Goal: Answer question/provide support: Share knowledge or assist other users

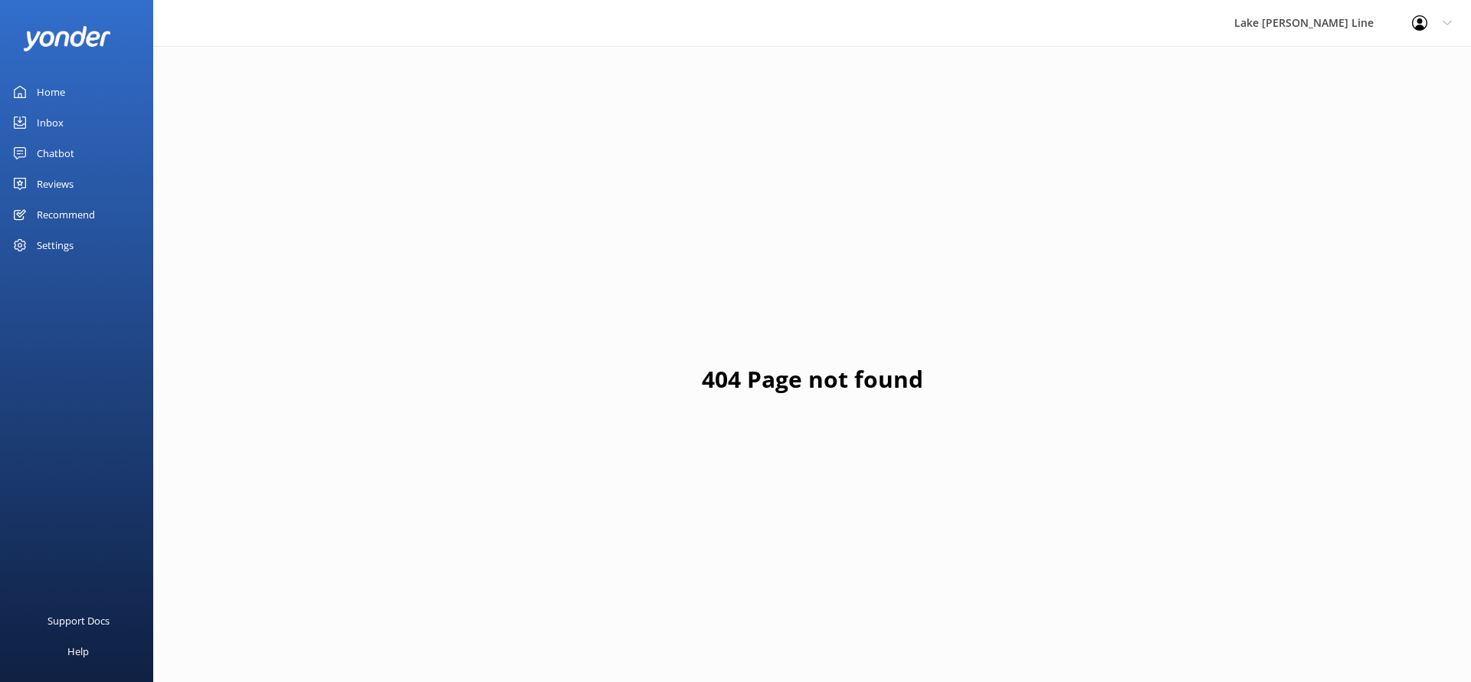
click at [70, 157] on div "Chatbot" at bounding box center [56, 153] width 38 height 31
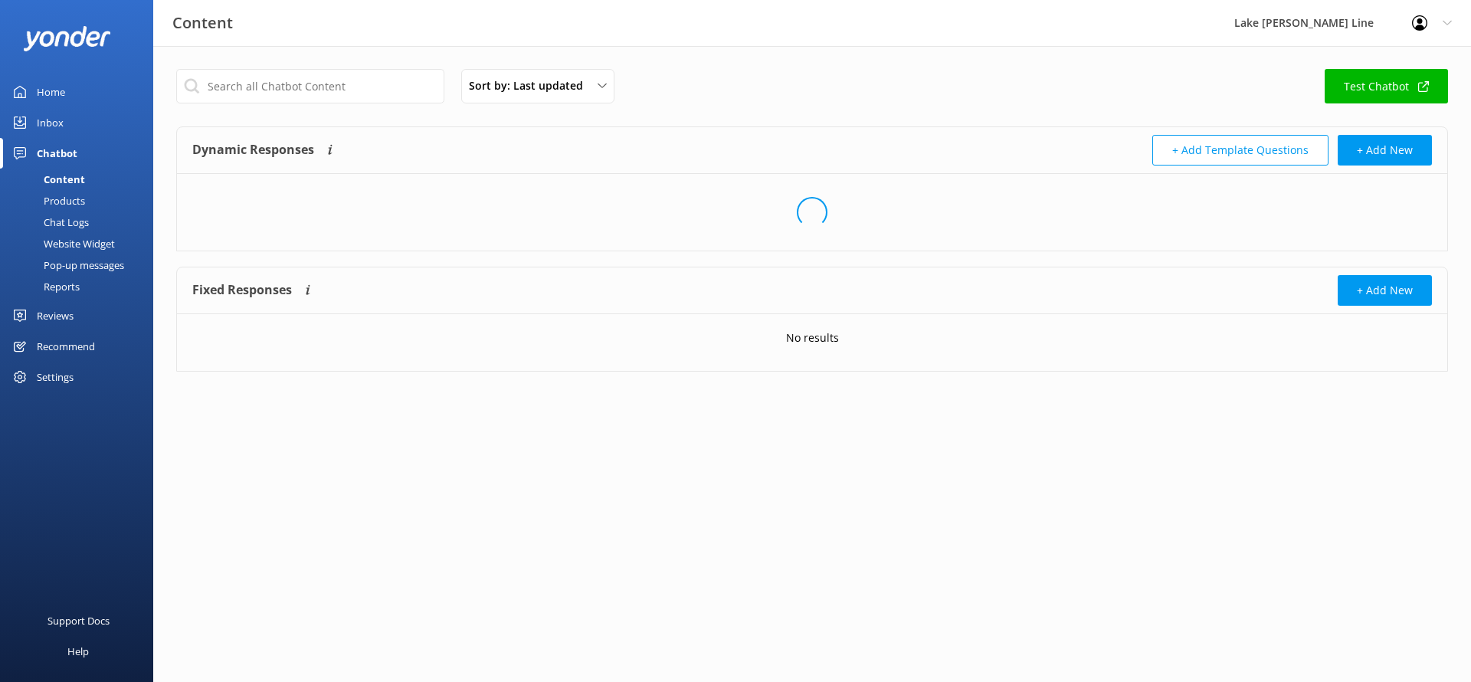
click at [78, 229] on div "Chat Logs" at bounding box center [49, 221] width 80 height 21
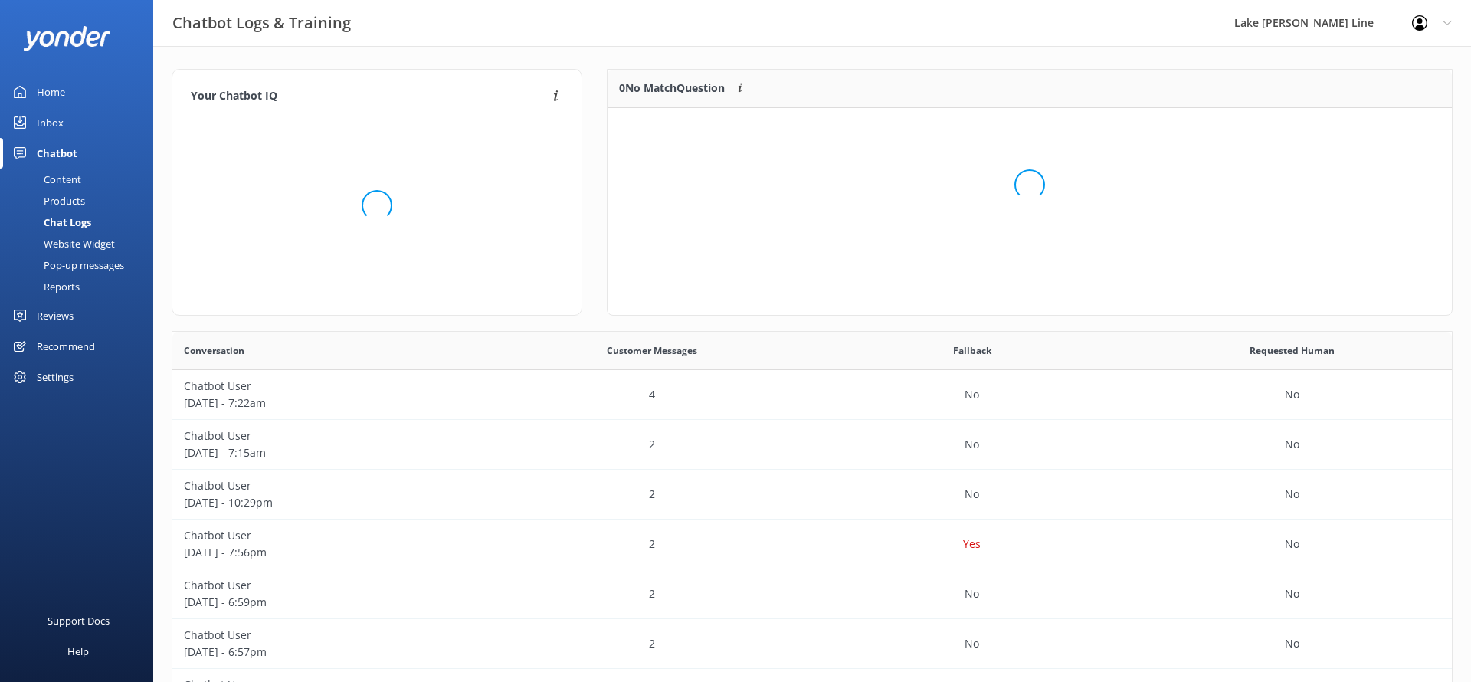
scroll to position [192, 844]
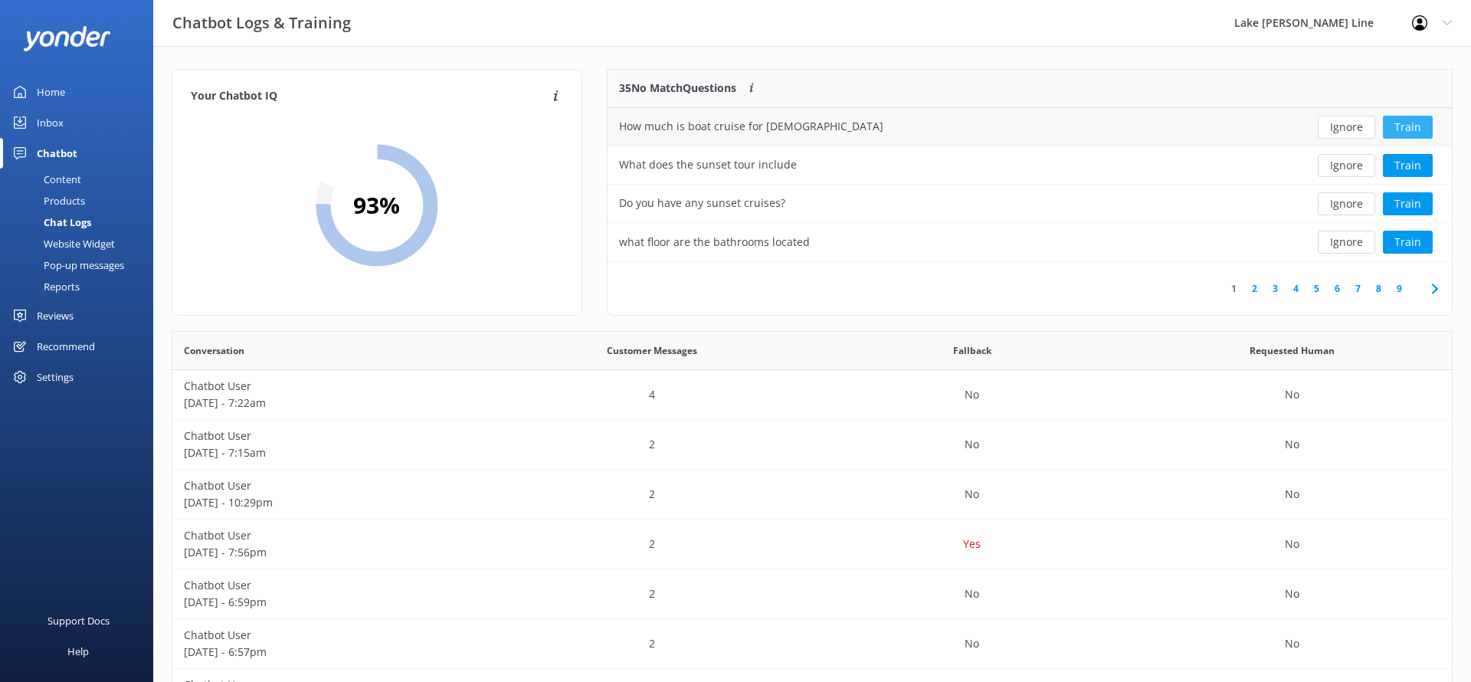
click at [1399, 120] on button "Train" at bounding box center [1408, 127] width 50 height 23
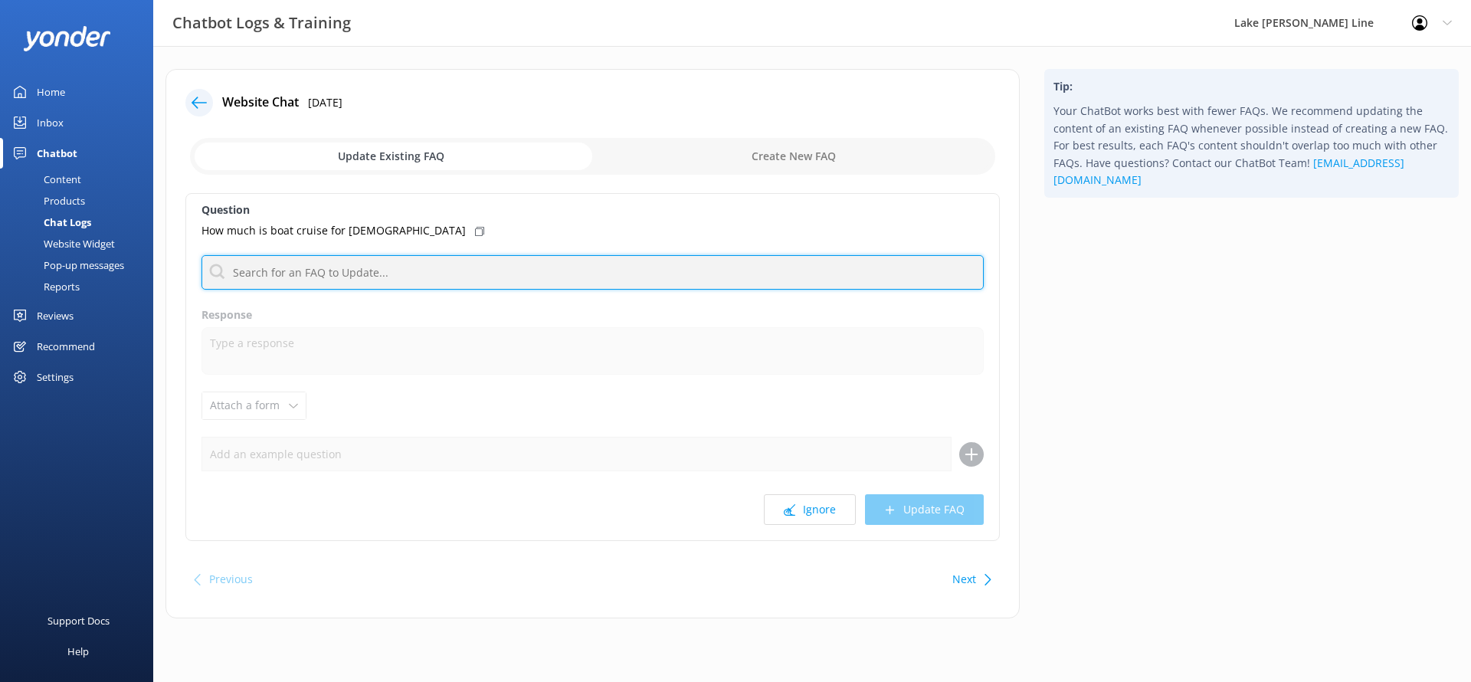
click at [440, 269] on input "text" at bounding box center [592, 272] width 782 height 34
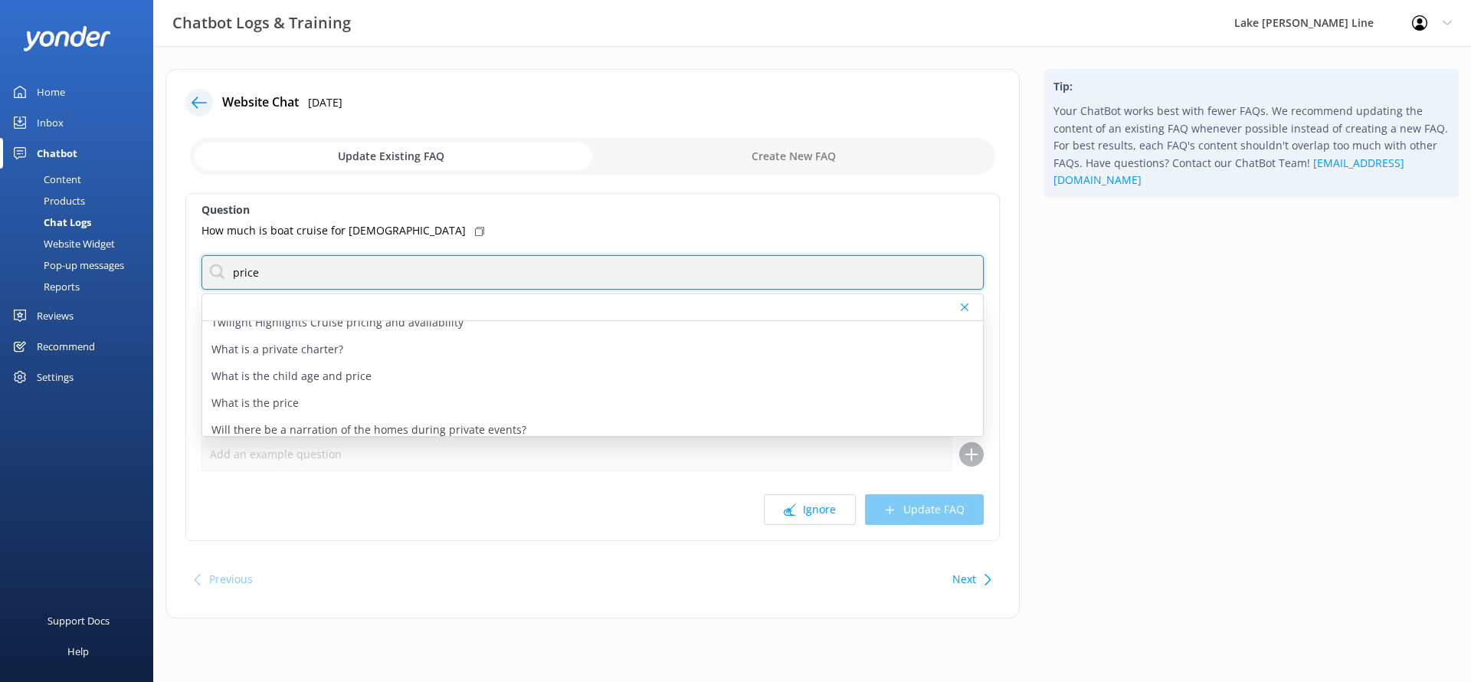
scroll to position [1010, 0]
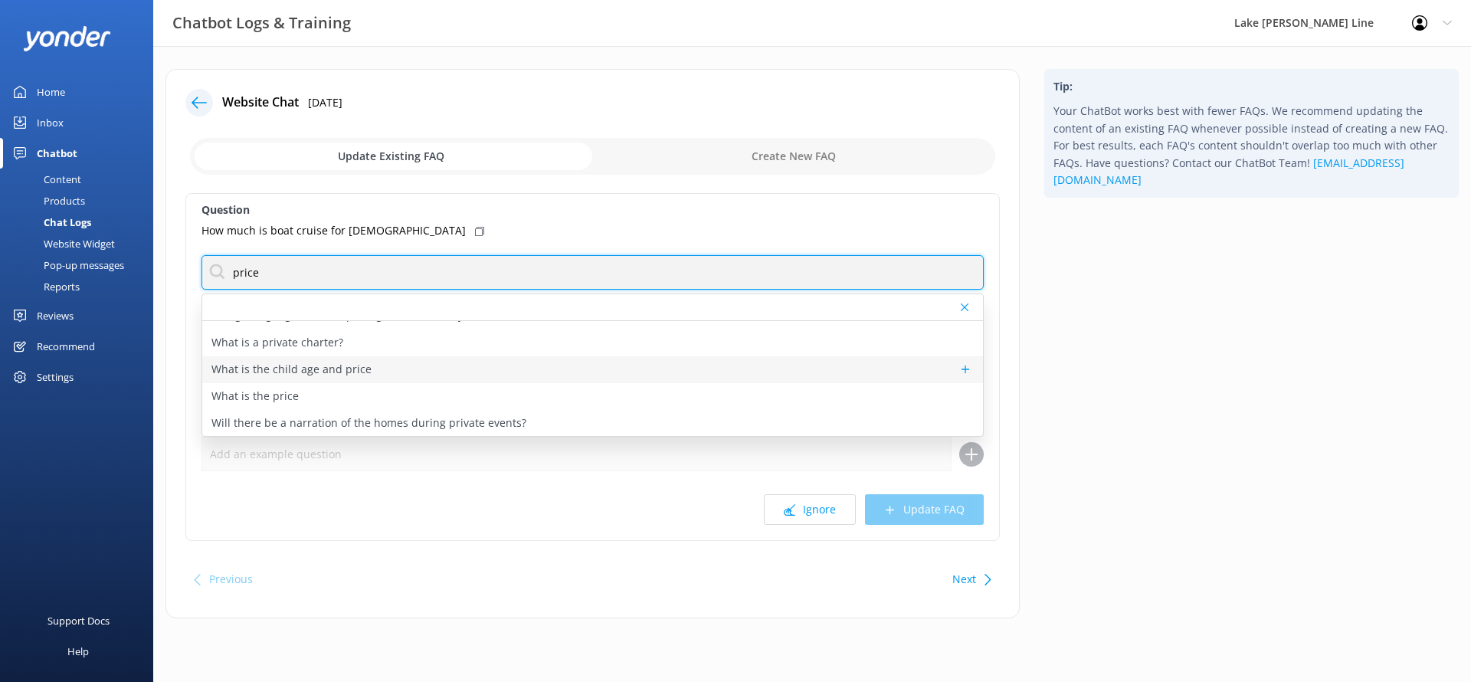
type input "price"
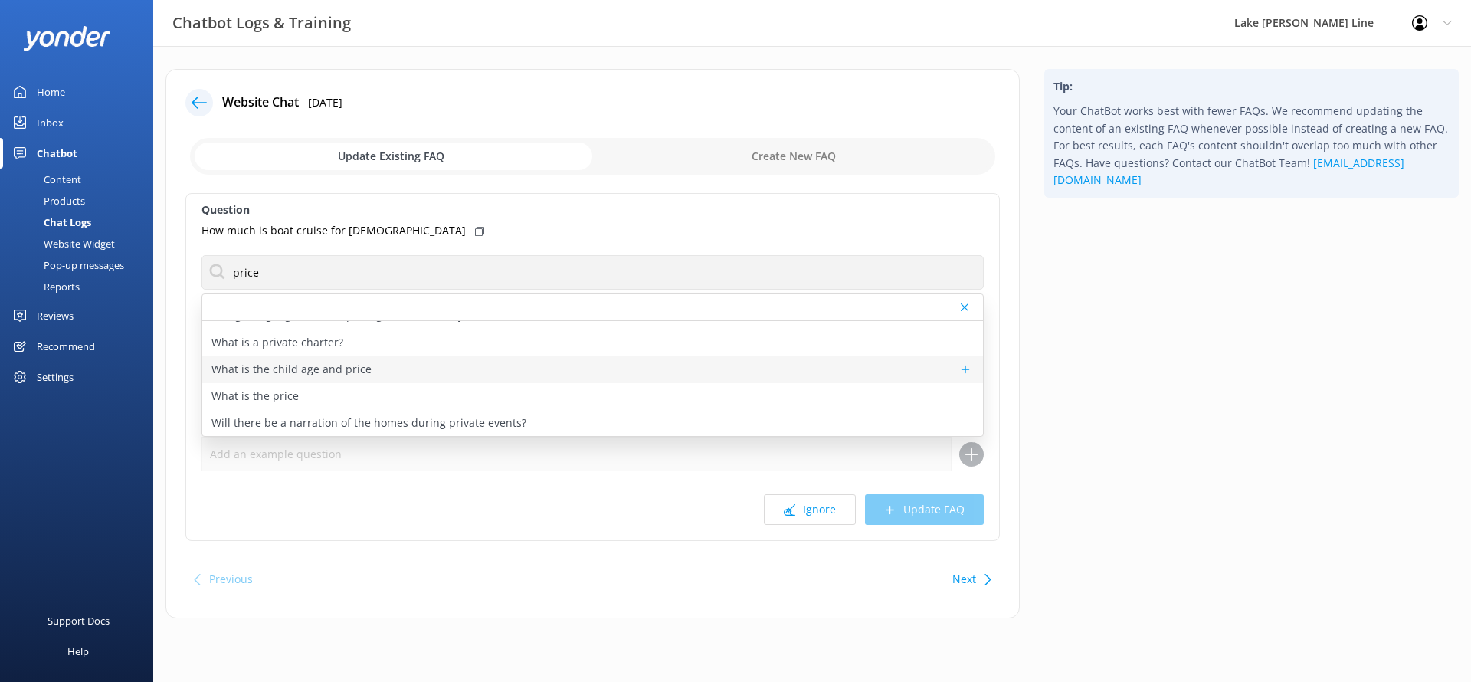
click at [350, 375] on p "What is the child age and price" at bounding box center [291, 369] width 160 height 17
type textarea "Our age categories are broken down accordingly: Adult 18-64 years/Senior 65+/Yo…"
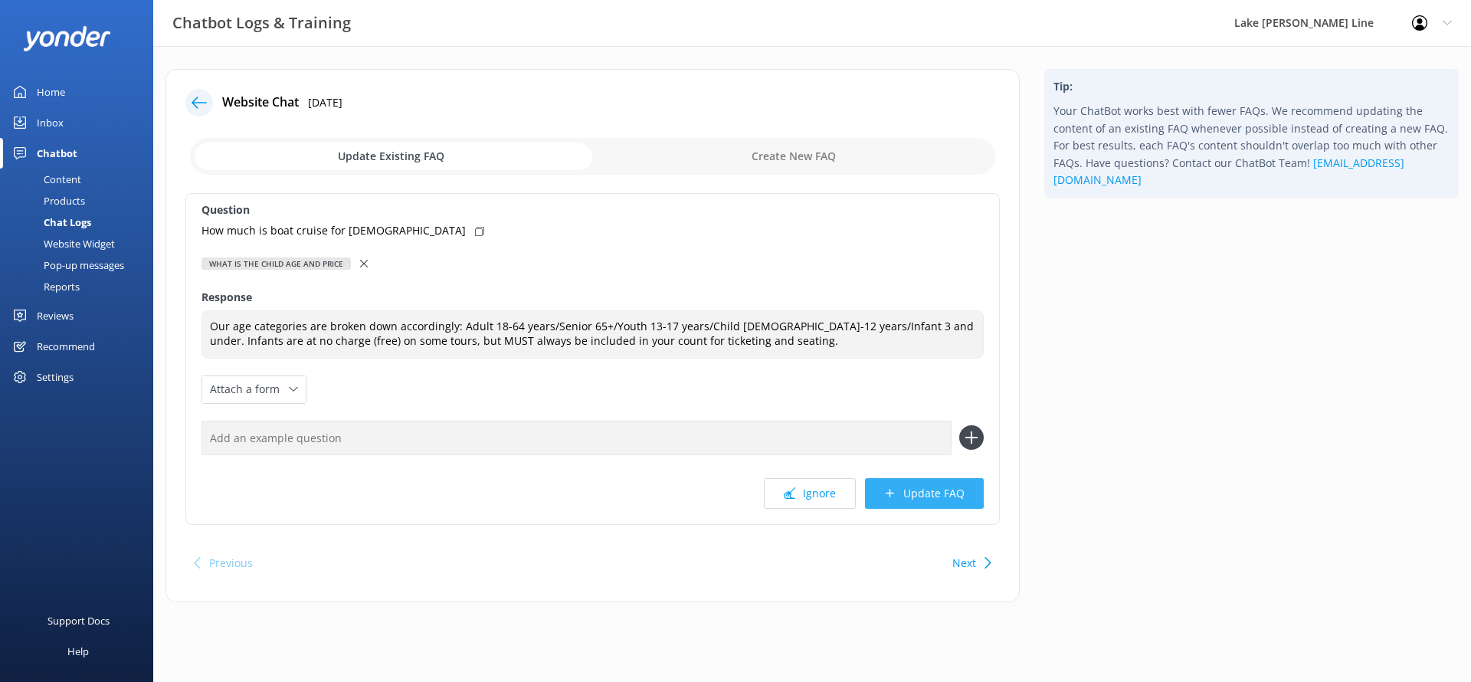
click at [907, 498] on button "Update FAQ" at bounding box center [924, 493] width 119 height 31
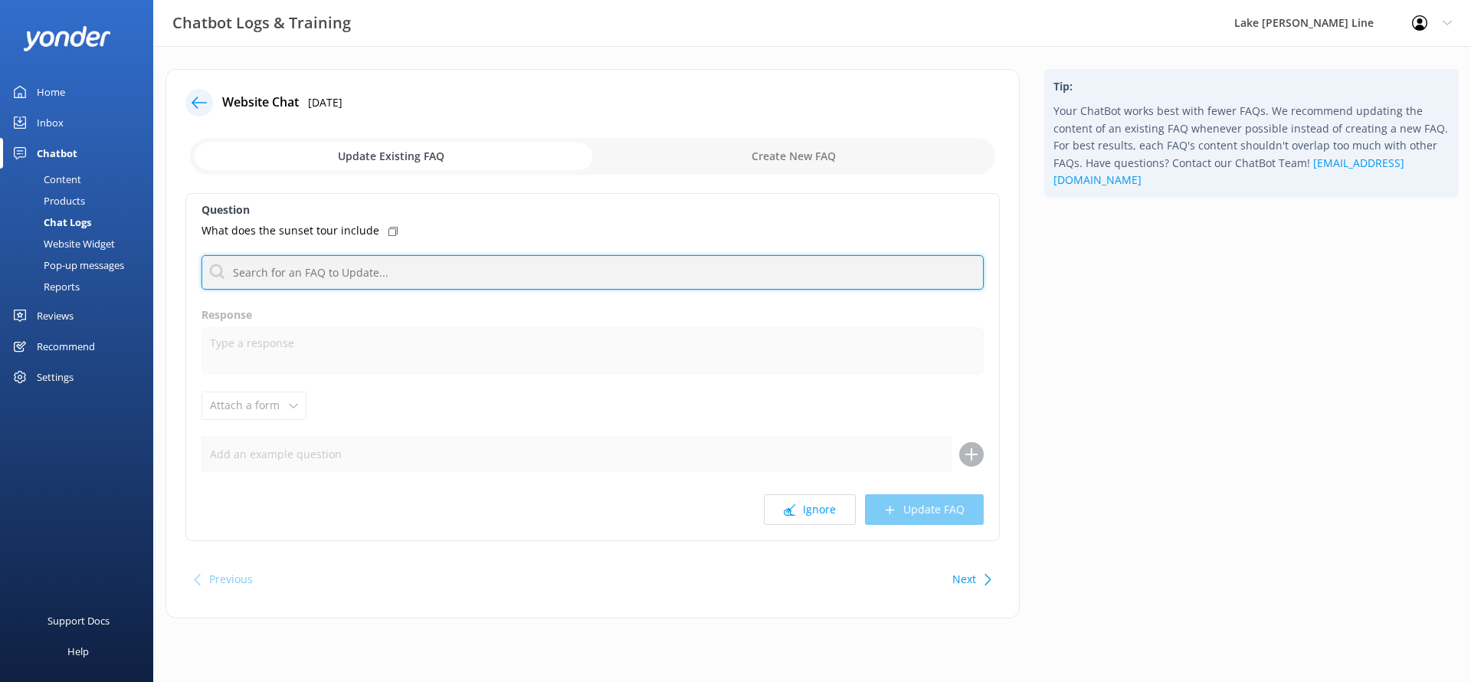
click at [545, 274] on input "text" at bounding box center [592, 272] width 782 height 34
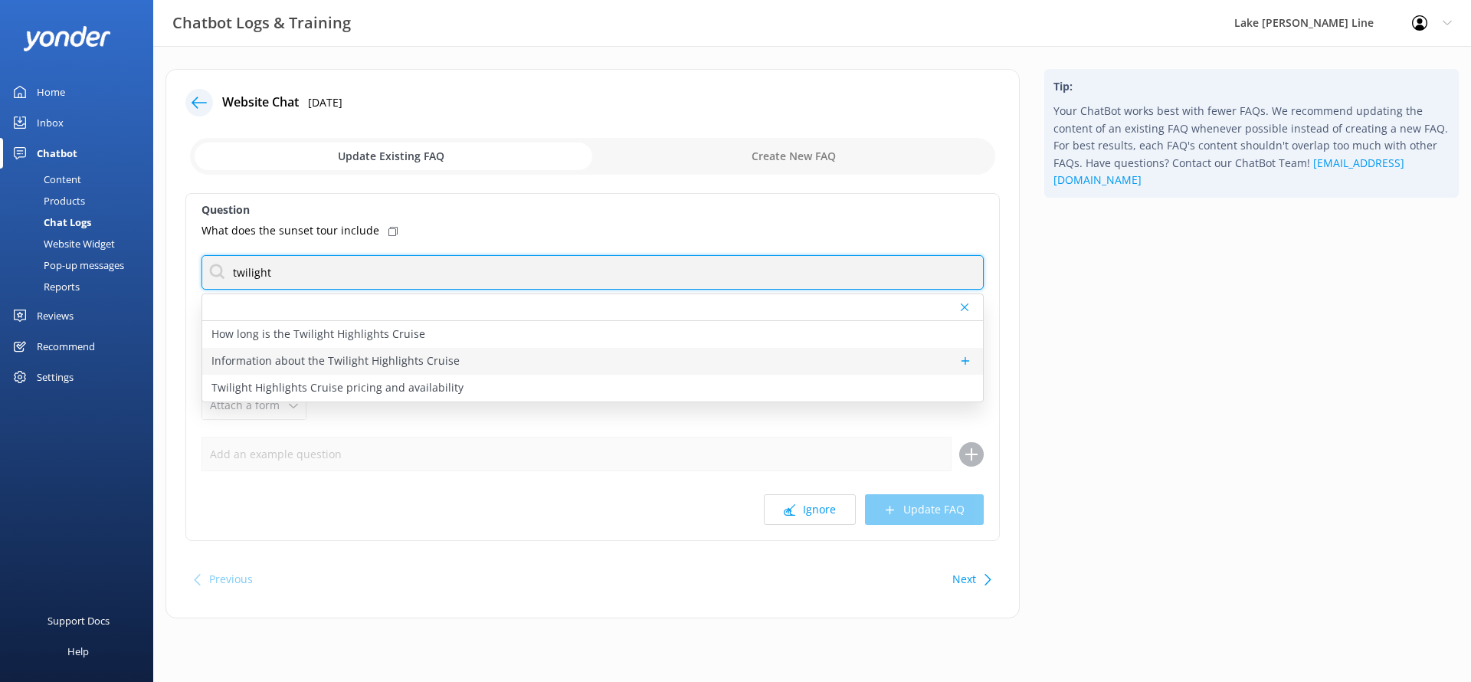
type input "twilight"
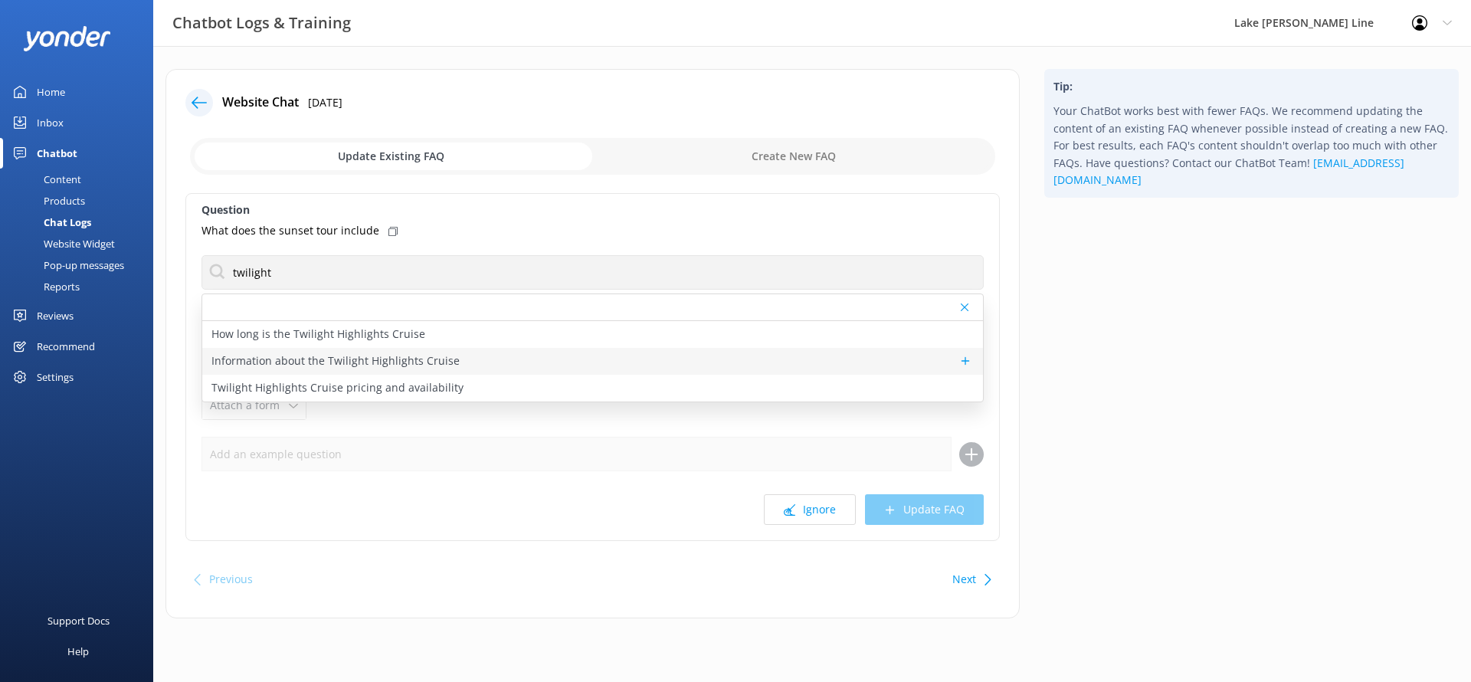
click at [444, 359] on p "Information about the Twilight Highlights Cruise" at bounding box center [335, 360] width 248 height 17
type textarea "Join us on a unique one-hour tour where the focus is on highlights rather than …"
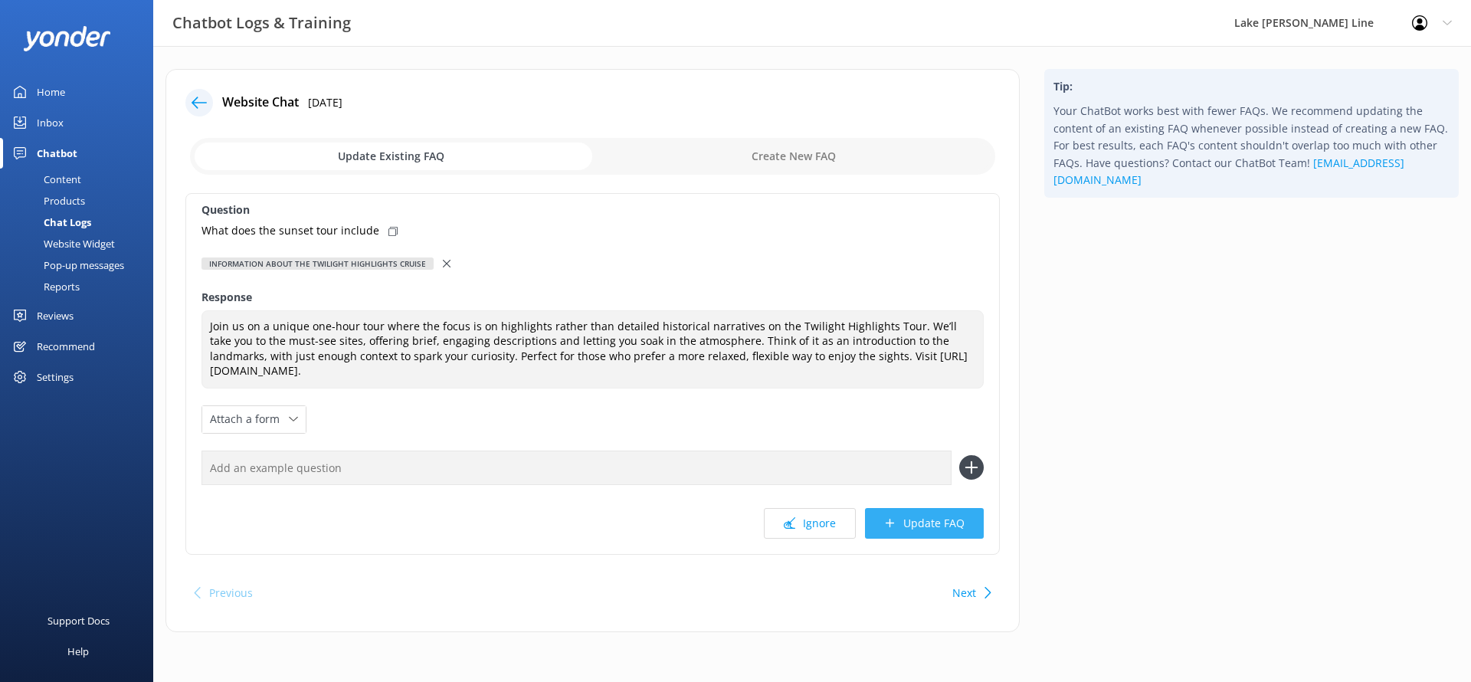
click at [924, 535] on button "Update FAQ" at bounding box center [924, 523] width 119 height 31
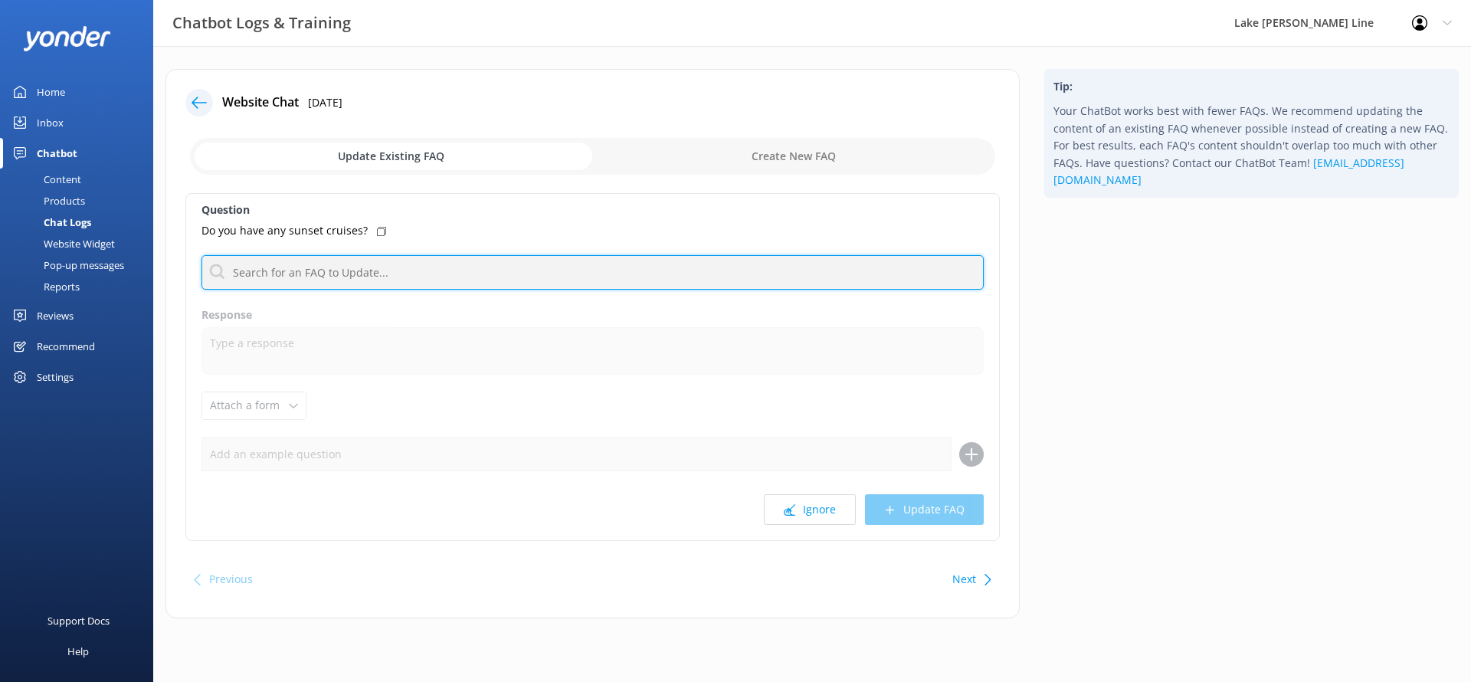
click at [486, 259] on input "text" at bounding box center [592, 272] width 782 height 34
type input "Twilight"
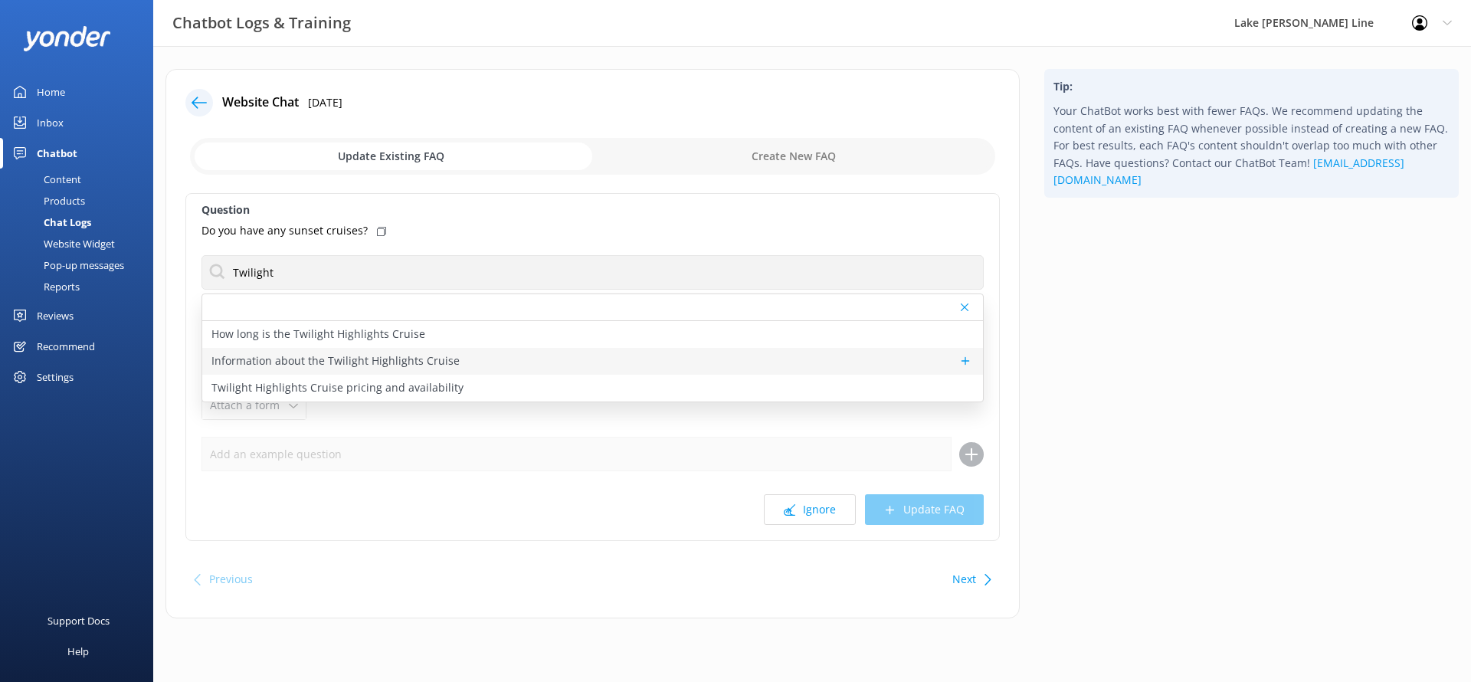
click at [318, 360] on p "Information about the Twilight Highlights Cruise" at bounding box center [335, 360] width 248 height 17
type textarea "Join us on a unique one-hour tour where the focus is on highlights rather than …"
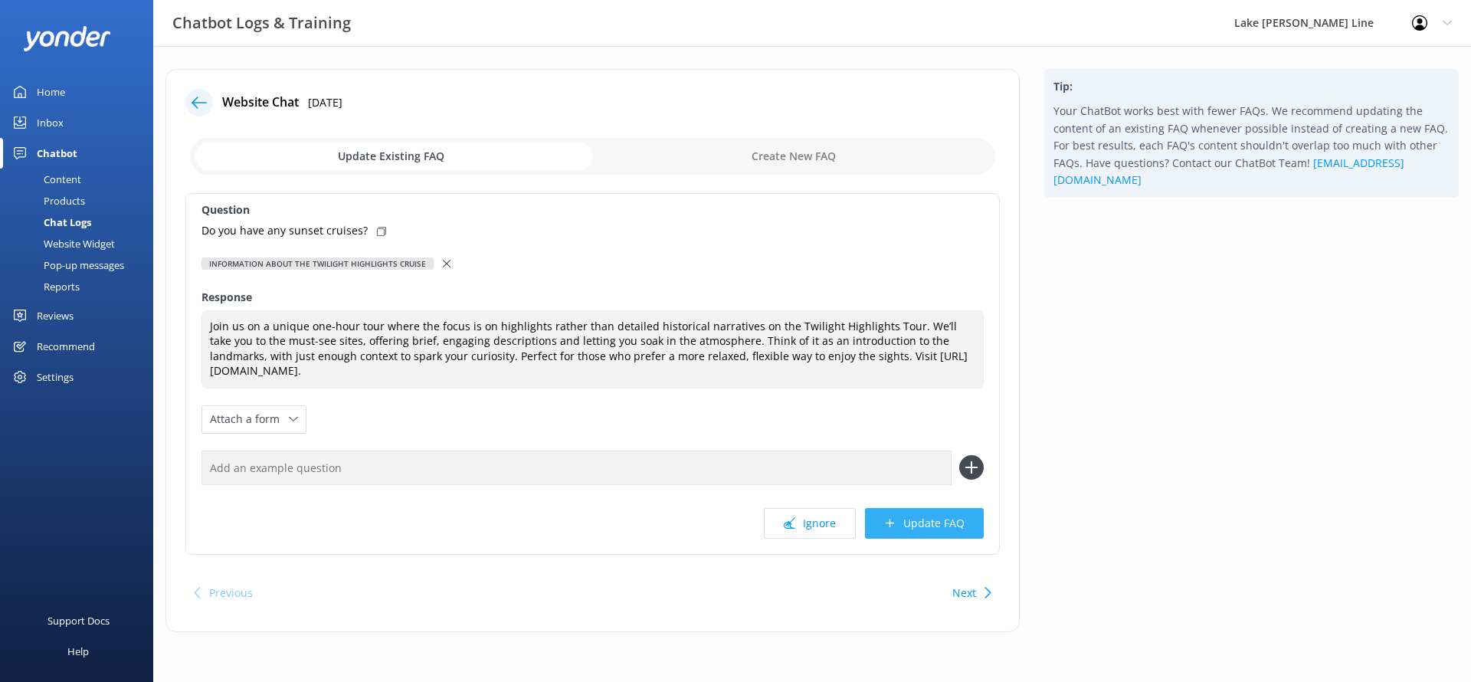
click at [903, 517] on button "Update FAQ" at bounding box center [924, 523] width 119 height 31
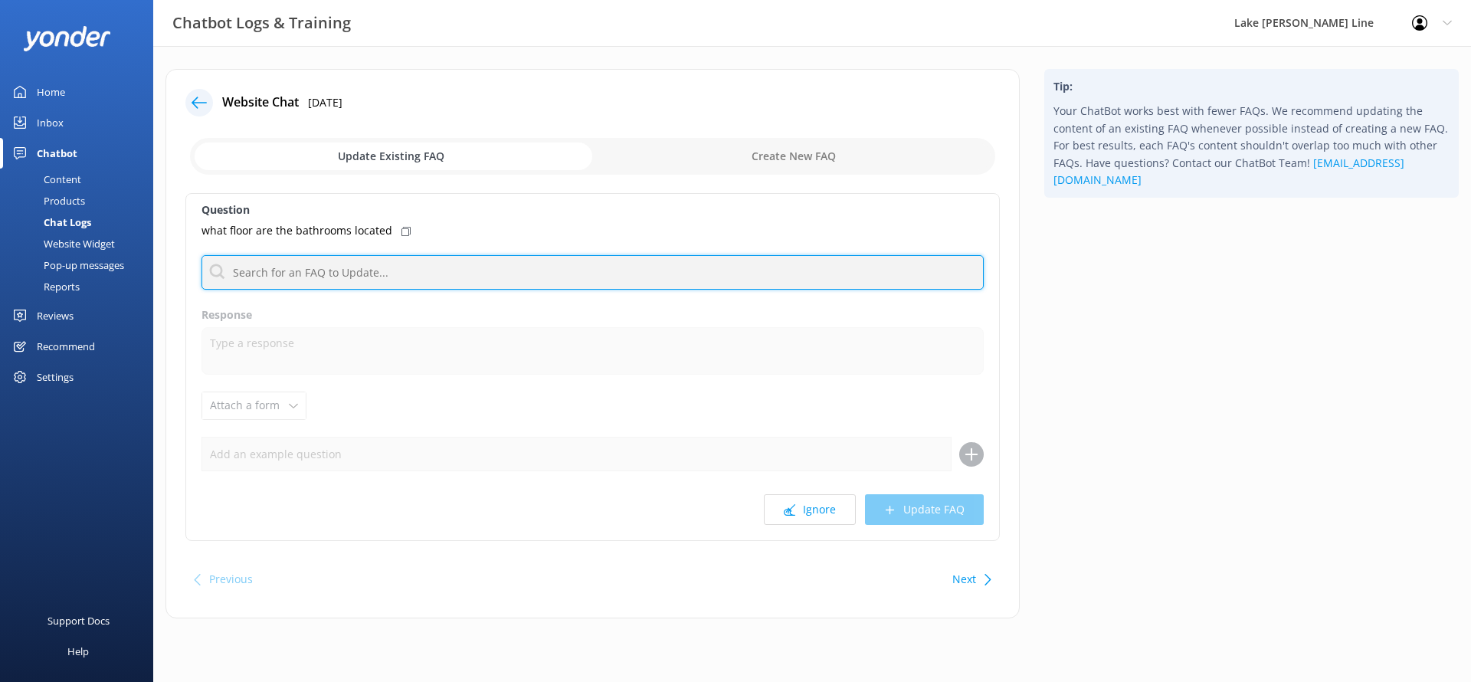
click at [379, 265] on input "text" at bounding box center [592, 272] width 782 height 34
type input "bathroom"
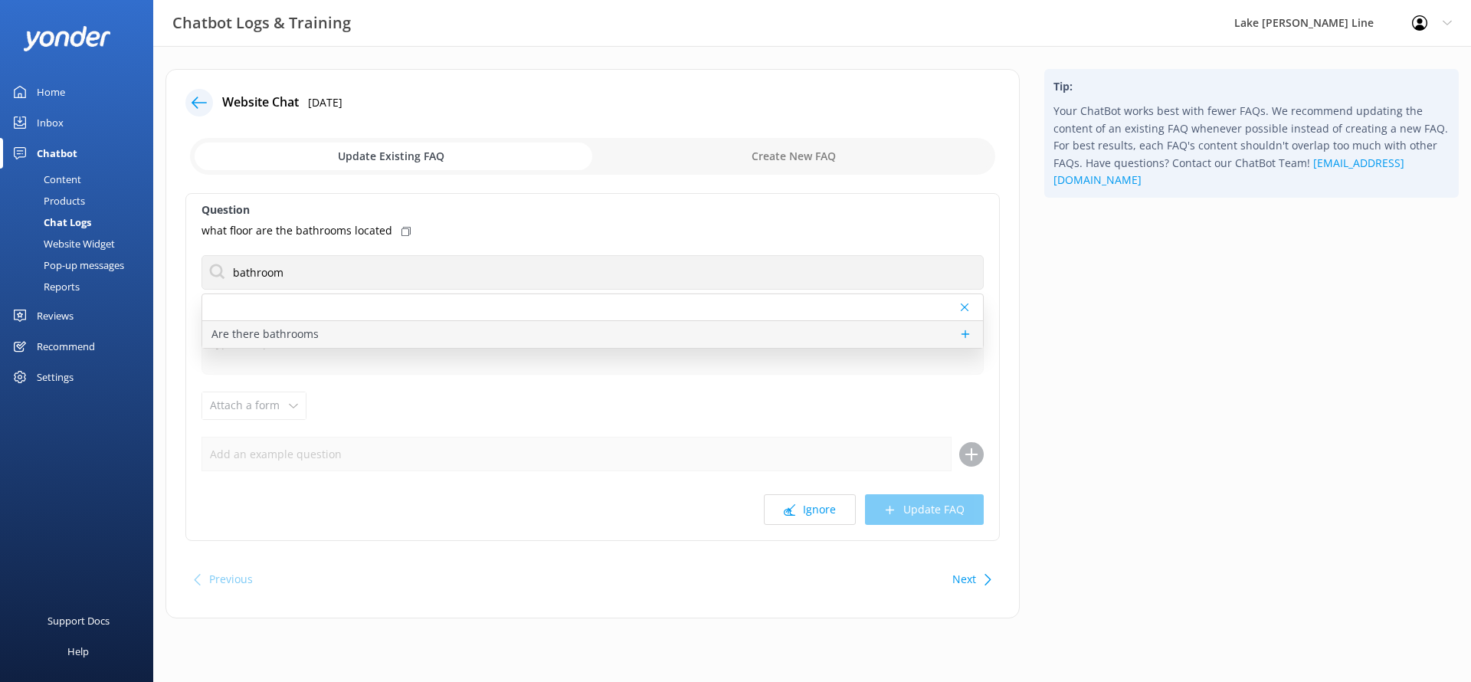
click at [291, 326] on p "Are there bathrooms" at bounding box center [264, 334] width 107 height 17
type textarea "There is a restroom available on every boat. Boat restrooms are not wheelchair …"
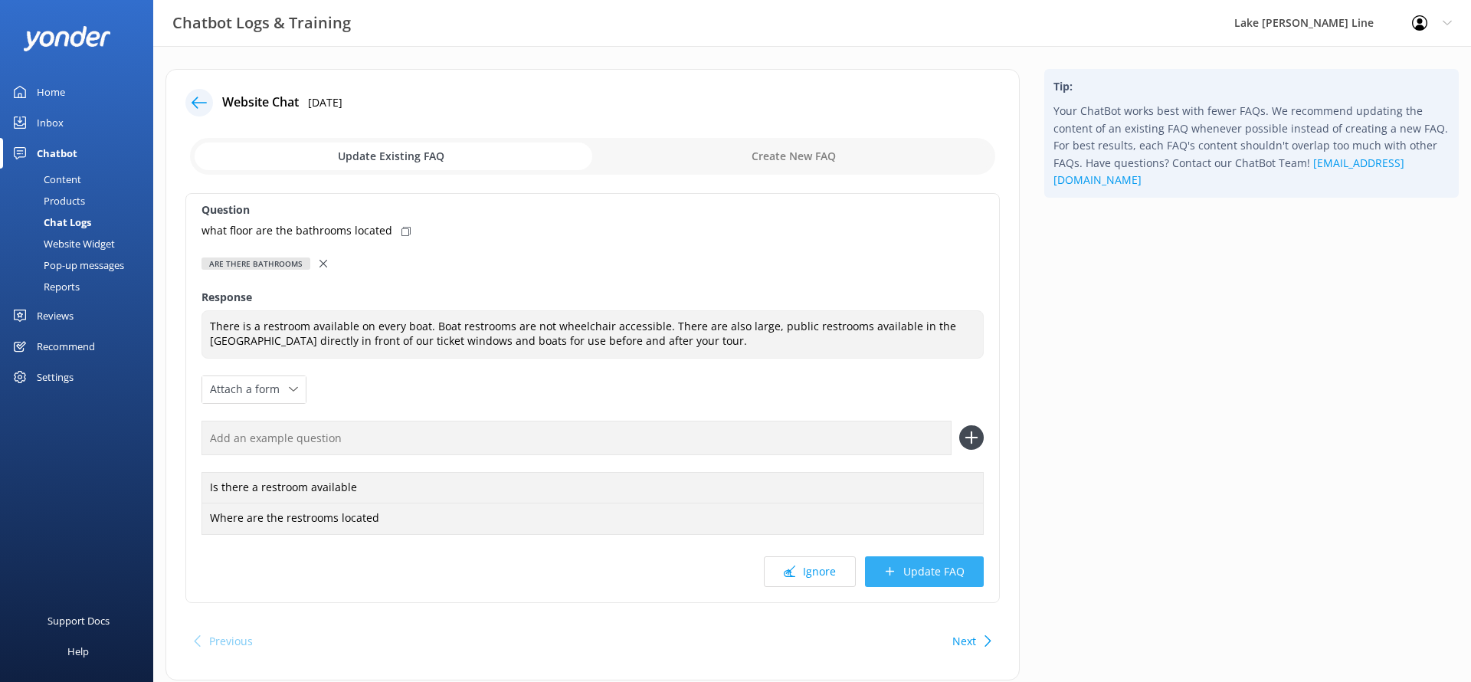
click at [919, 574] on button "Update FAQ" at bounding box center [924, 571] width 119 height 31
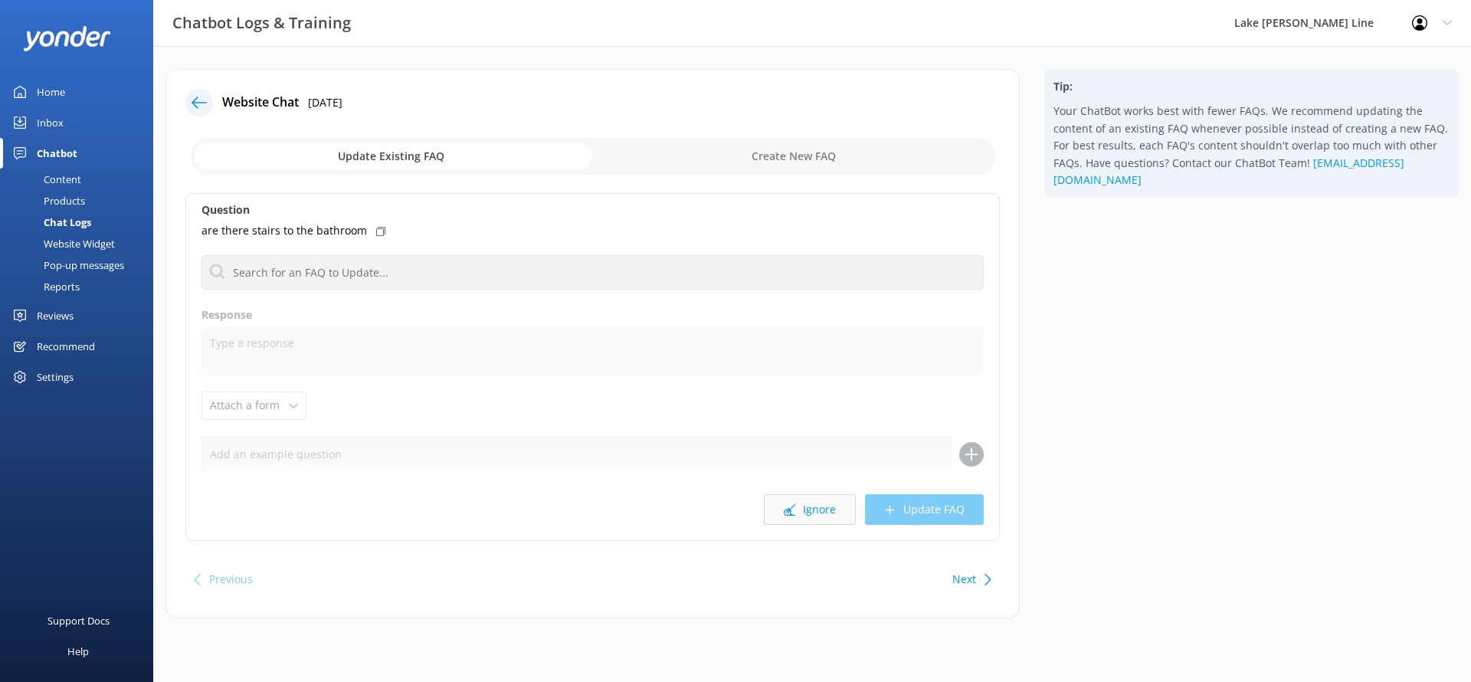
click at [767, 503] on button "Ignore" at bounding box center [810, 509] width 92 height 31
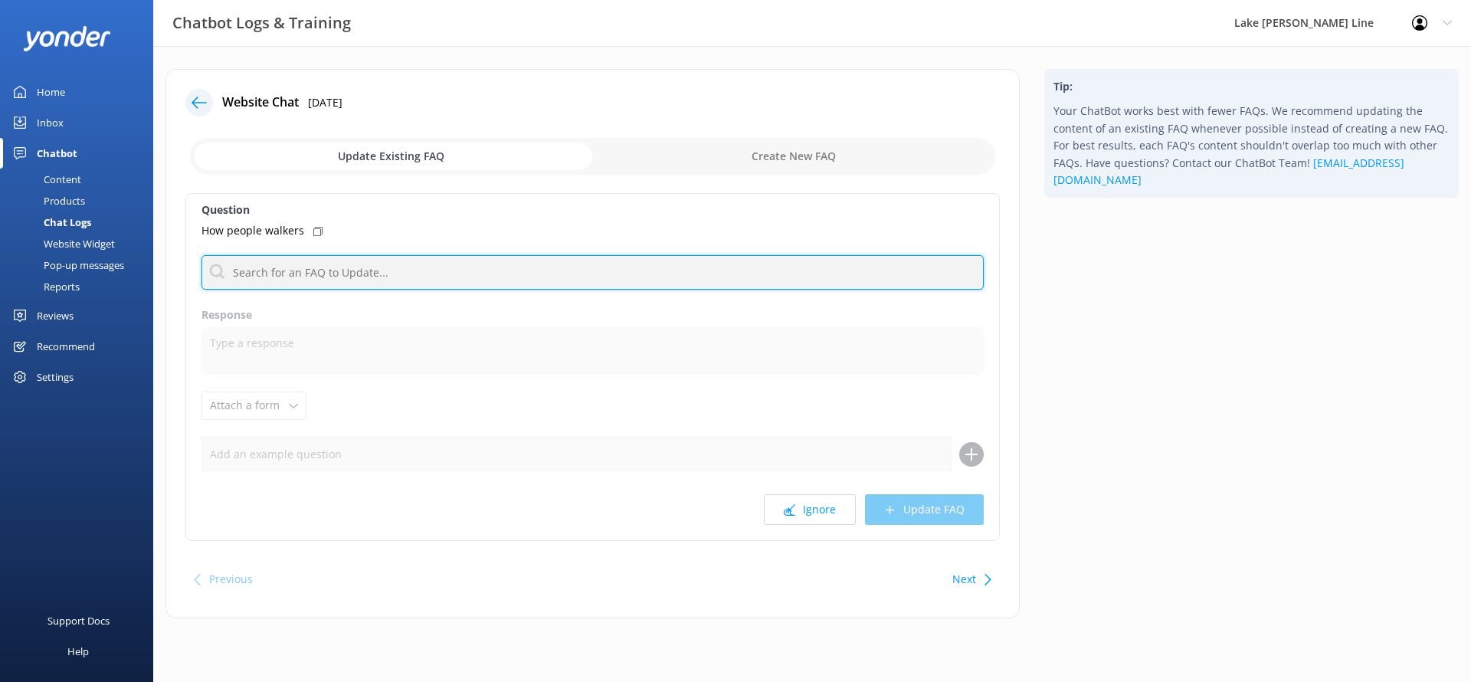
click at [548, 282] on input "text" at bounding box center [592, 272] width 782 height 34
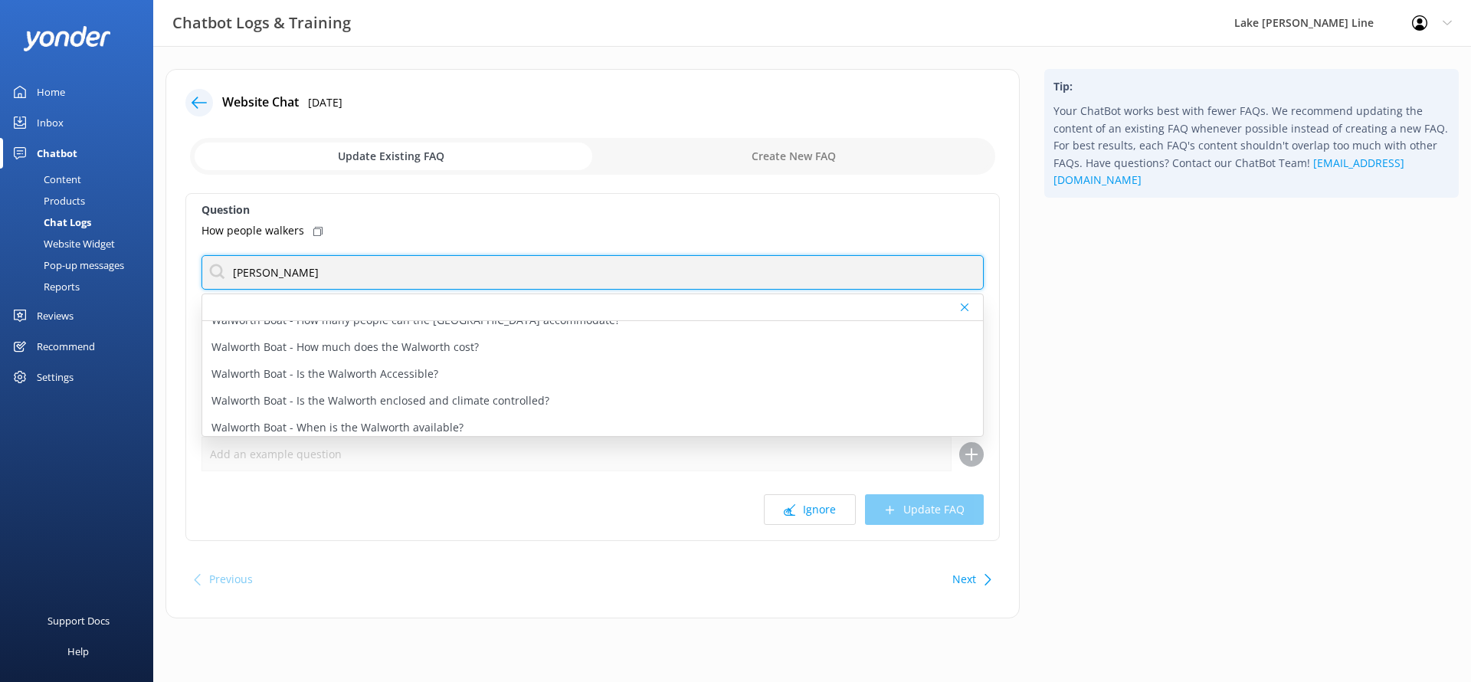
scroll to position [207, 0]
click at [420, 282] on input "[PERSON_NAME]" at bounding box center [592, 272] width 782 height 34
type input "access"
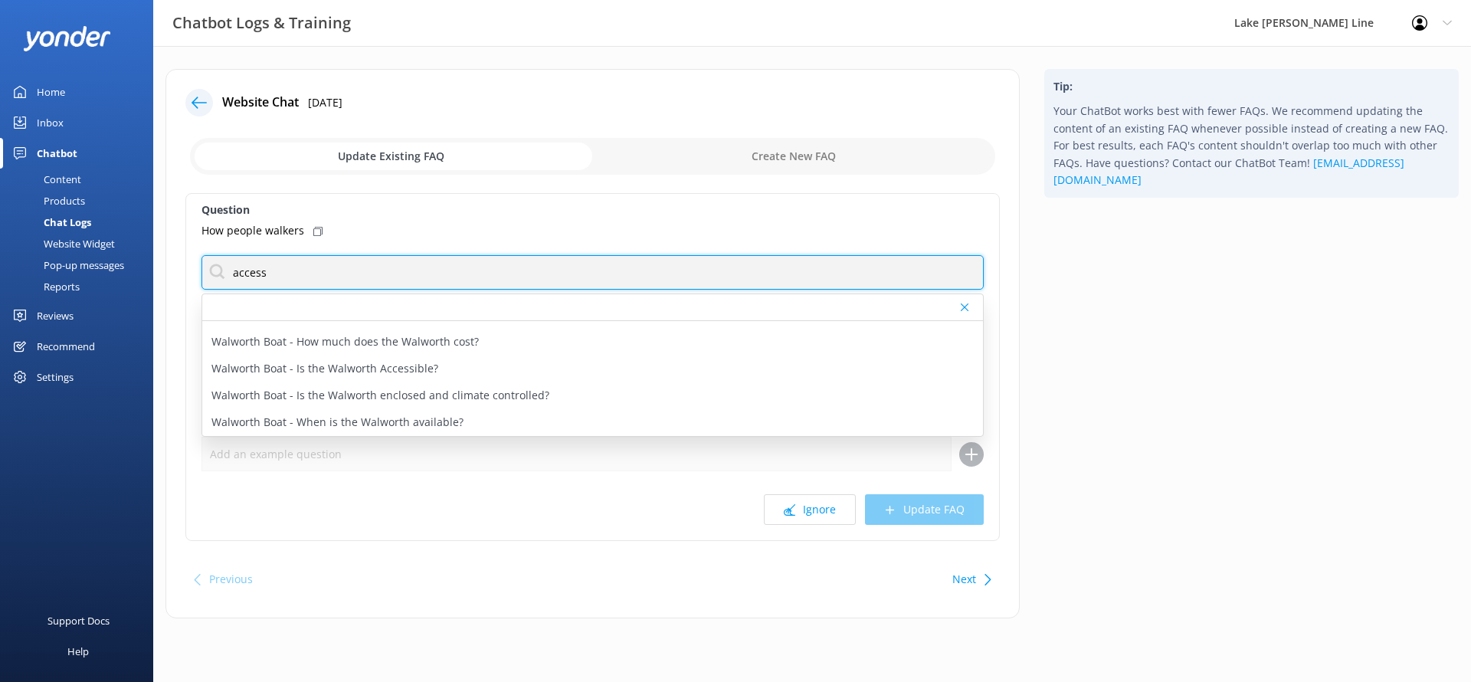
scroll to position [0, 0]
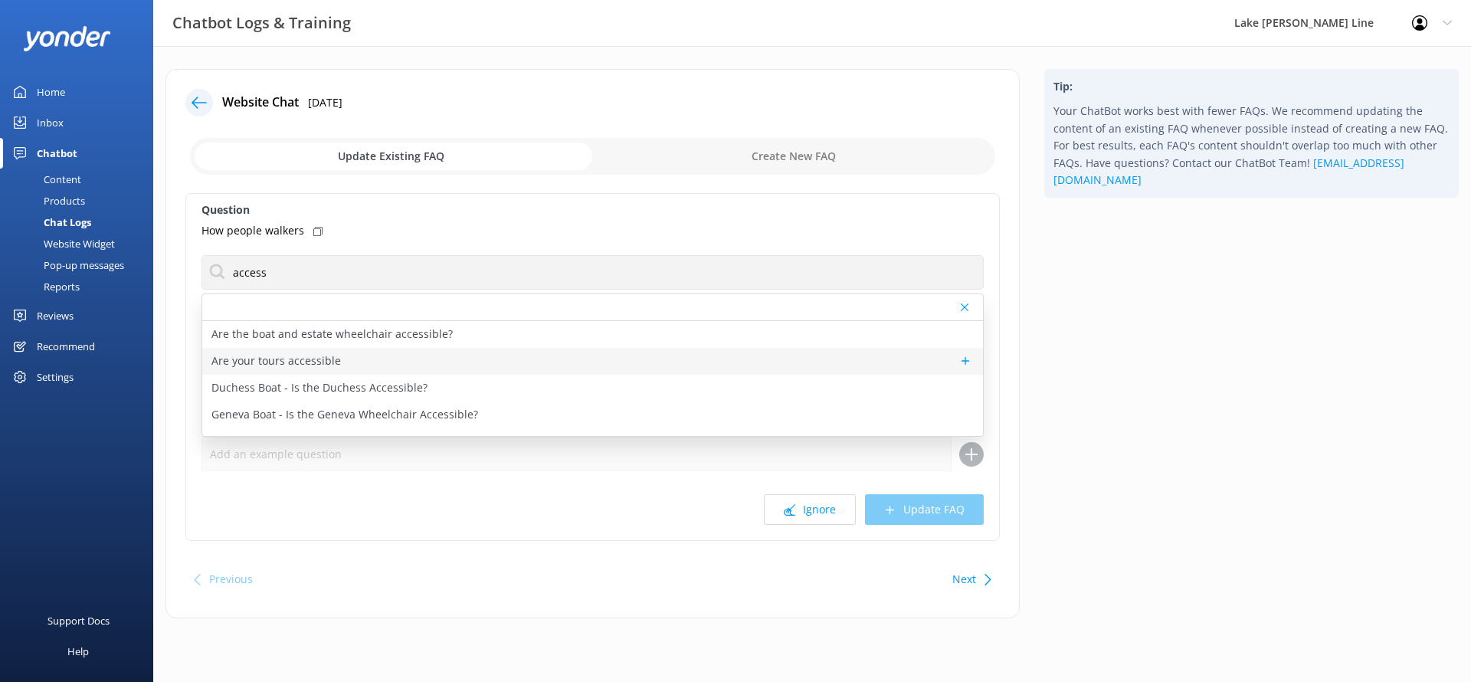
click at [349, 357] on div "Are your tours accessible" at bounding box center [592, 361] width 781 height 27
type textarea "The two larger boats that we use for the public tours – the [DEMOGRAPHIC_DATA] …"
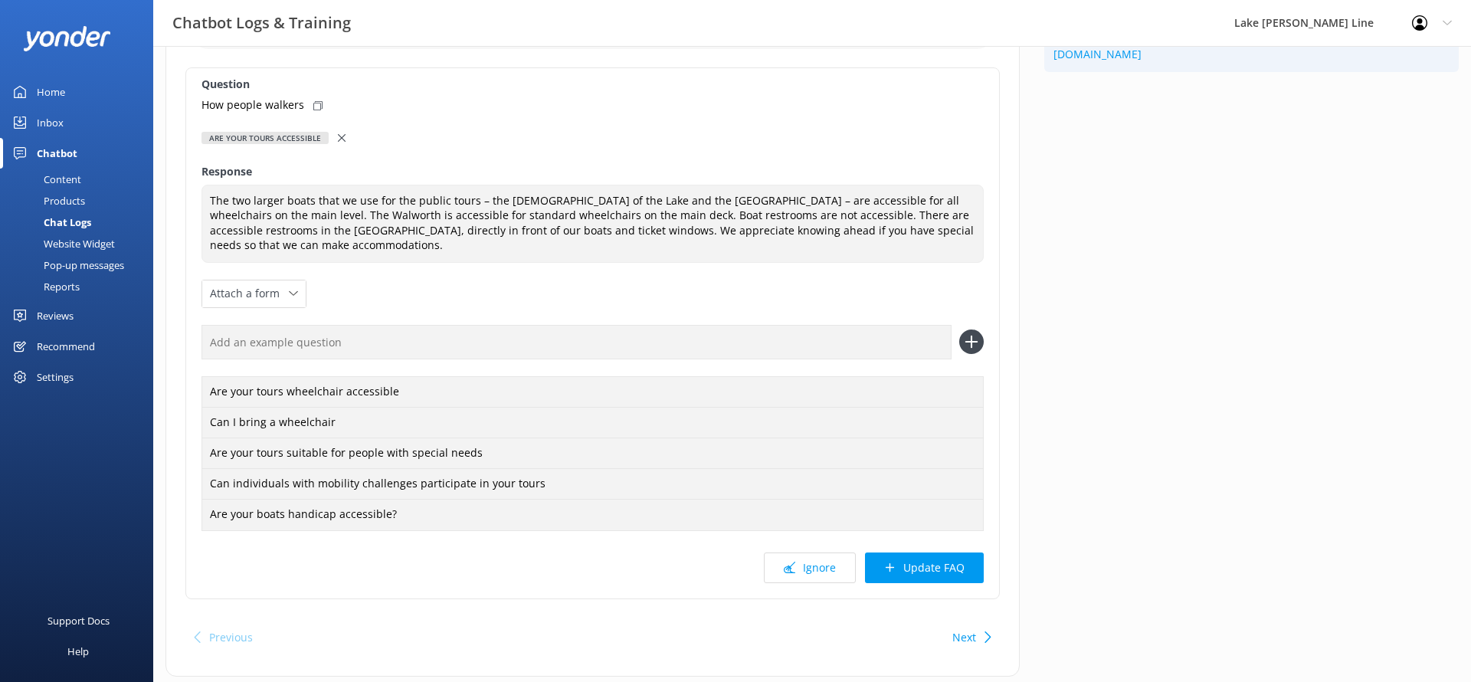
scroll to position [166, 0]
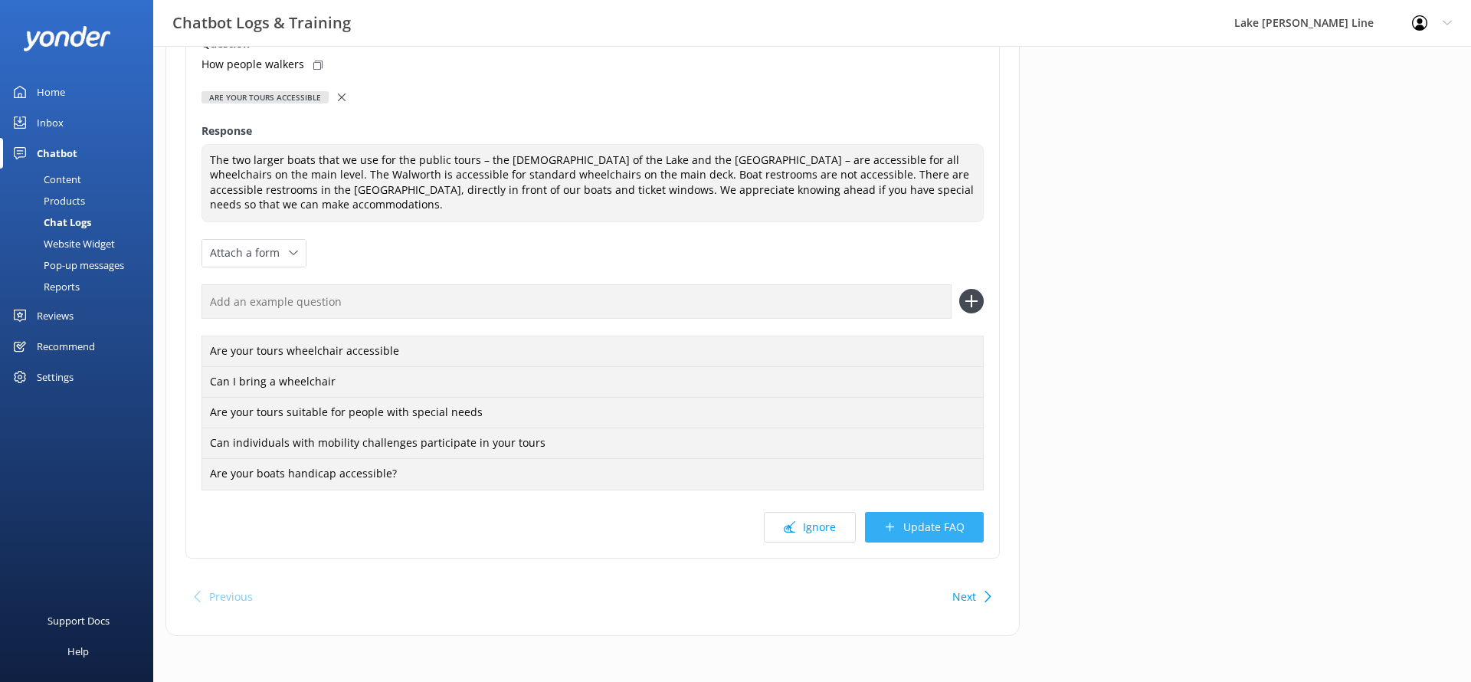
click at [951, 527] on button "Update FAQ" at bounding box center [924, 527] width 119 height 31
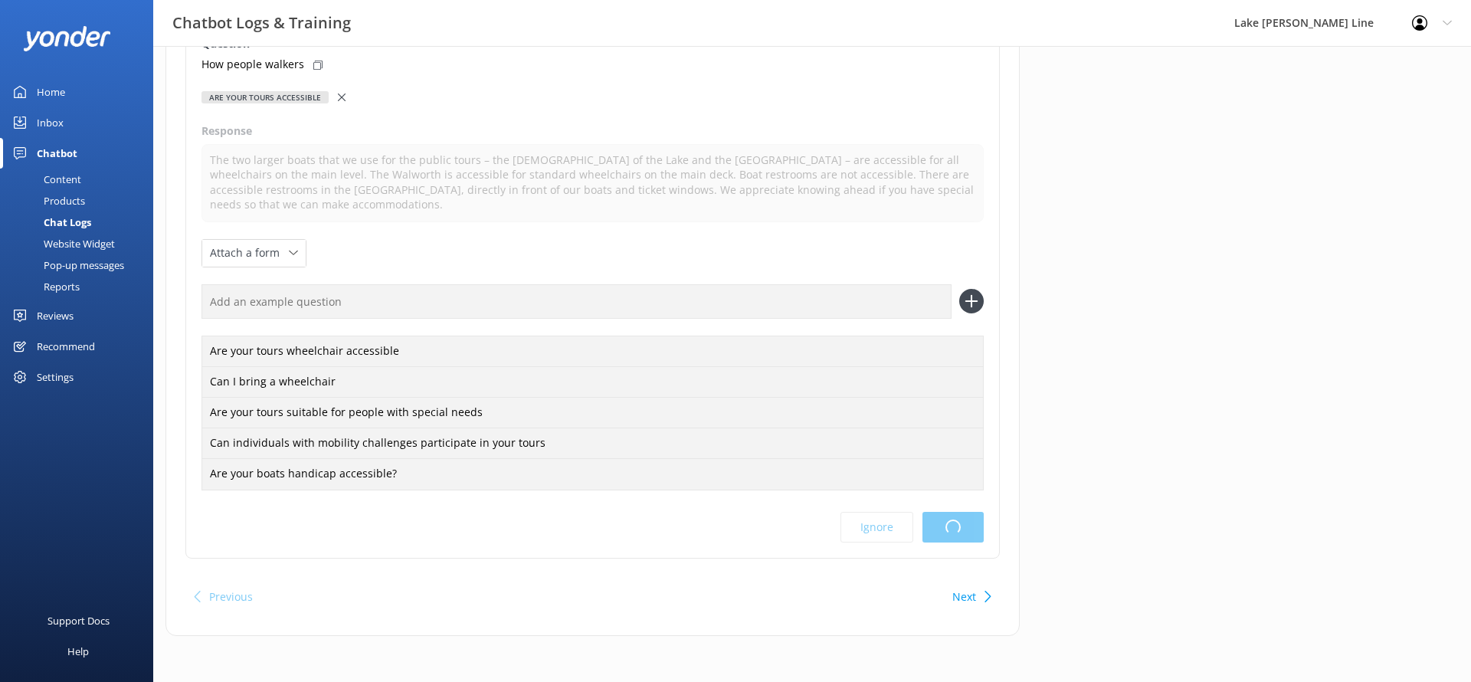
scroll to position [0, 0]
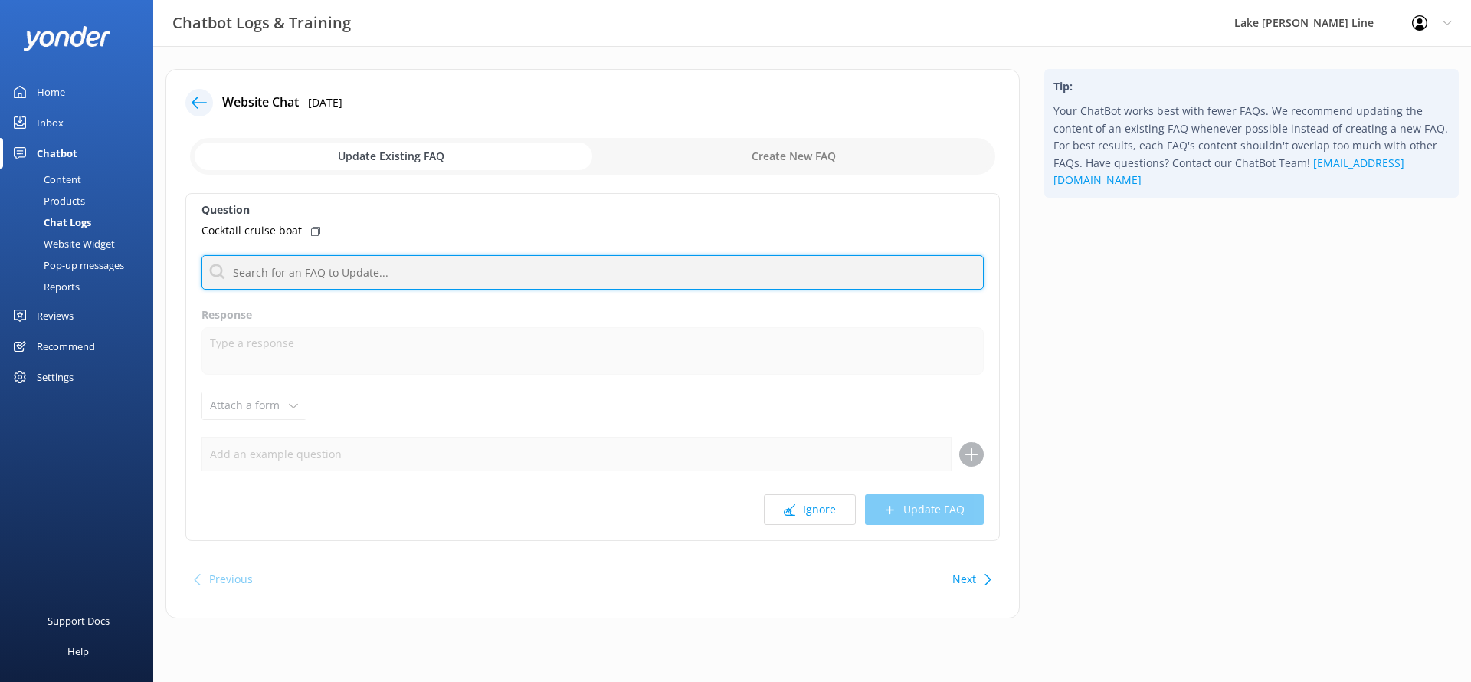
click at [778, 264] on input "text" at bounding box center [592, 272] width 782 height 34
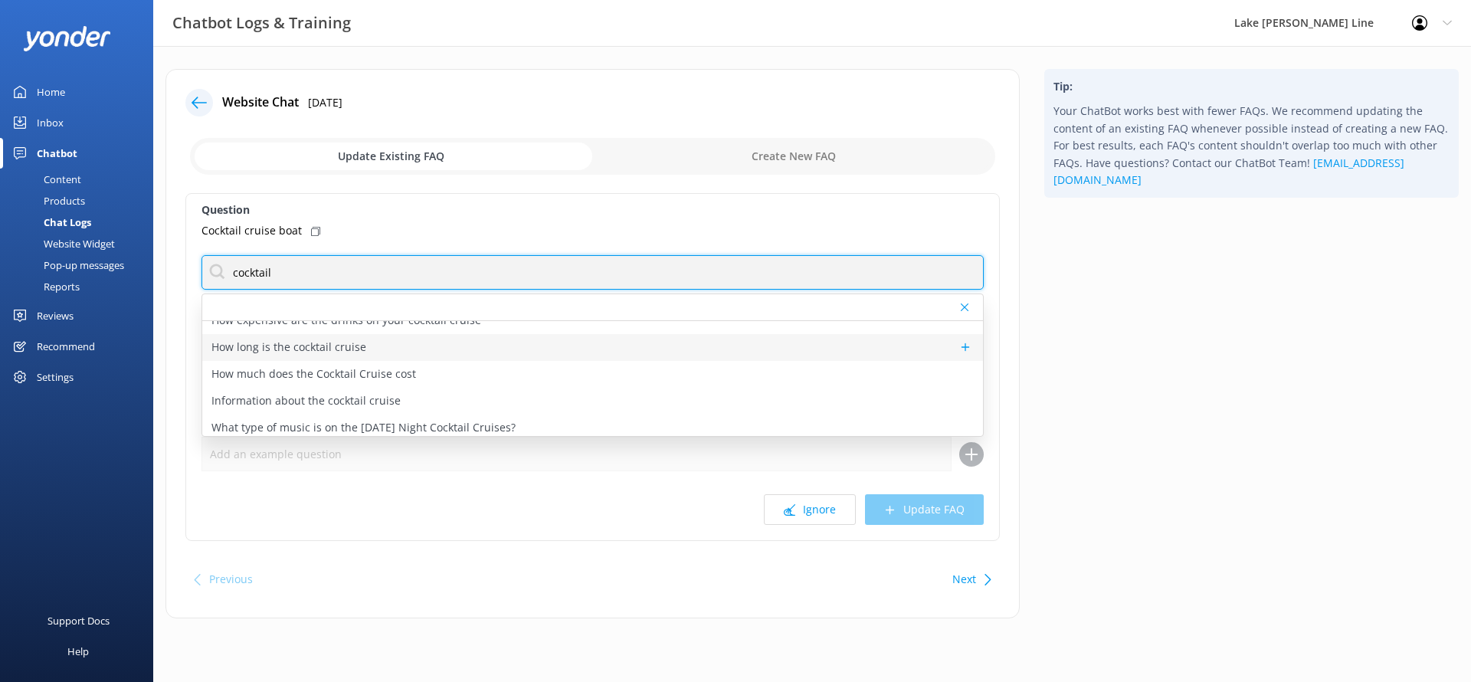
scroll to position [42, 0]
type input "cocktail"
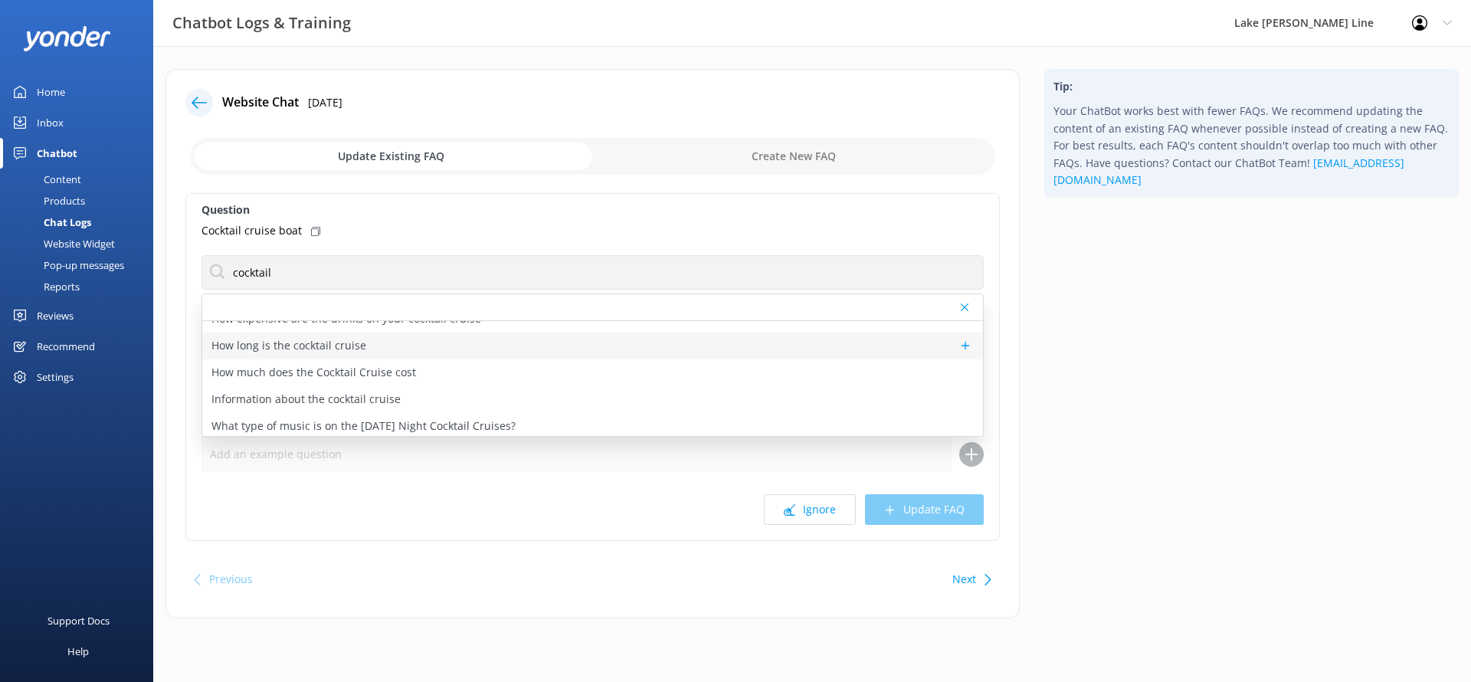
click at [465, 395] on div "Information about the cocktail cruise" at bounding box center [592, 399] width 781 height 27
type textarea "Say farewell to the weekend with a splash of live music, great drinks, and a go…"
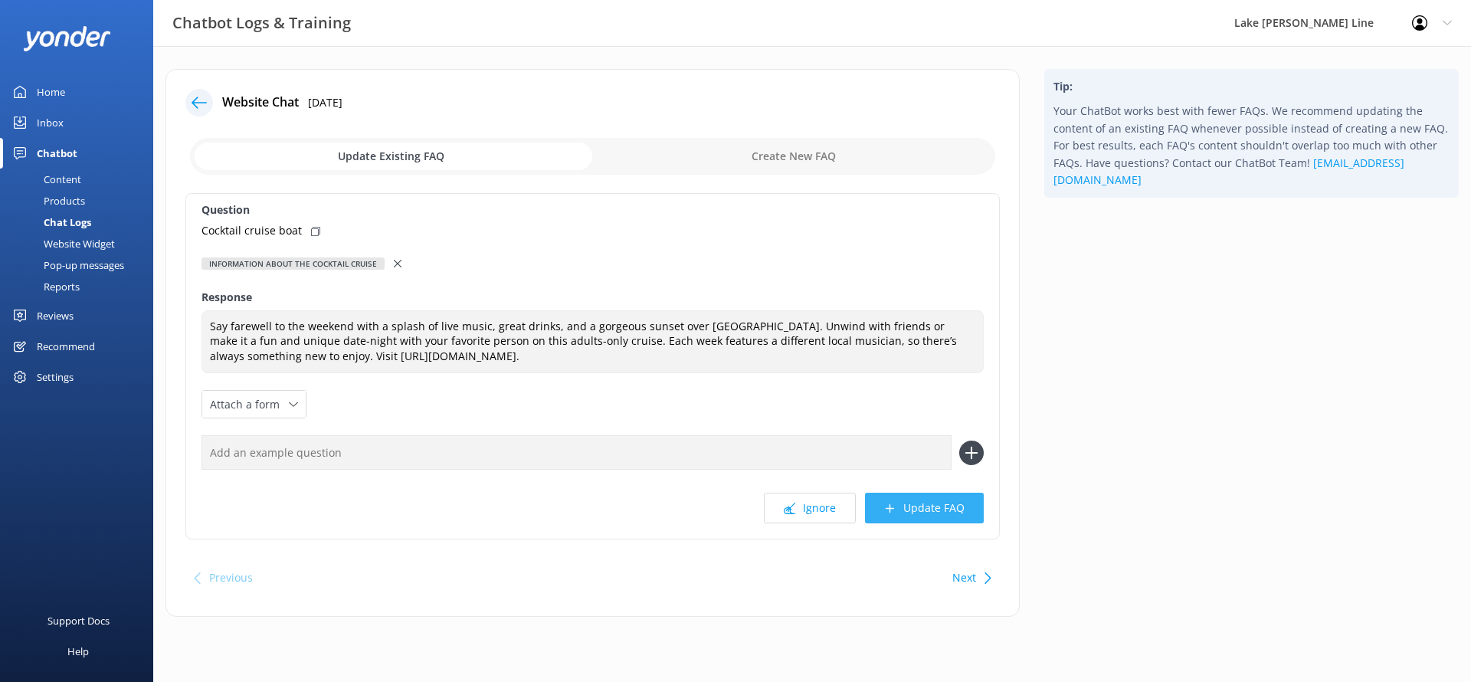
click at [899, 511] on button "Update FAQ" at bounding box center [924, 508] width 119 height 31
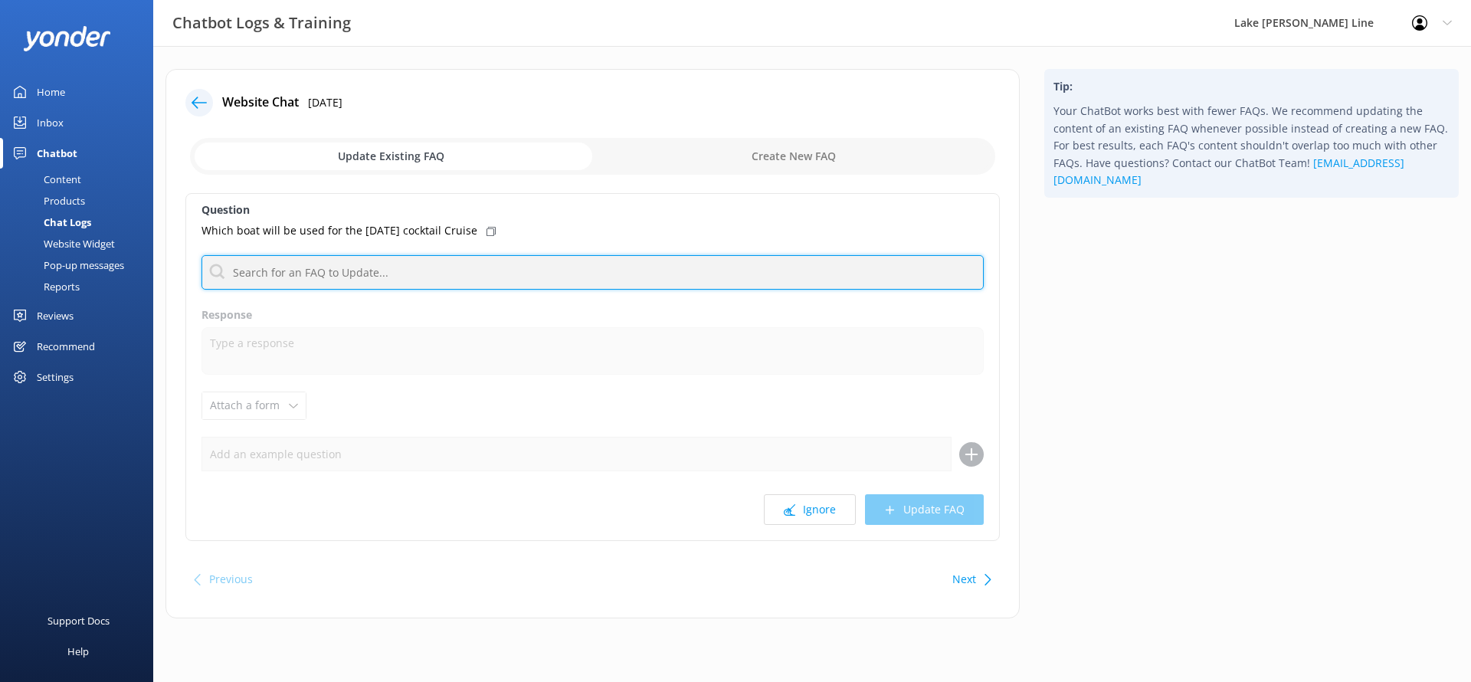
click at [642, 279] on input "text" at bounding box center [592, 272] width 782 height 34
type input "Cocktail"
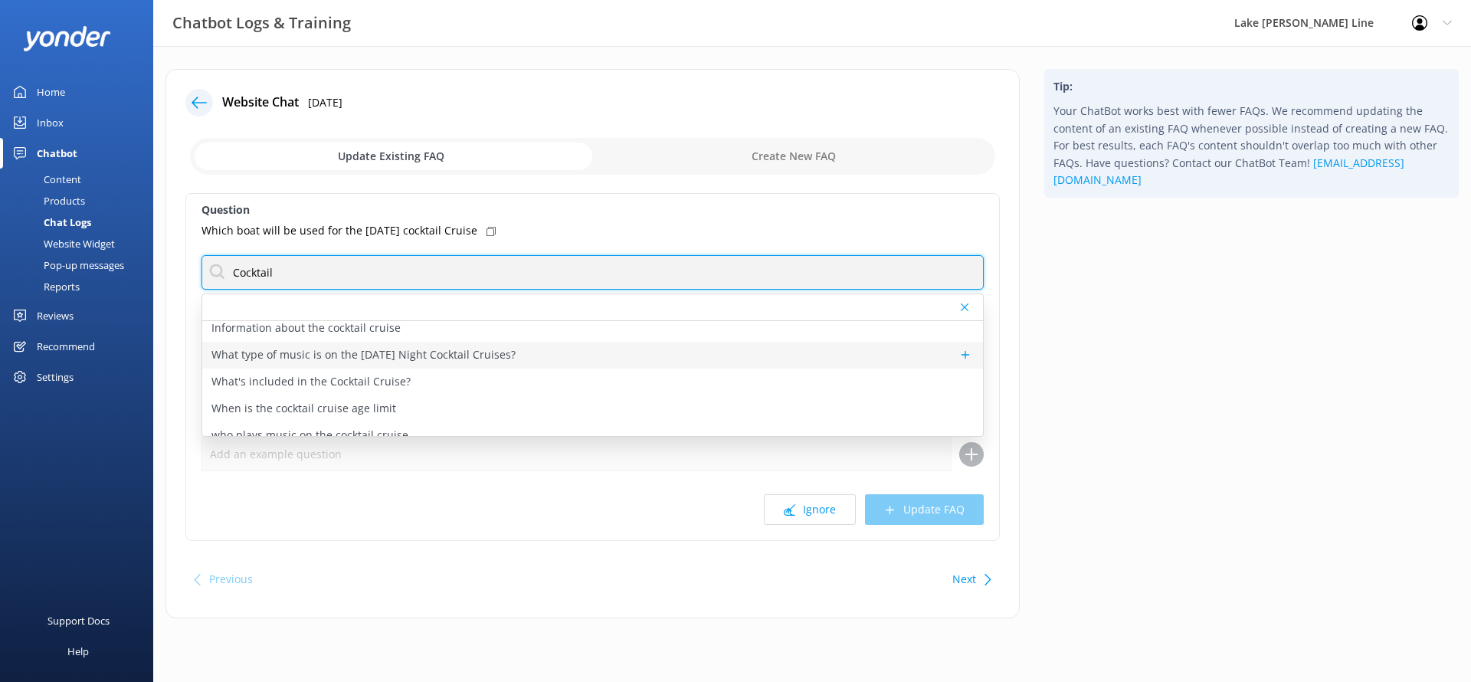
scroll to position [107, 0]
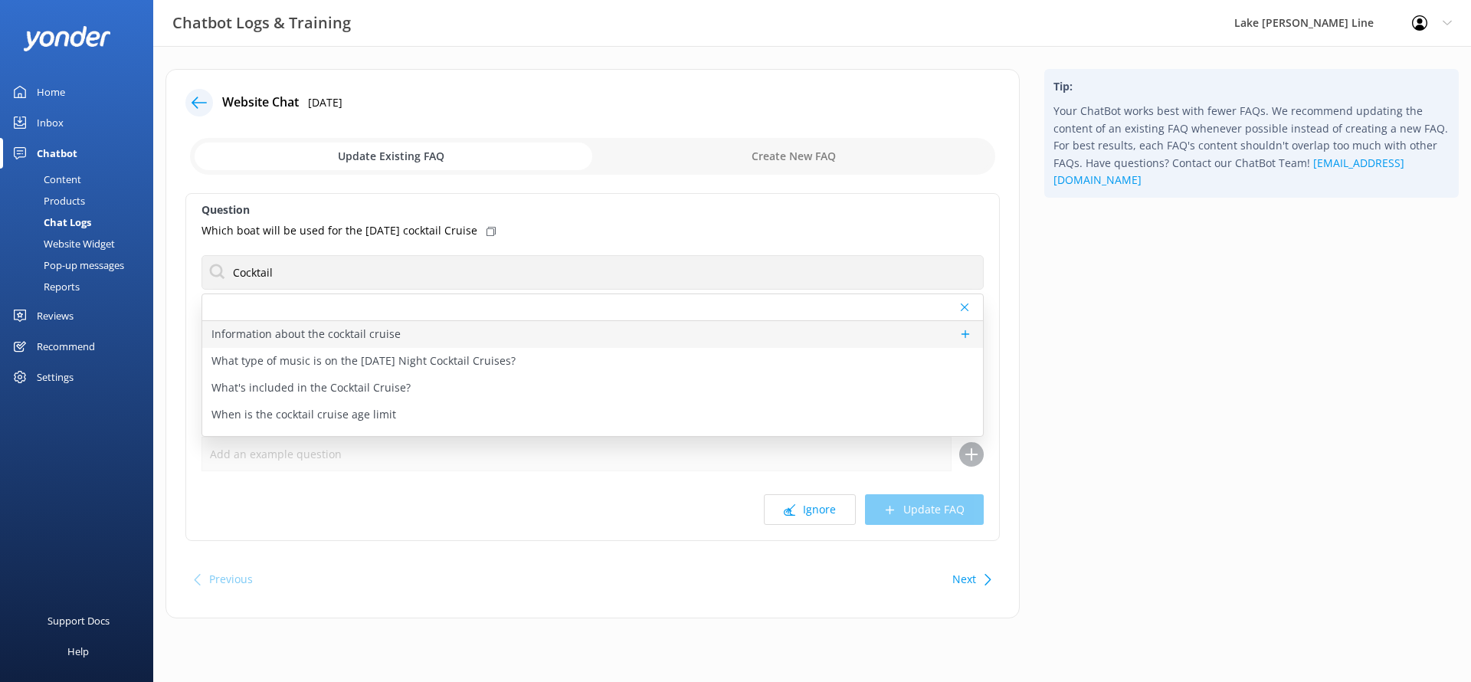
click at [384, 343] on div "Information about the cocktail cruise" at bounding box center [592, 334] width 781 height 27
type textarea "Say farewell to the weekend with a splash of live music, great drinks, and a go…"
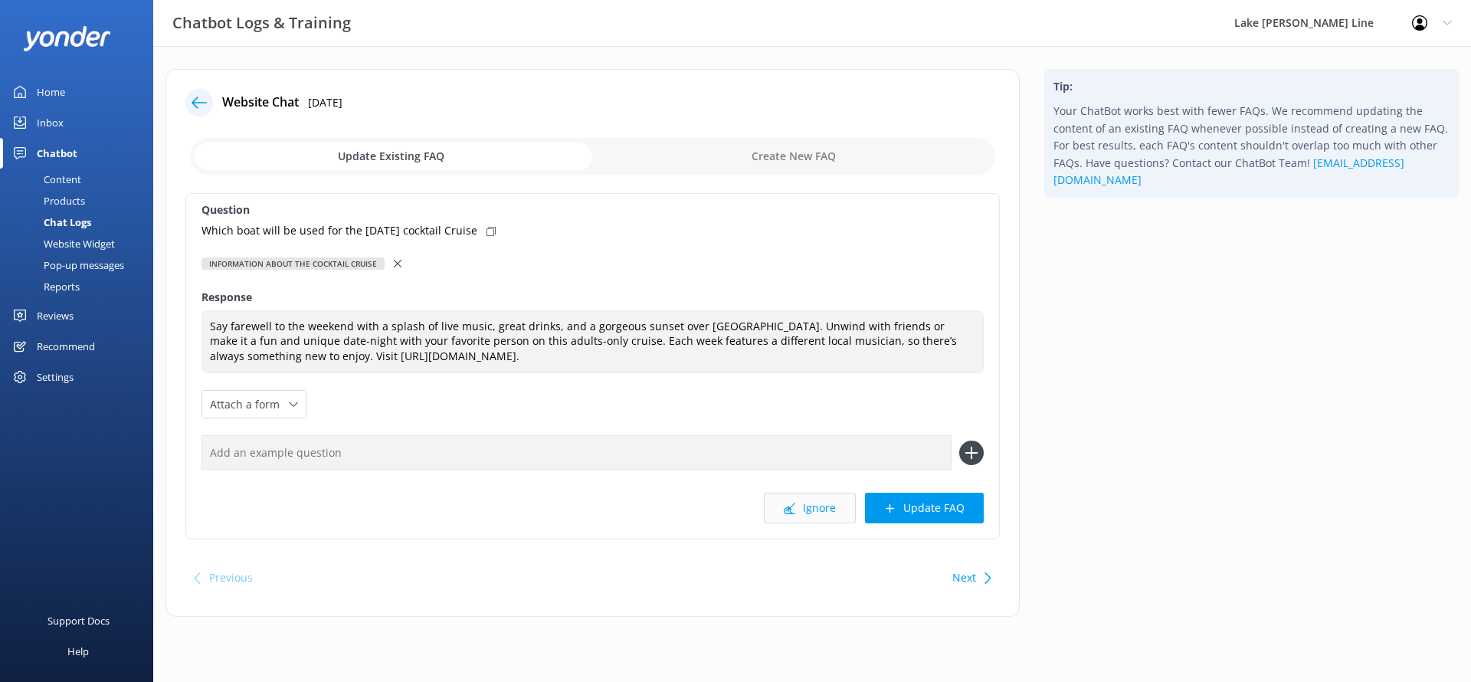
click at [800, 502] on button "Ignore" at bounding box center [810, 508] width 92 height 31
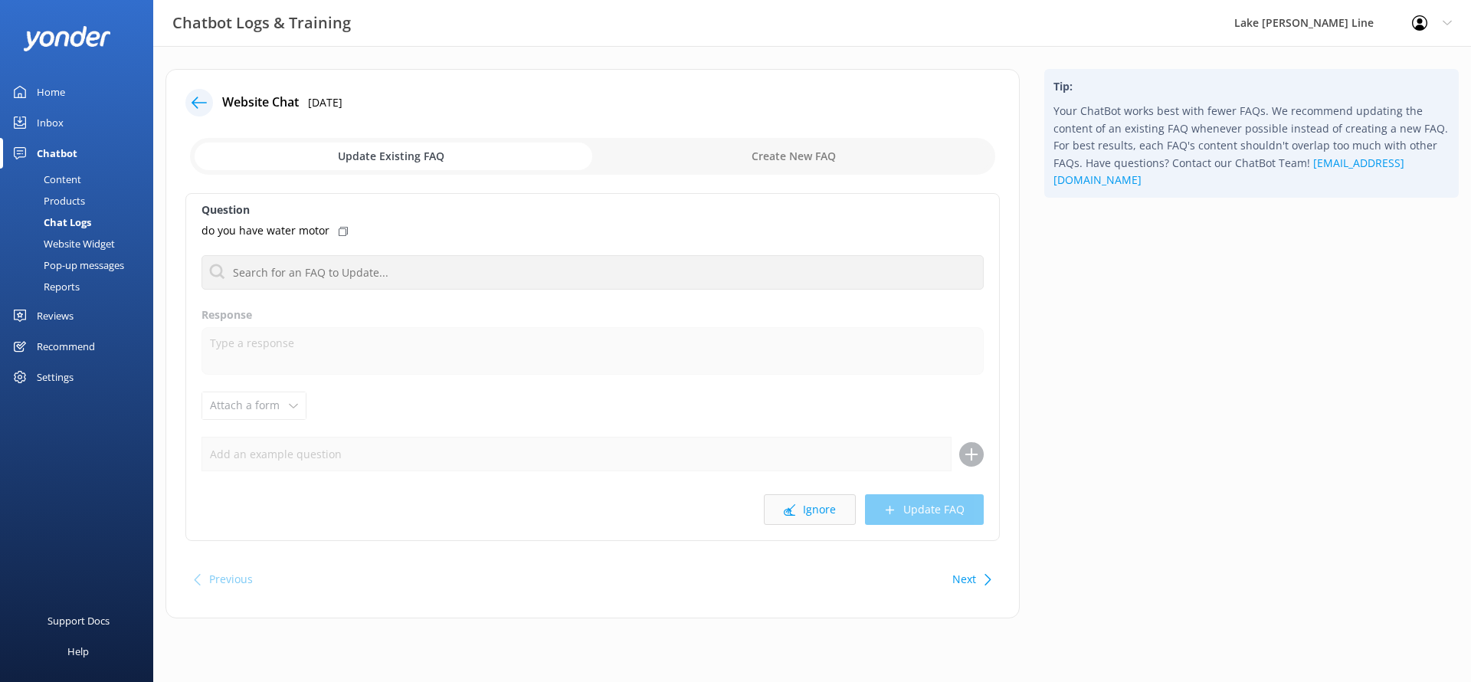
click at [792, 504] on icon at bounding box center [789, 509] width 11 height 11
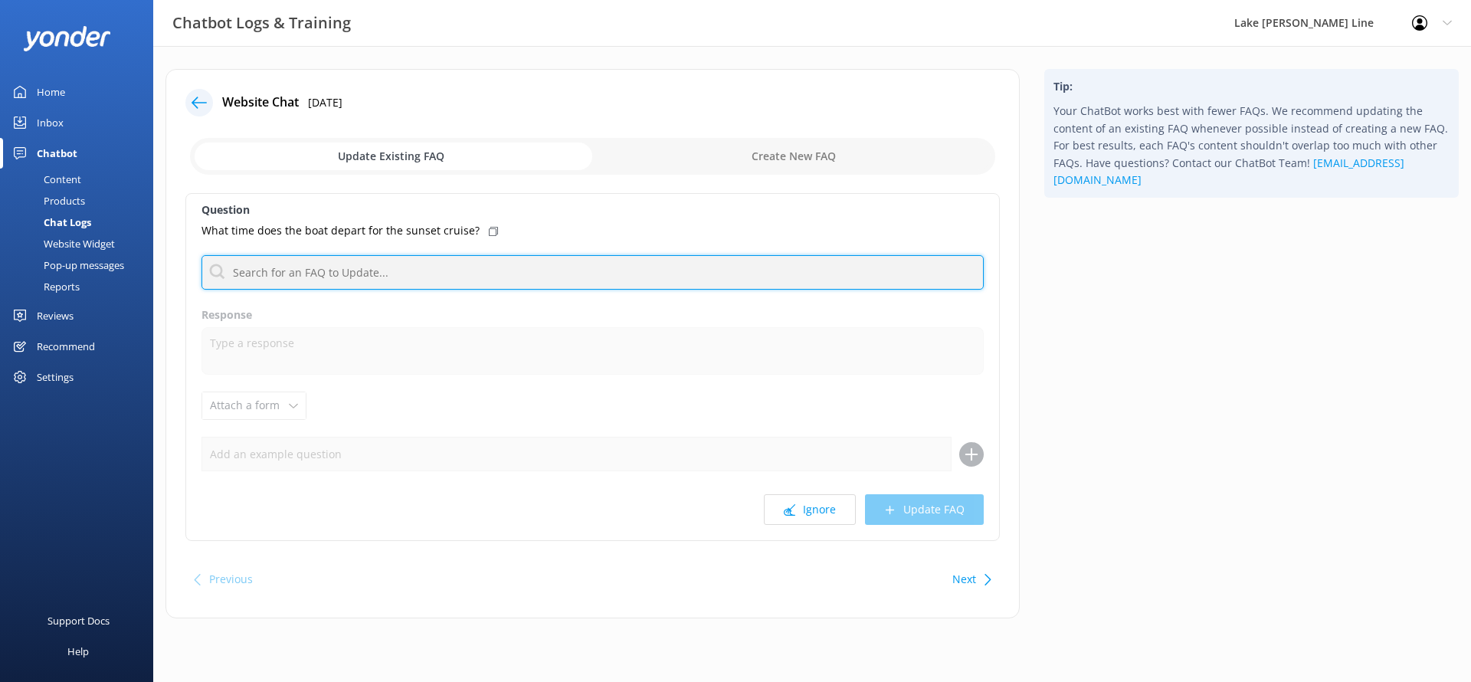
click at [618, 257] on input "text" at bounding box center [592, 272] width 782 height 34
type input "Twilight"
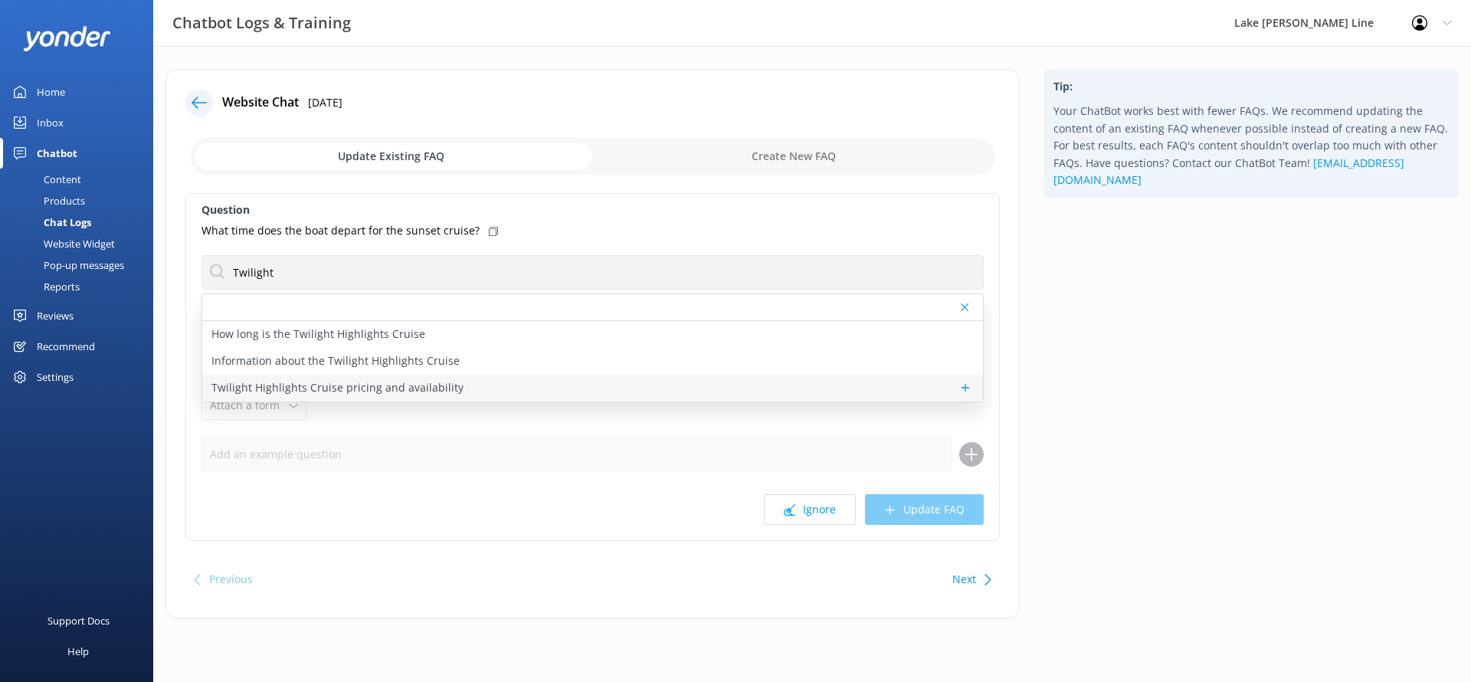
click at [303, 379] on p "Twilight Highlights Cruise pricing and availability" at bounding box center [337, 387] width 252 height 17
type textarea "Twilight Highlights Cruise prices start from $42 per adult. For the most accura…"
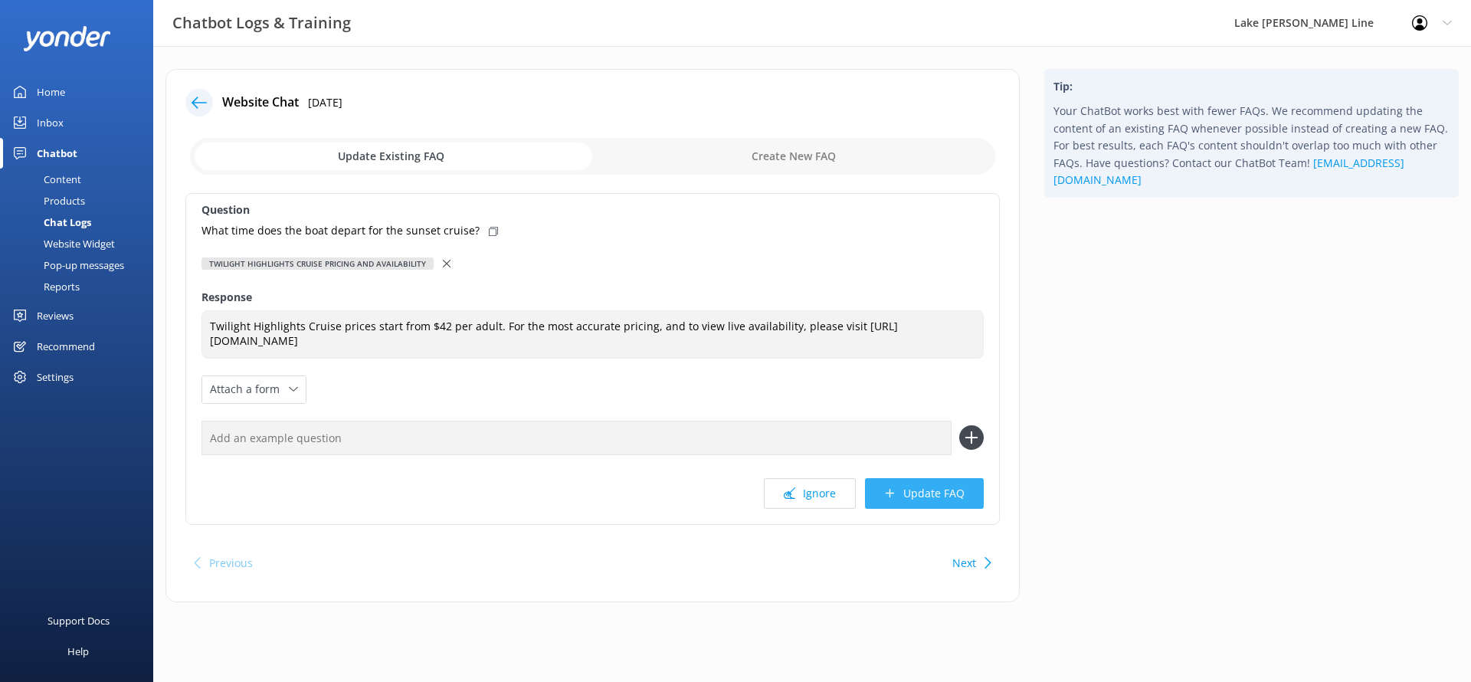
click at [928, 479] on button "Update FAQ" at bounding box center [924, 493] width 119 height 31
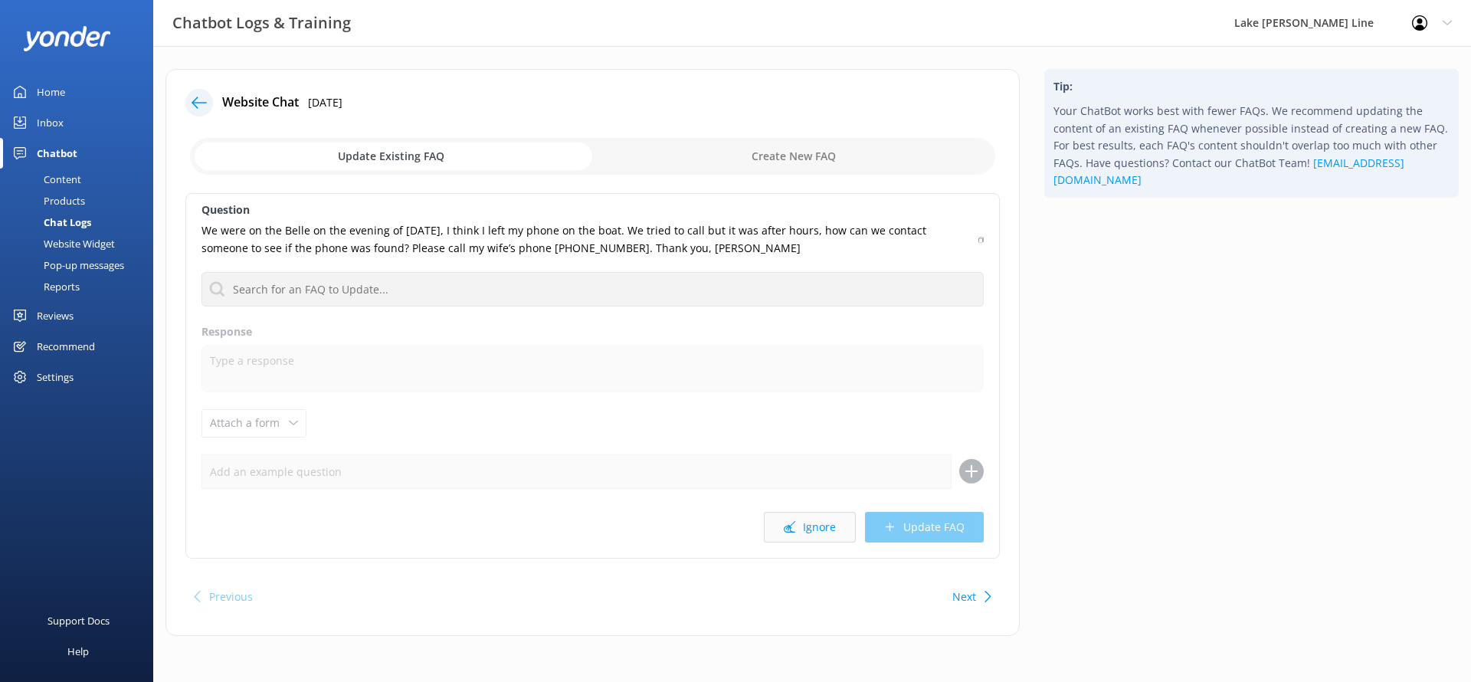
click at [847, 520] on button "Ignore" at bounding box center [810, 527] width 92 height 31
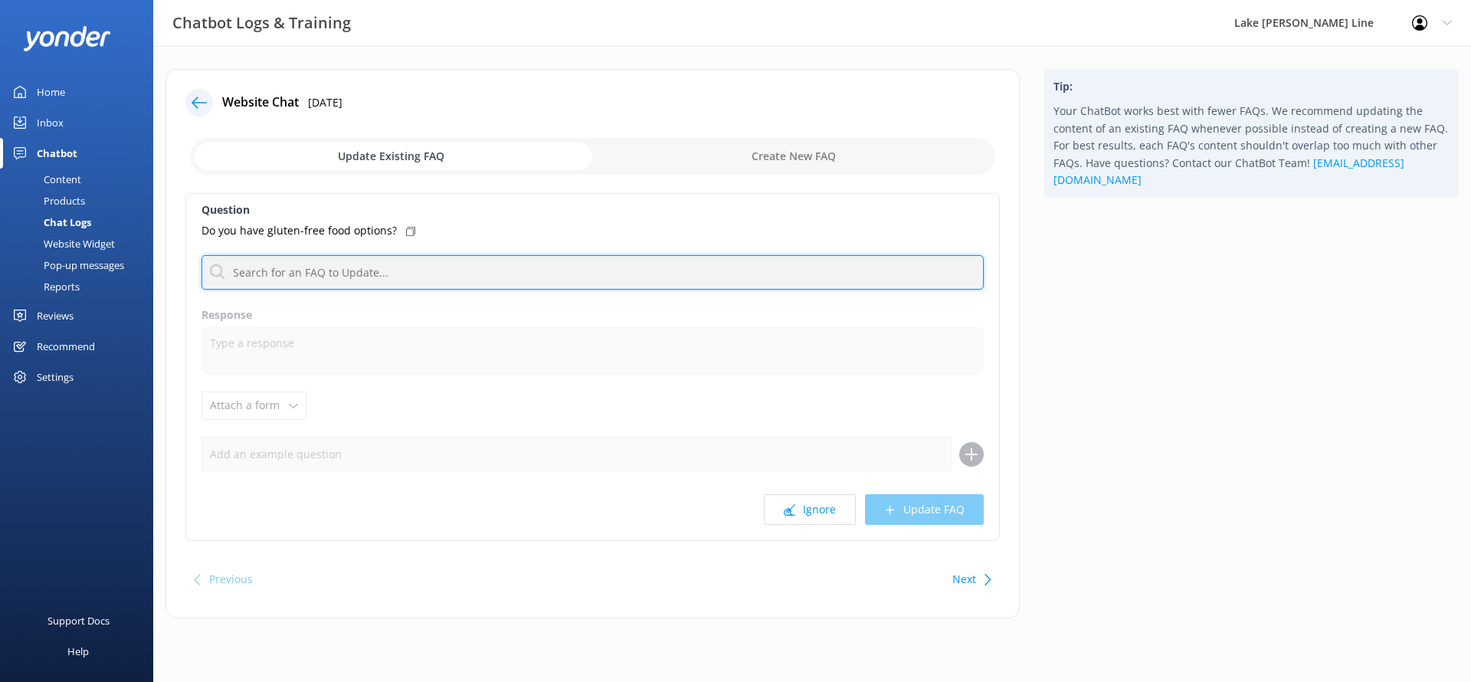
click at [608, 283] on input "text" at bounding box center [592, 272] width 782 height 34
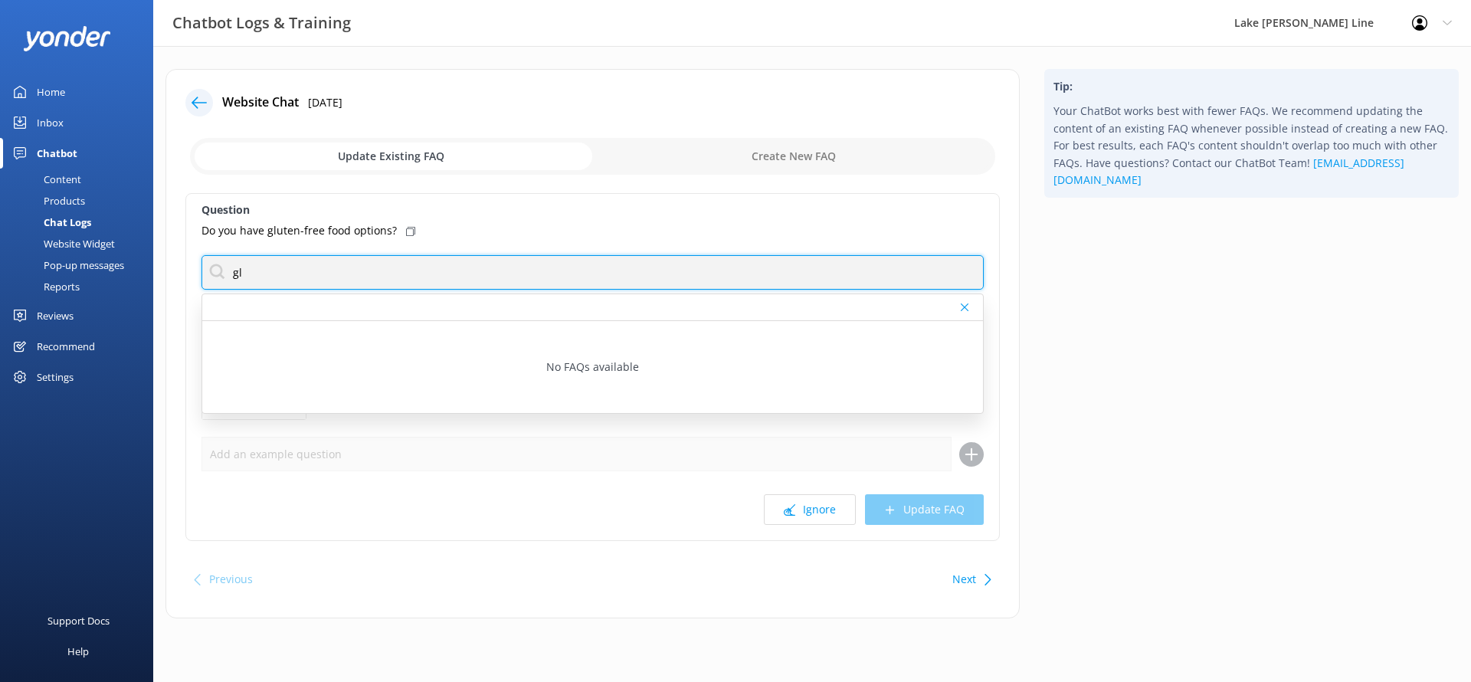
type input "g"
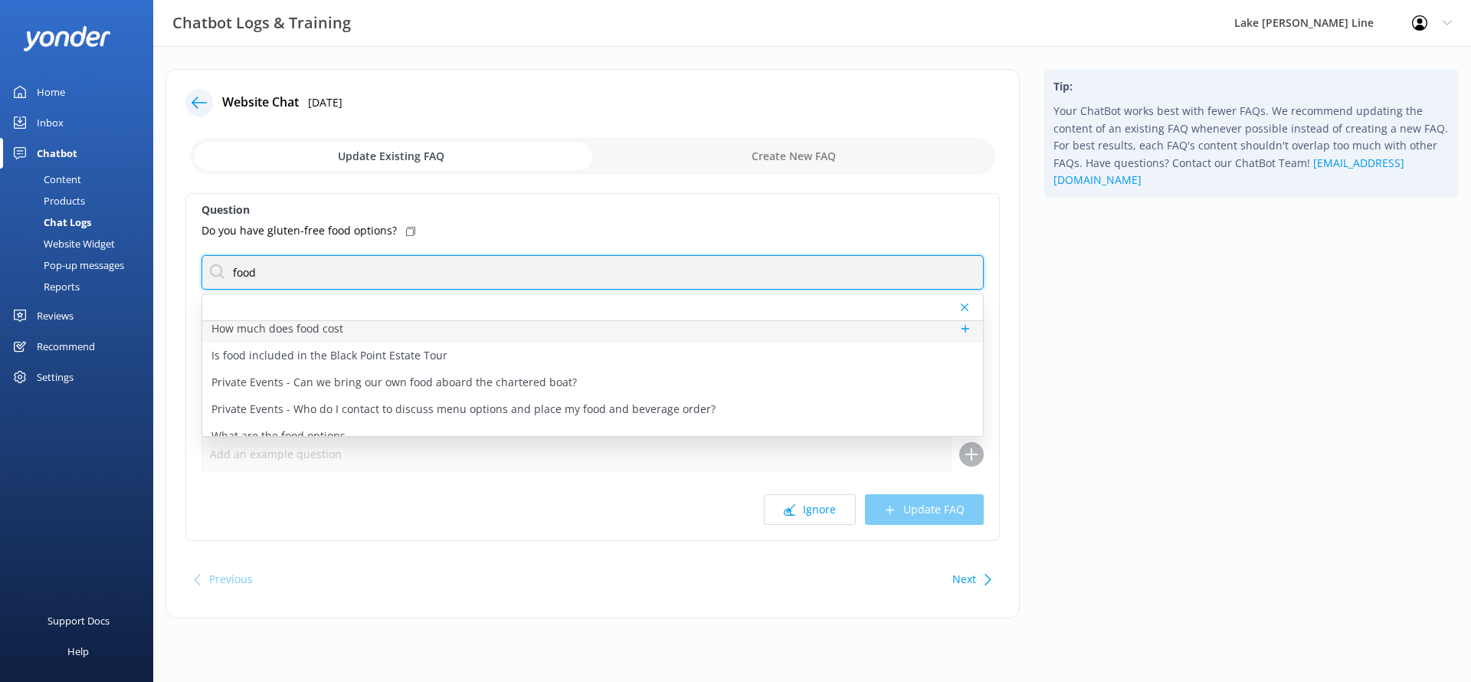
scroll to position [46, 0]
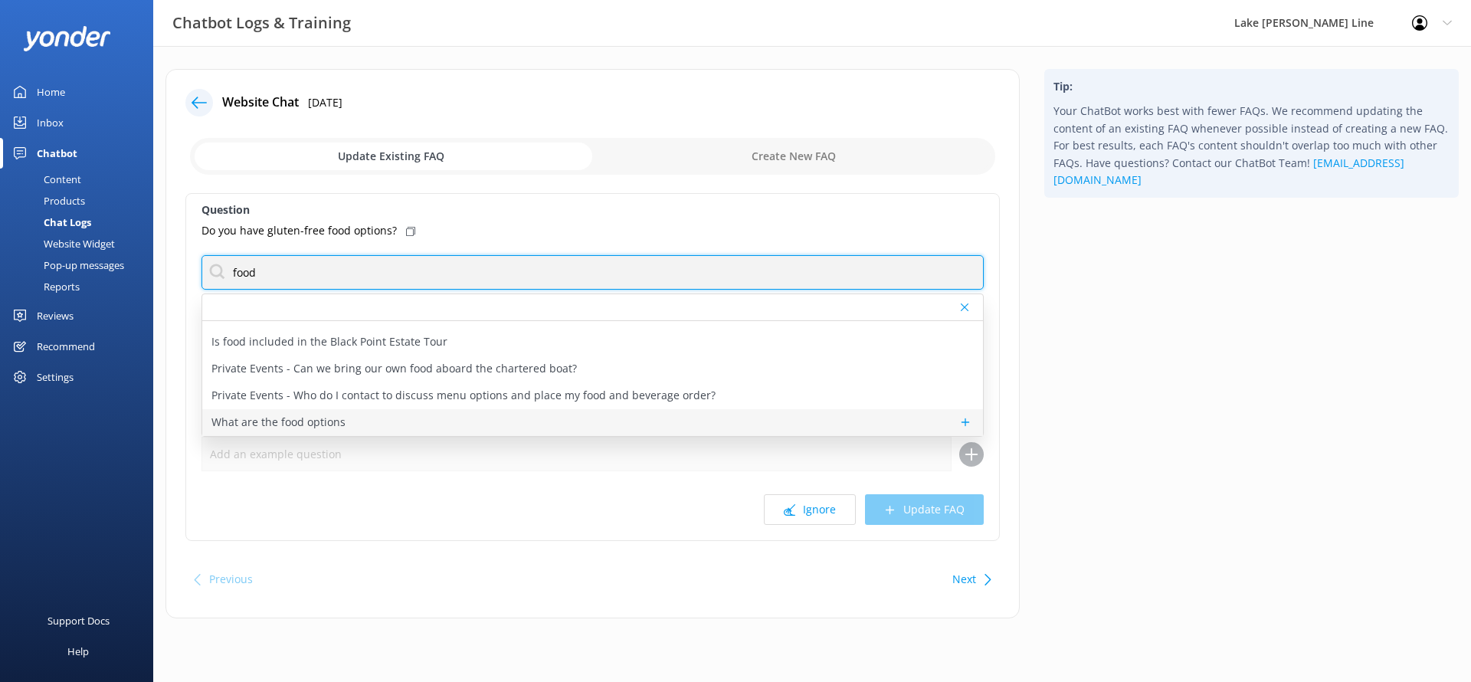
type input "food"
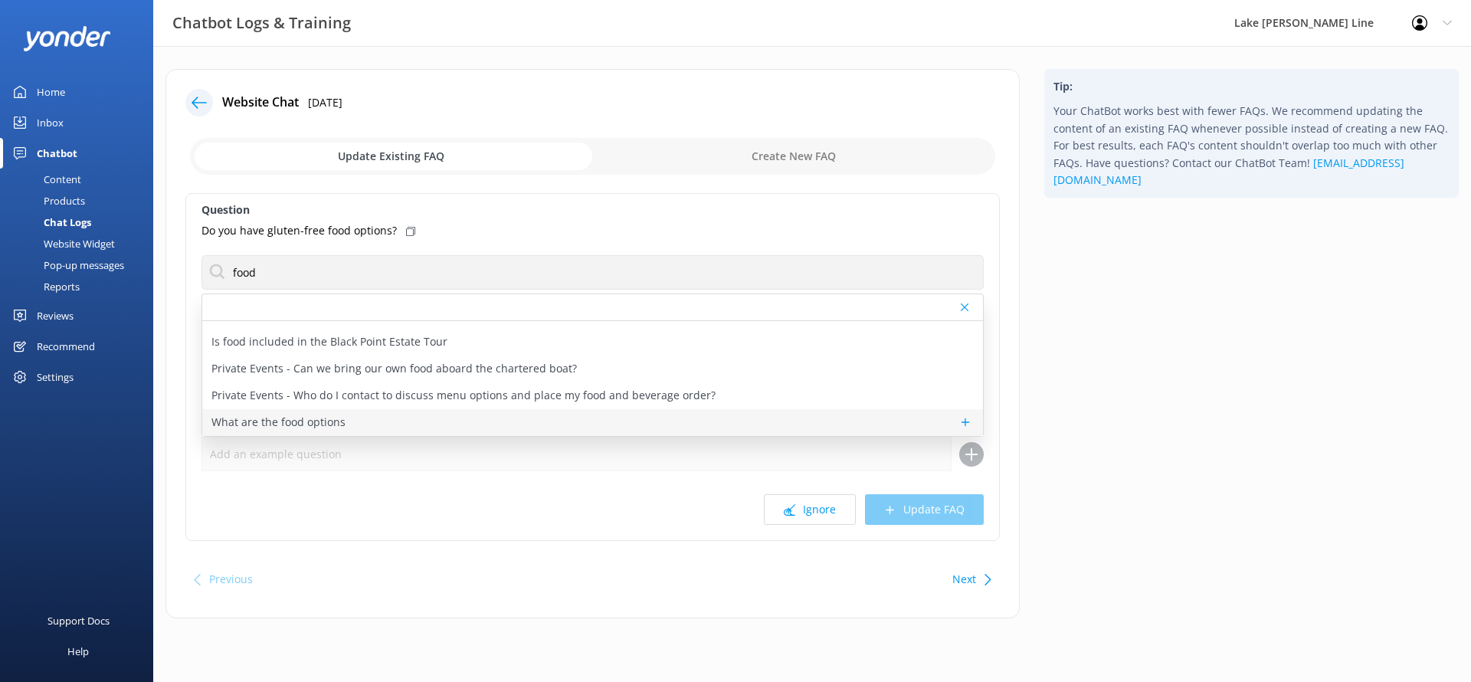
click at [323, 421] on p "What are the food options" at bounding box center [278, 422] width 134 height 17
type textarea "The snack bar has individually packaged chips and candies for sale. You can vie…"
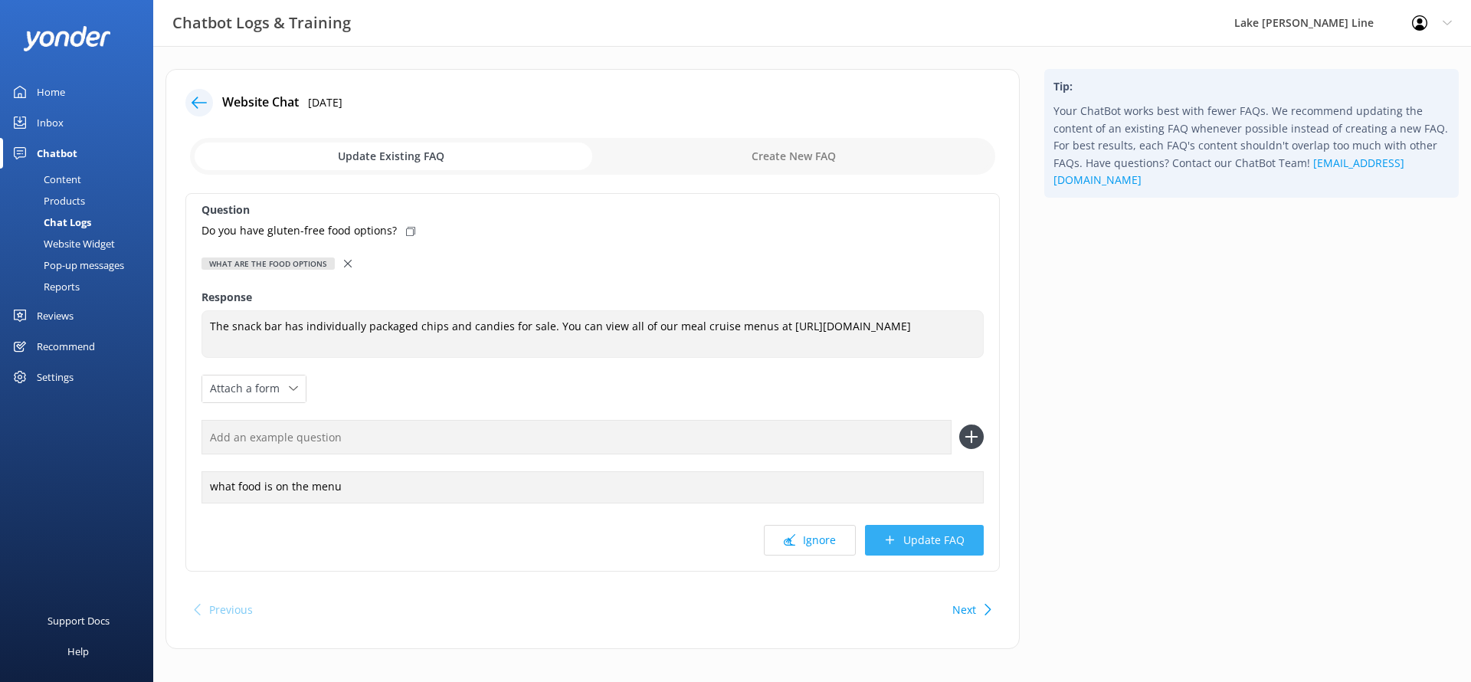
click at [903, 540] on button "Update FAQ" at bounding box center [924, 540] width 119 height 31
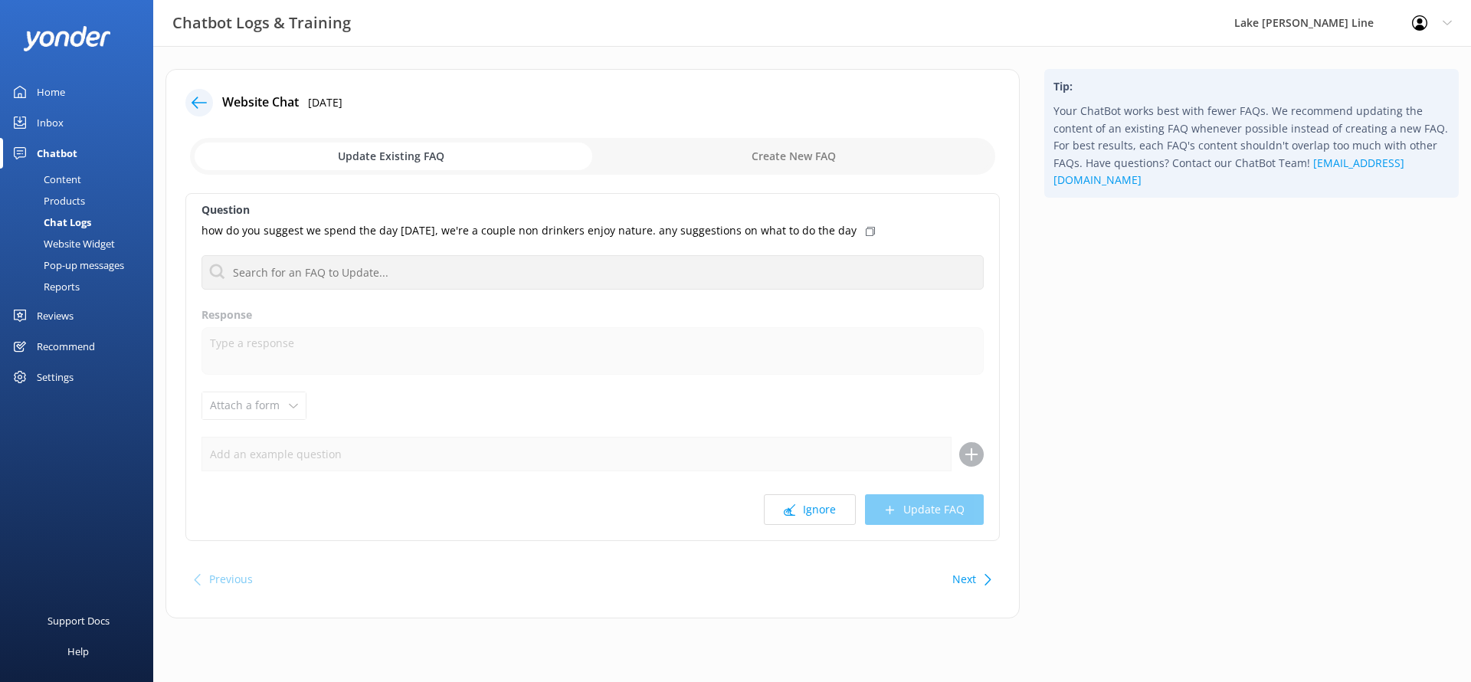
click at [794, 488] on div "Question how do you suggest we spend the day [DATE], we're a couple non drinker…" at bounding box center [592, 367] width 814 height 348
click at [795, 502] on button "Ignore" at bounding box center [810, 509] width 92 height 31
click at [792, 502] on button "Ignore" at bounding box center [810, 509] width 92 height 31
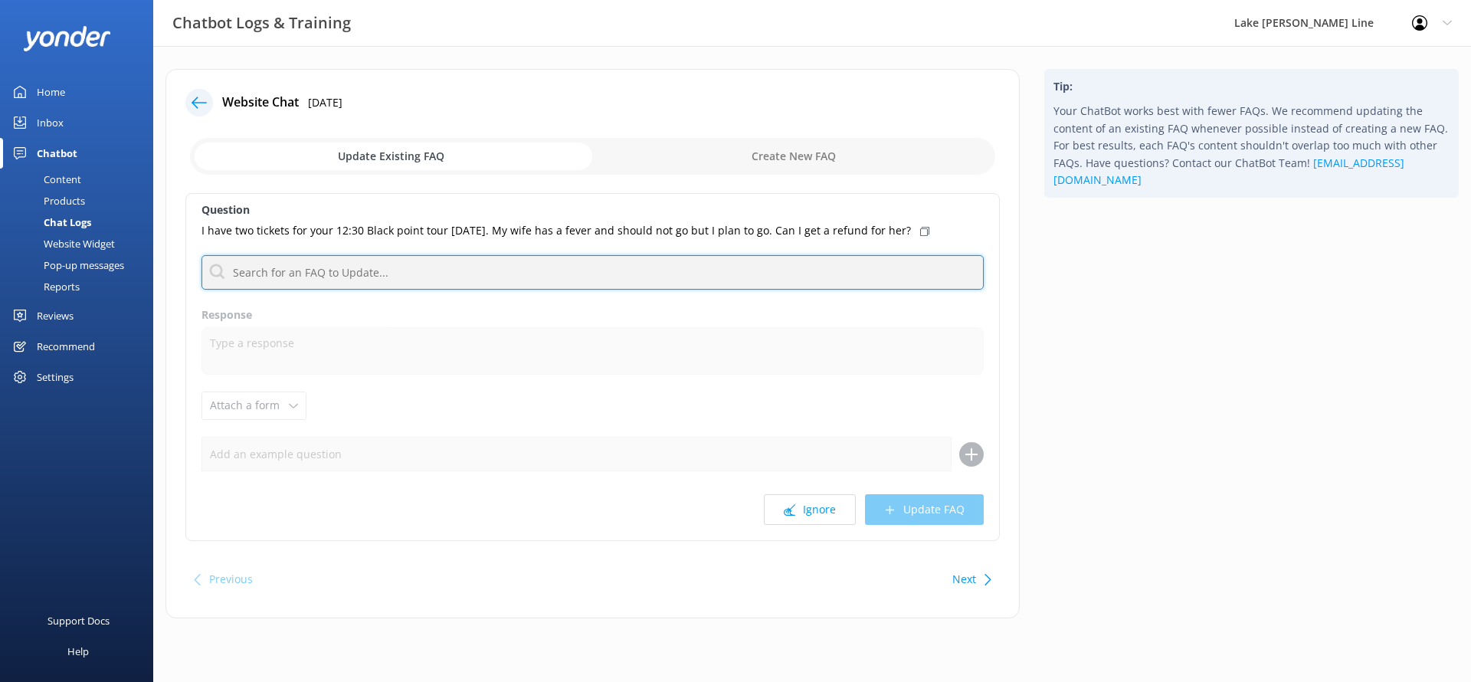
click at [722, 285] on input "text" at bounding box center [592, 272] width 782 height 34
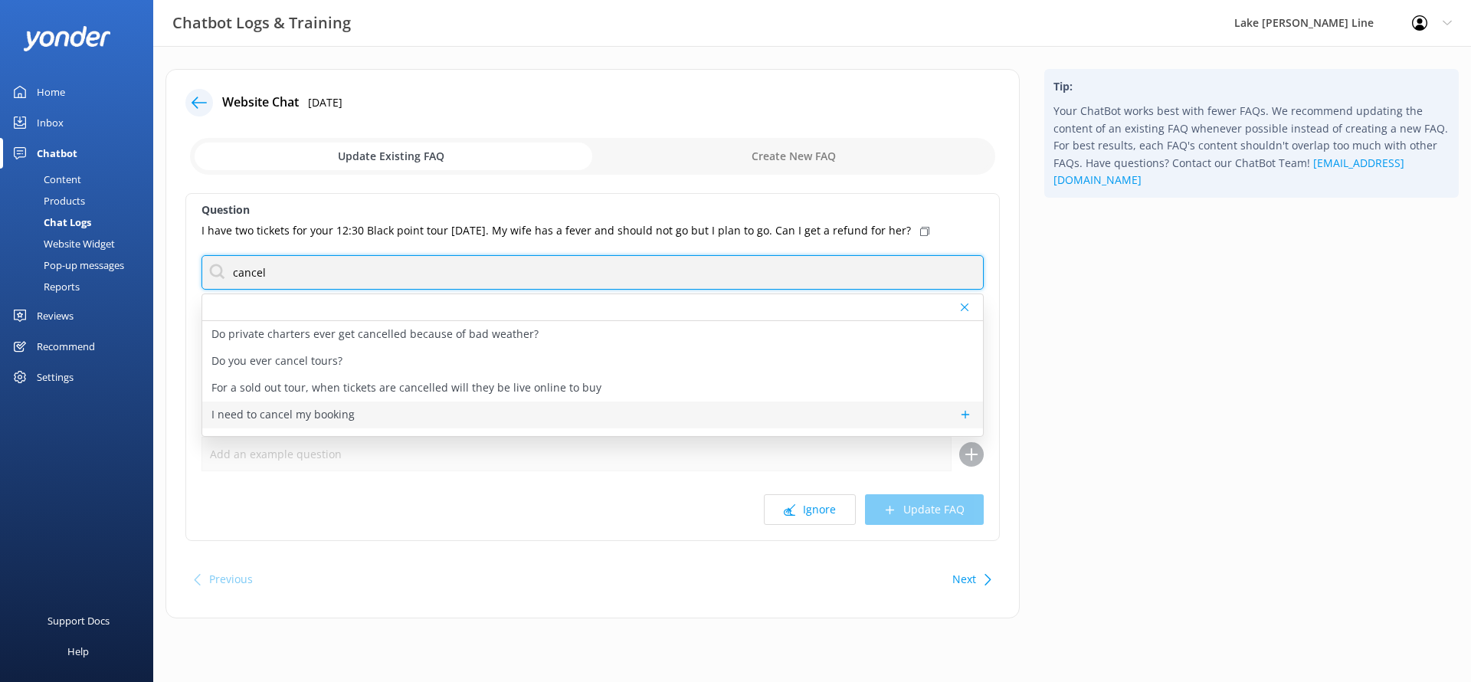
type input "cancel"
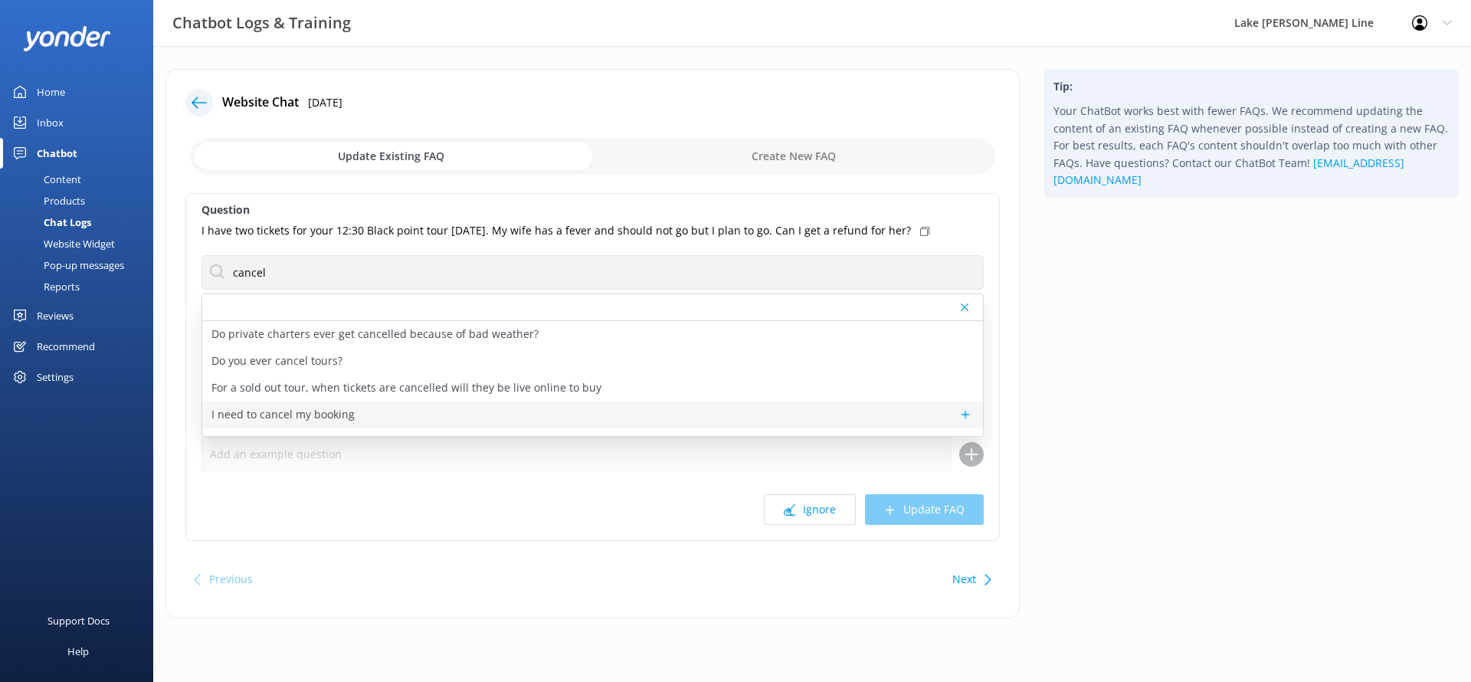
click at [237, 415] on p "I need to cancel my booking" at bounding box center [282, 414] width 143 height 17
type textarea "Cancellation is required 24-48 hours prior to the tour date, depending on the t…"
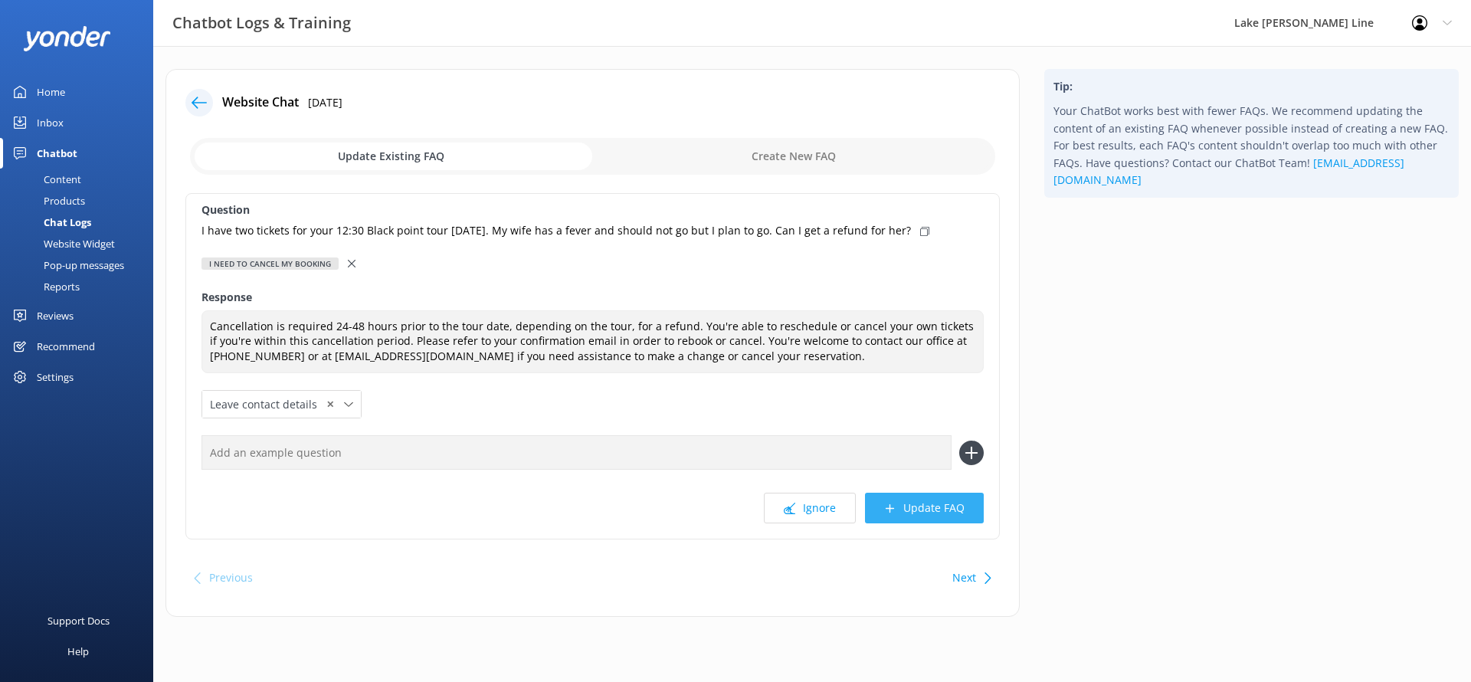
click at [898, 504] on button "Update FAQ" at bounding box center [924, 508] width 119 height 31
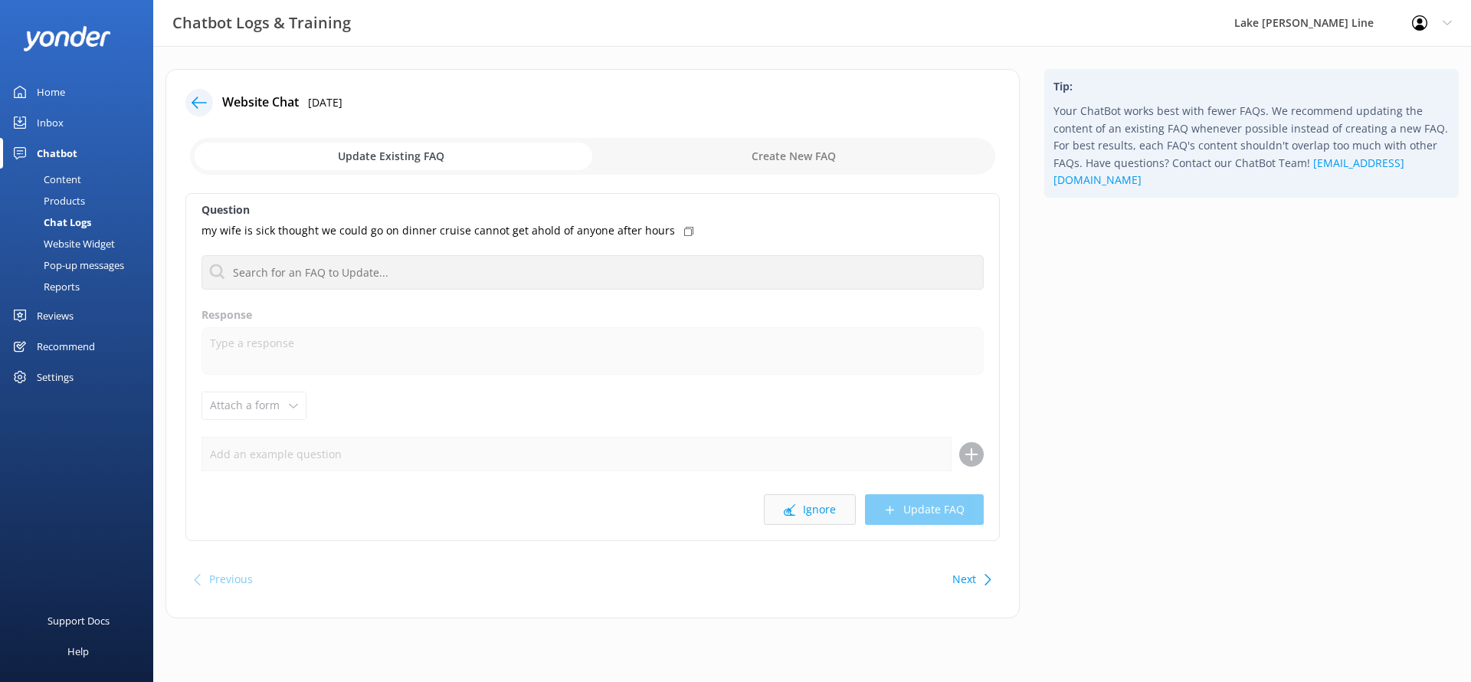
click at [805, 518] on button "Ignore" at bounding box center [810, 509] width 92 height 31
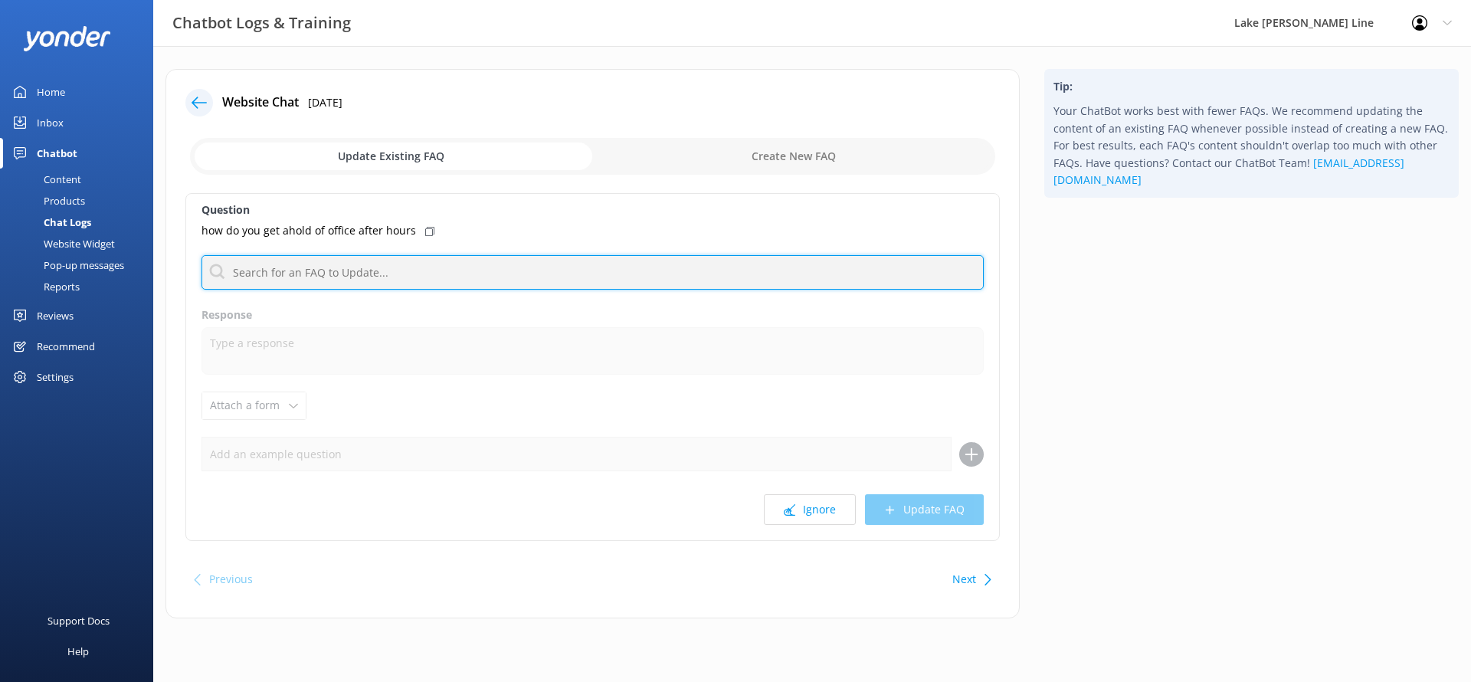
click at [628, 270] on input "text" at bounding box center [592, 272] width 782 height 34
type input "contact"
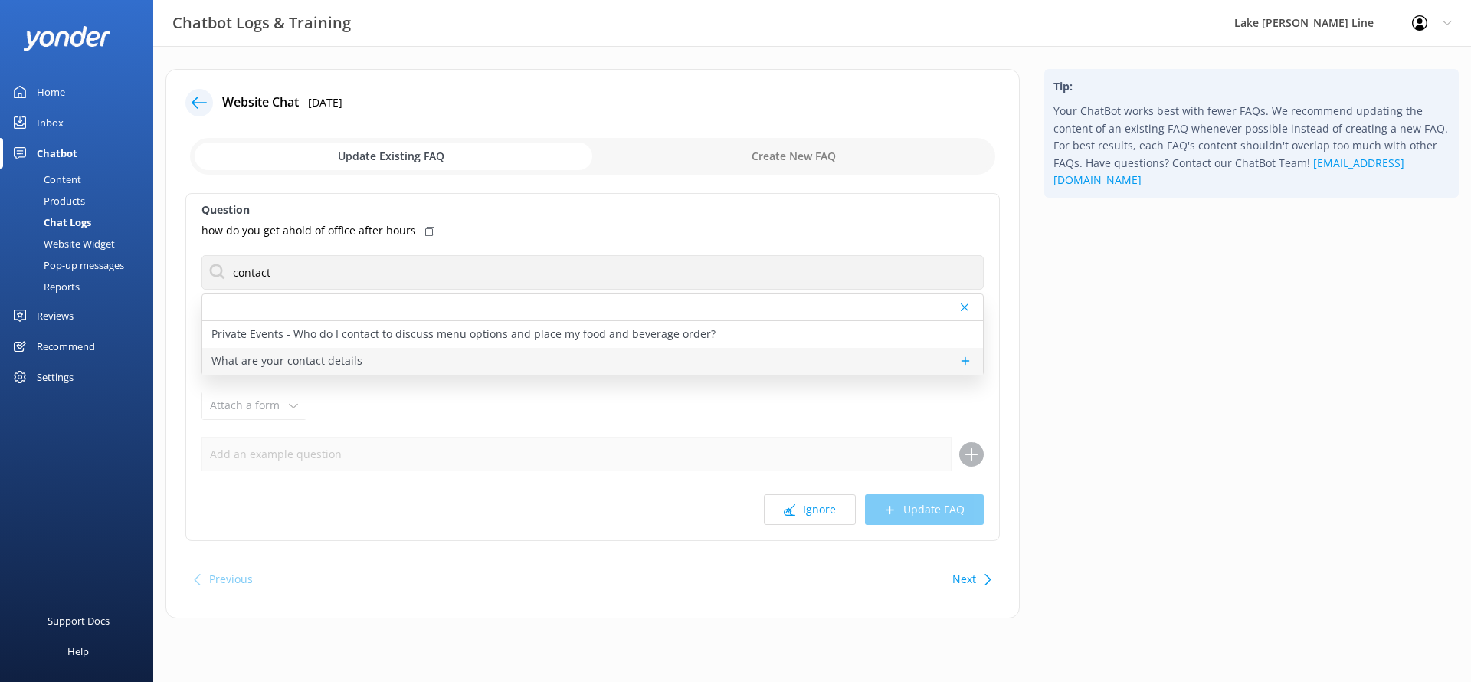
click at [323, 359] on p "What are your contact details" at bounding box center [286, 360] width 151 height 17
type textarea "You can contact the Lake [PERSON_NAME] Line team at [PHONE_NUMBER] or [EMAIL_AD…"
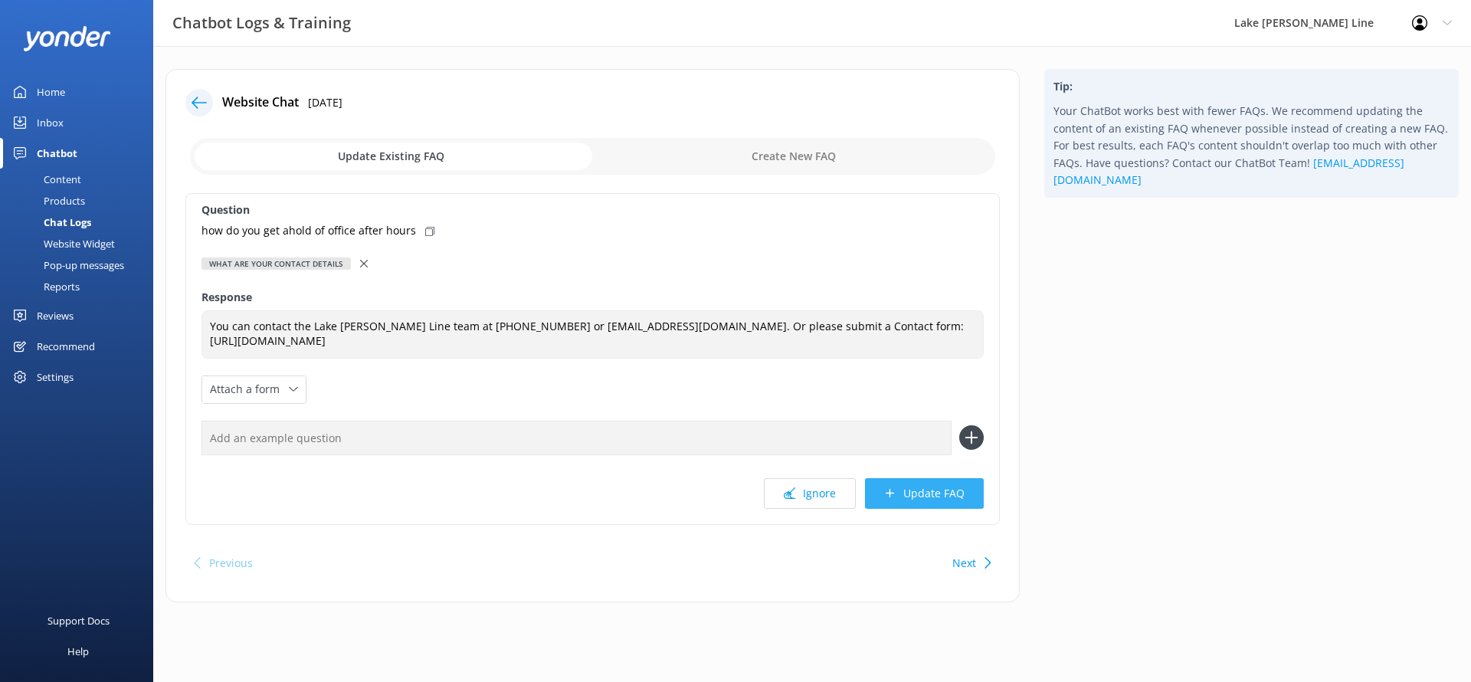
click at [889, 480] on button "Update FAQ" at bounding box center [924, 493] width 119 height 31
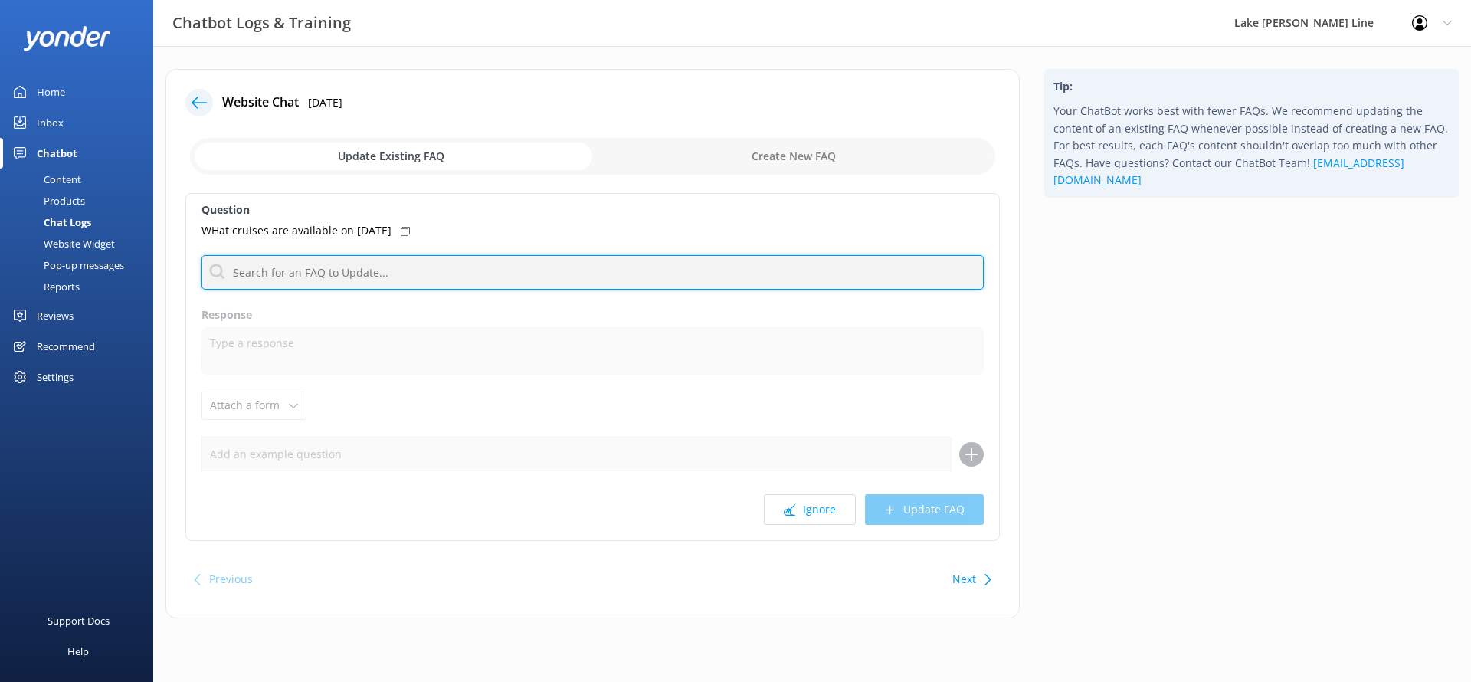
click at [488, 283] on input "text" at bounding box center [592, 272] width 782 height 34
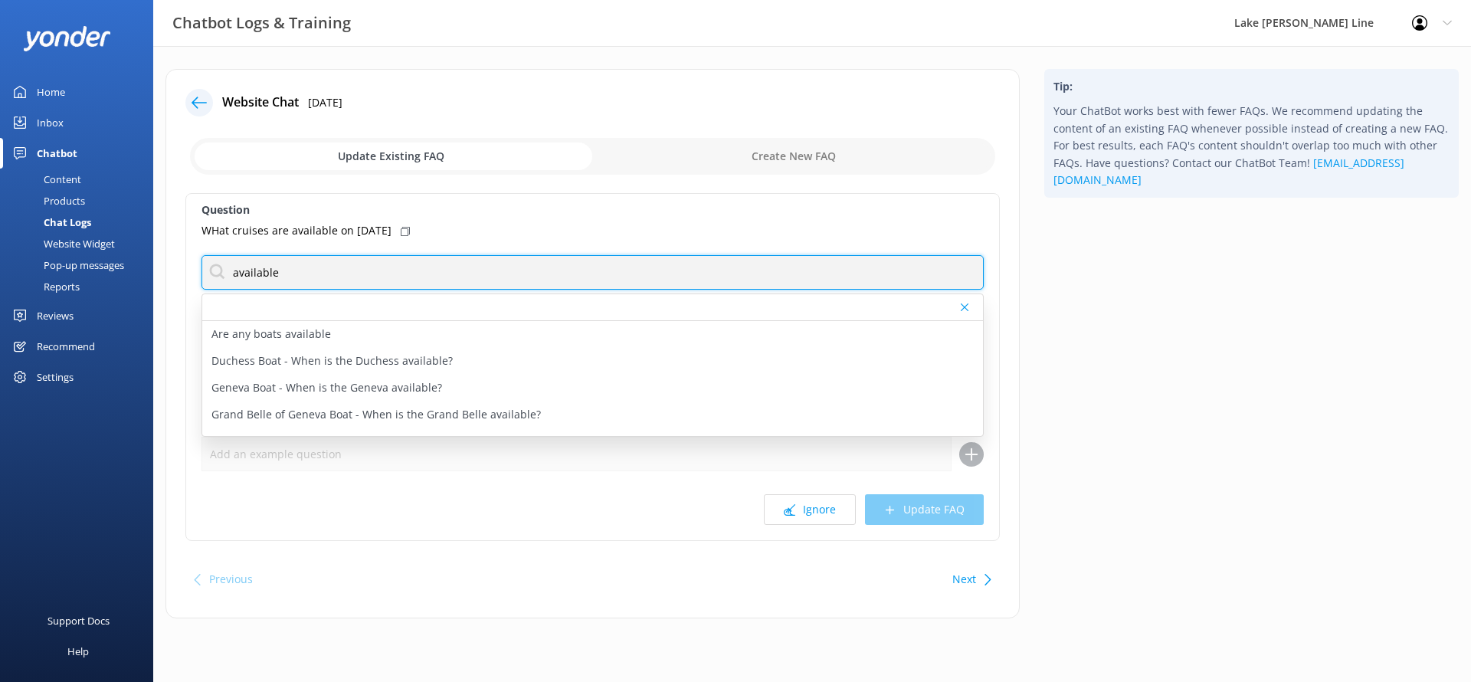
click at [267, 285] on input "available" at bounding box center [592, 272] width 782 height 34
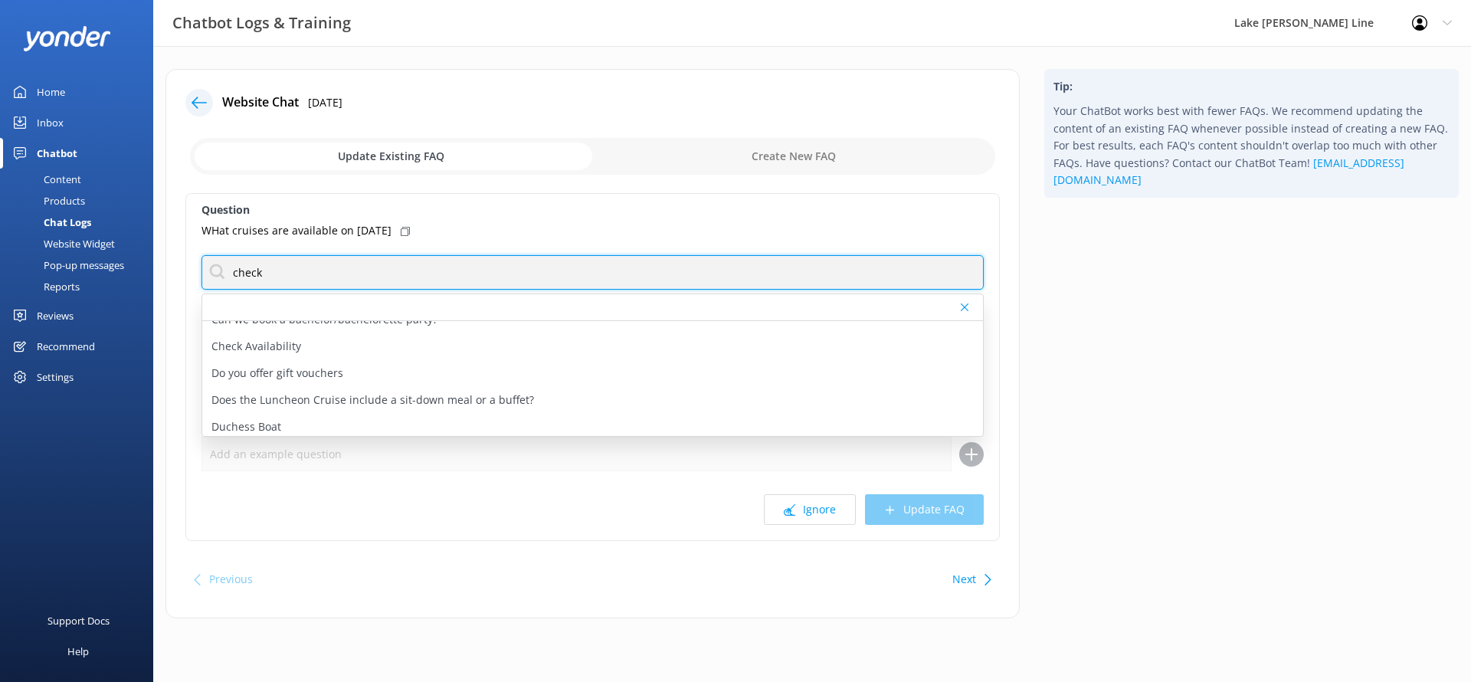
scroll to position [139, 0]
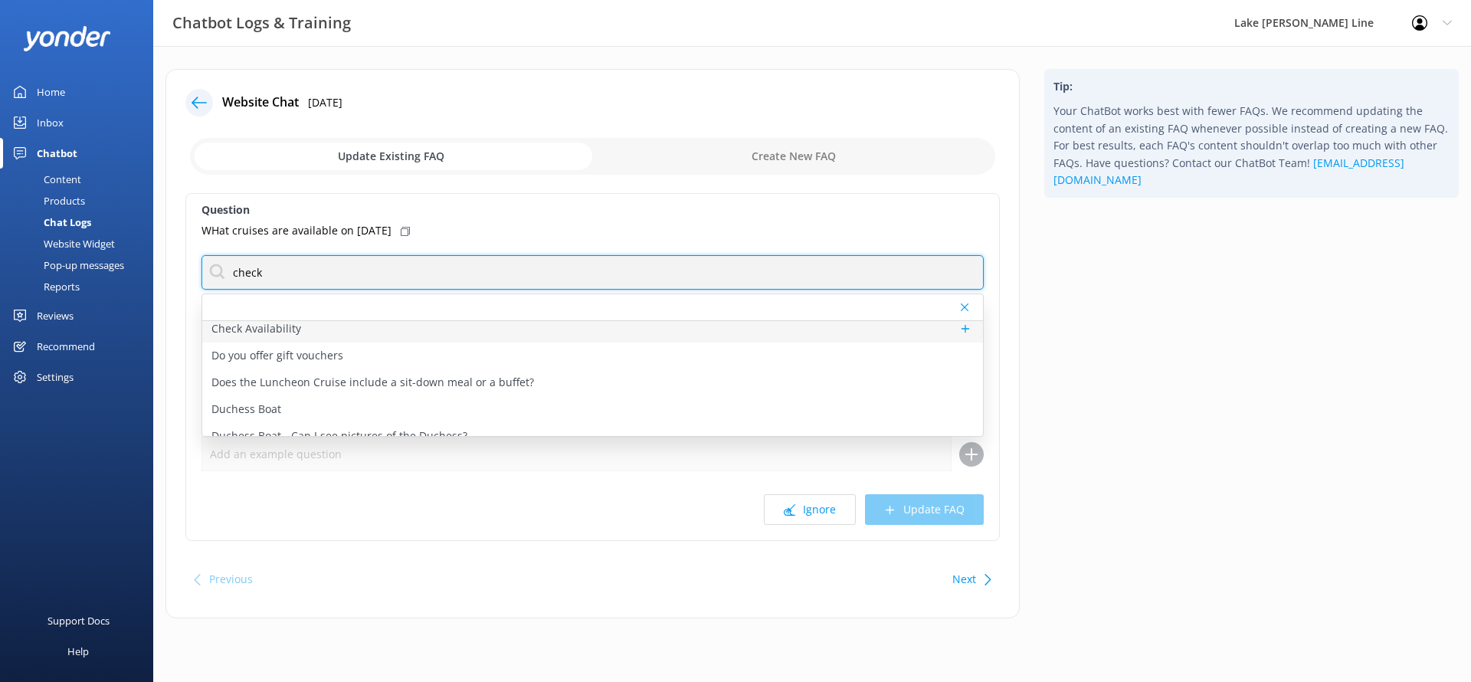
type input "check"
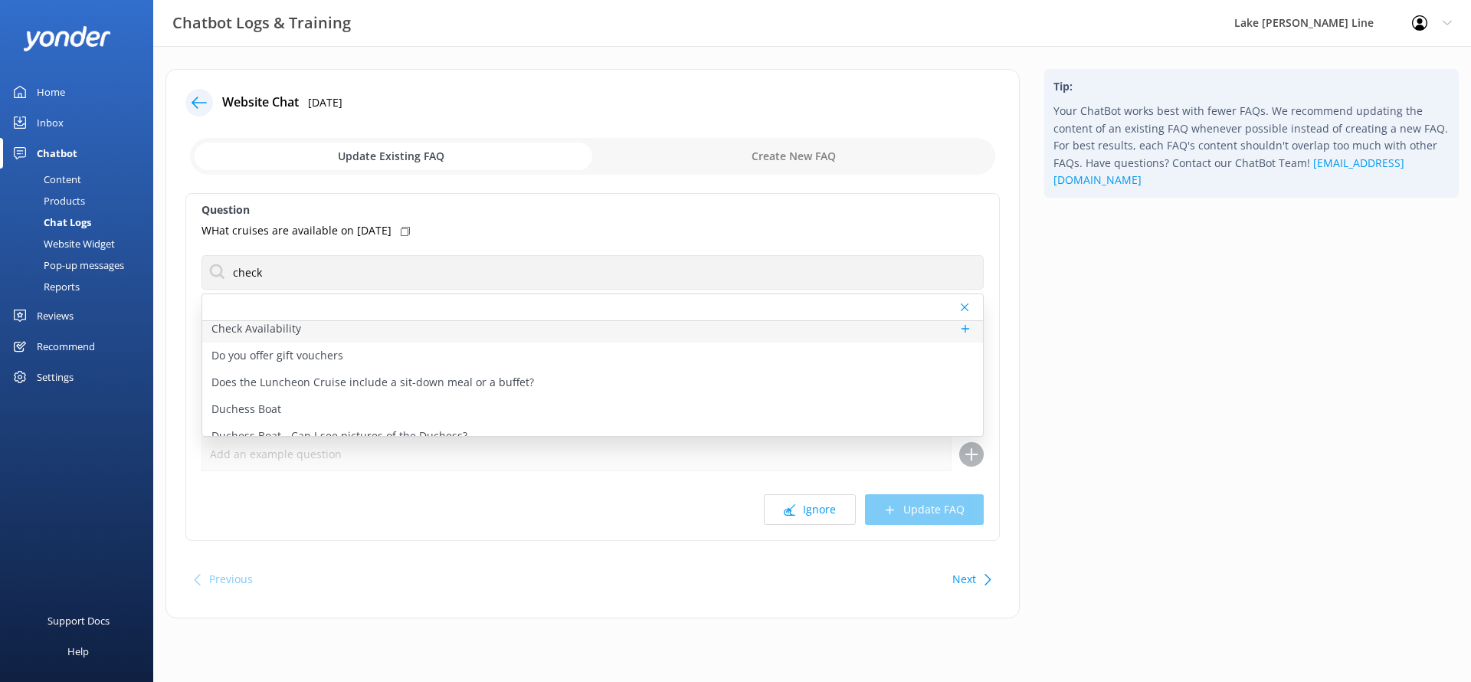
click at [273, 328] on p "Check Availability" at bounding box center [256, 328] width 90 height 17
type textarea "You can check the availability of a tour using the tool below."
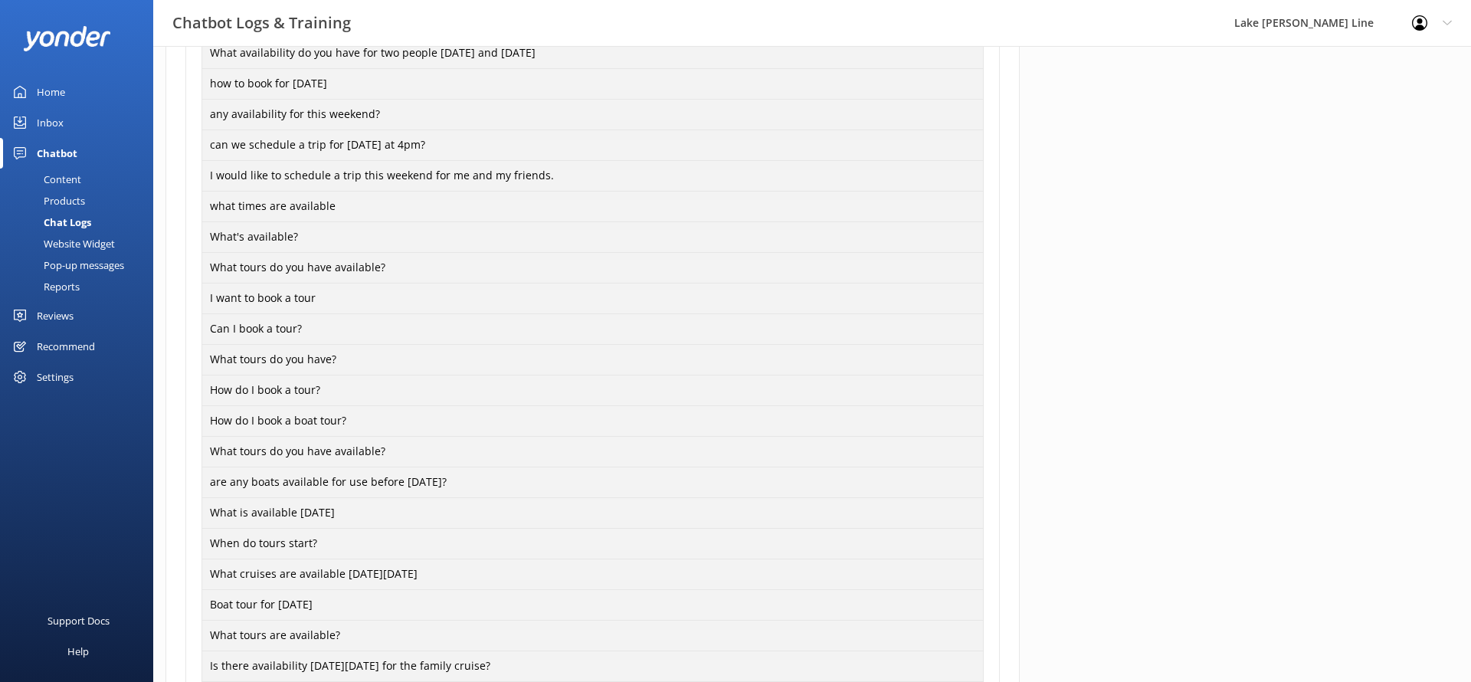
scroll to position [1177, 0]
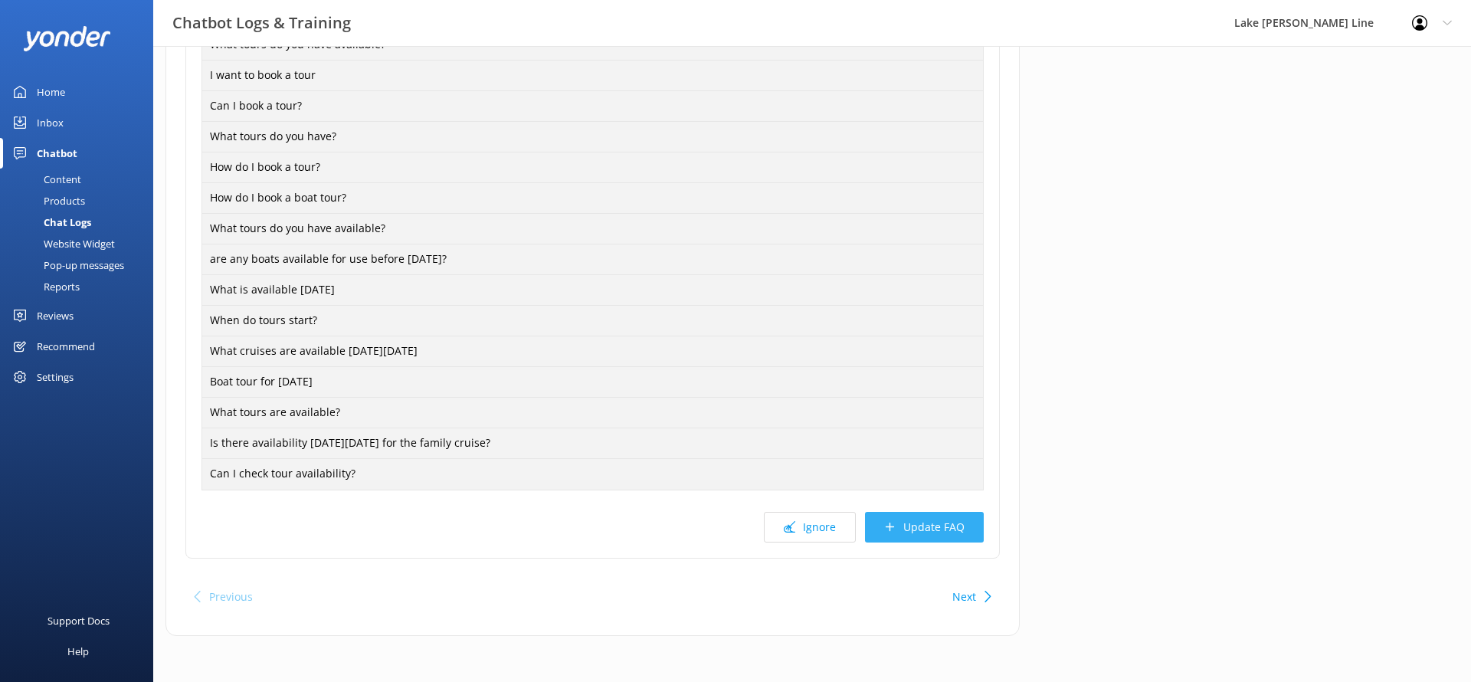
click at [953, 519] on button "Update FAQ" at bounding box center [924, 527] width 119 height 31
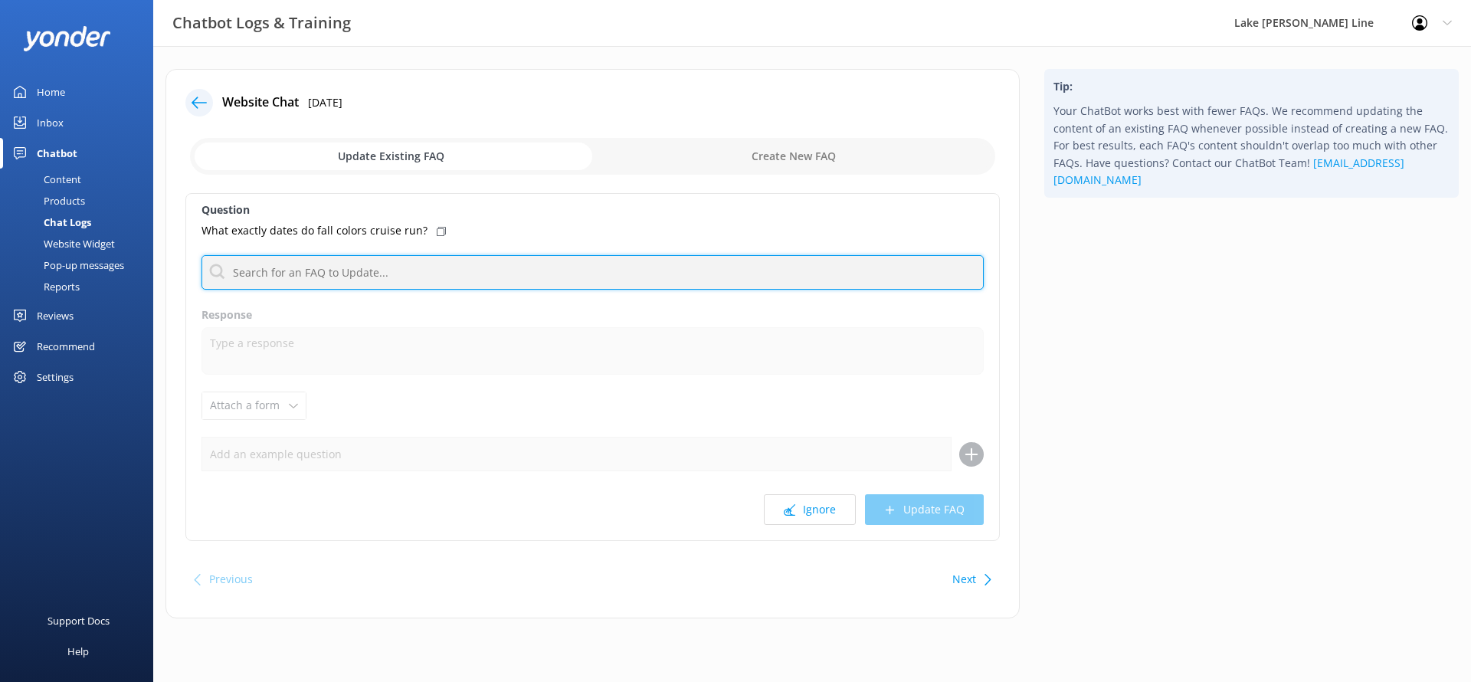
click at [680, 279] on input "text" at bounding box center [592, 272] width 782 height 34
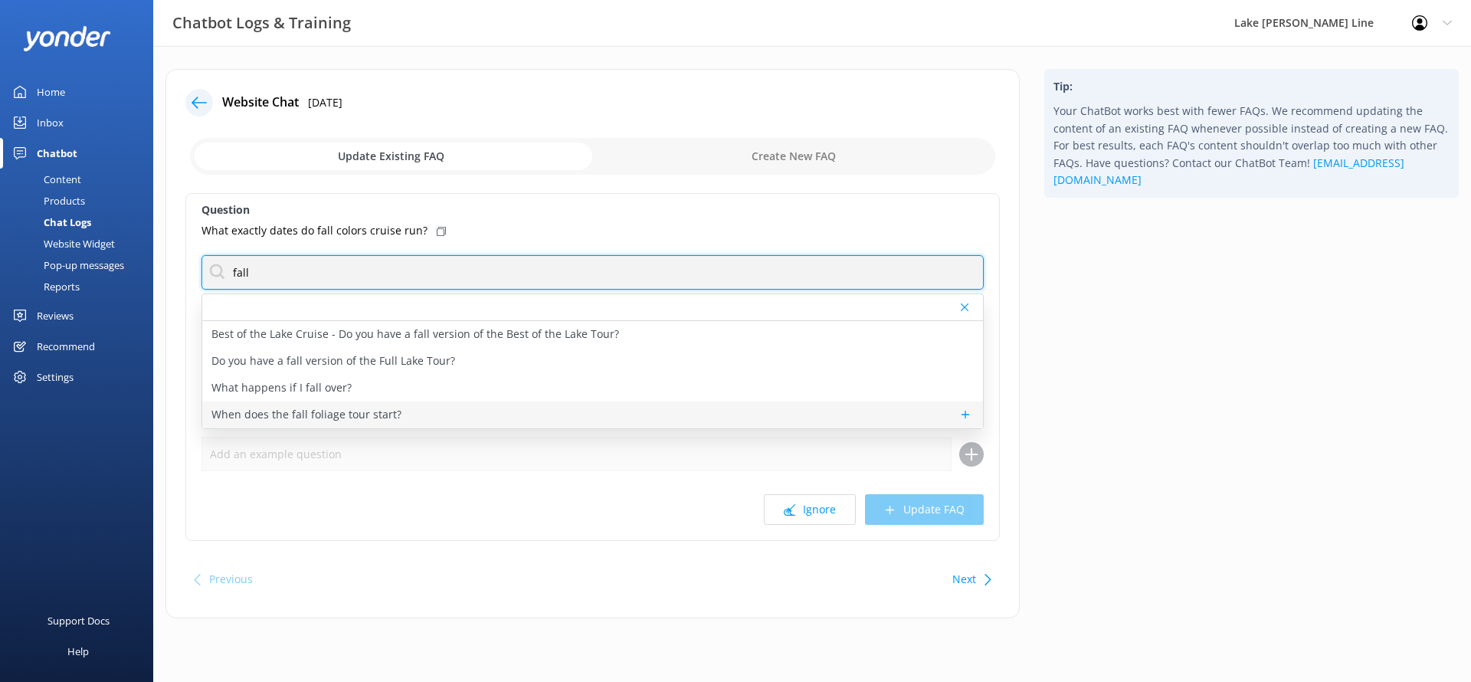
type input "fall"
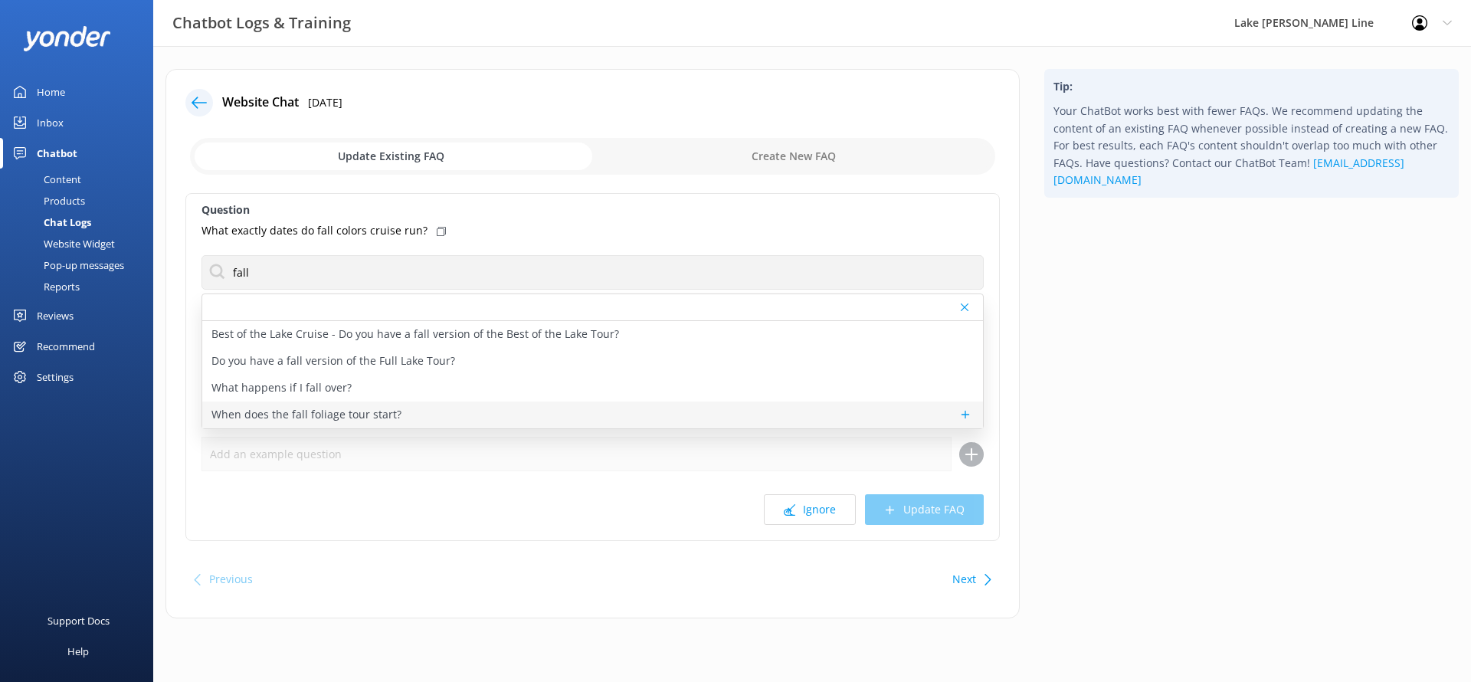
click at [462, 411] on div "When does the fall foliage tour start?" at bounding box center [592, 414] width 781 height 27
type textarea "You don't want to miss the fall colors tours starting in September and October!…"
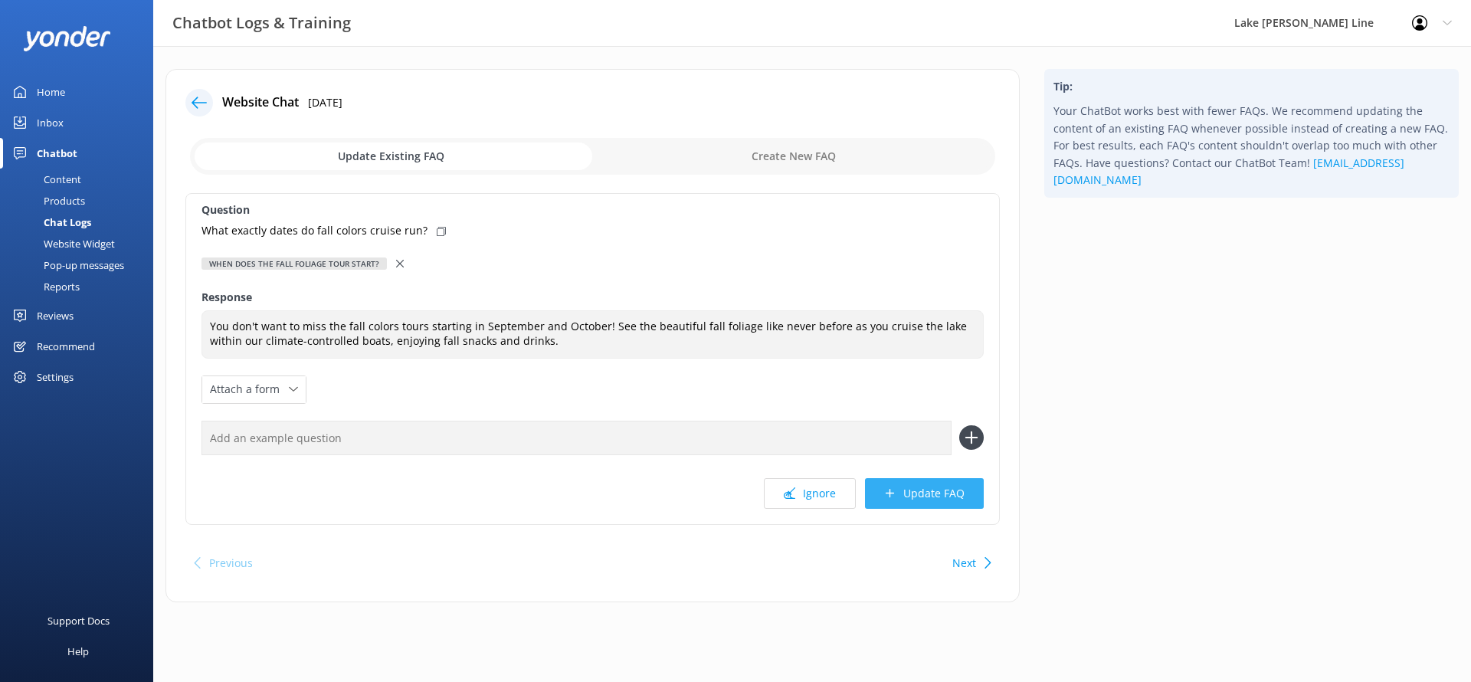
click at [914, 499] on button "Update FAQ" at bounding box center [924, 493] width 119 height 31
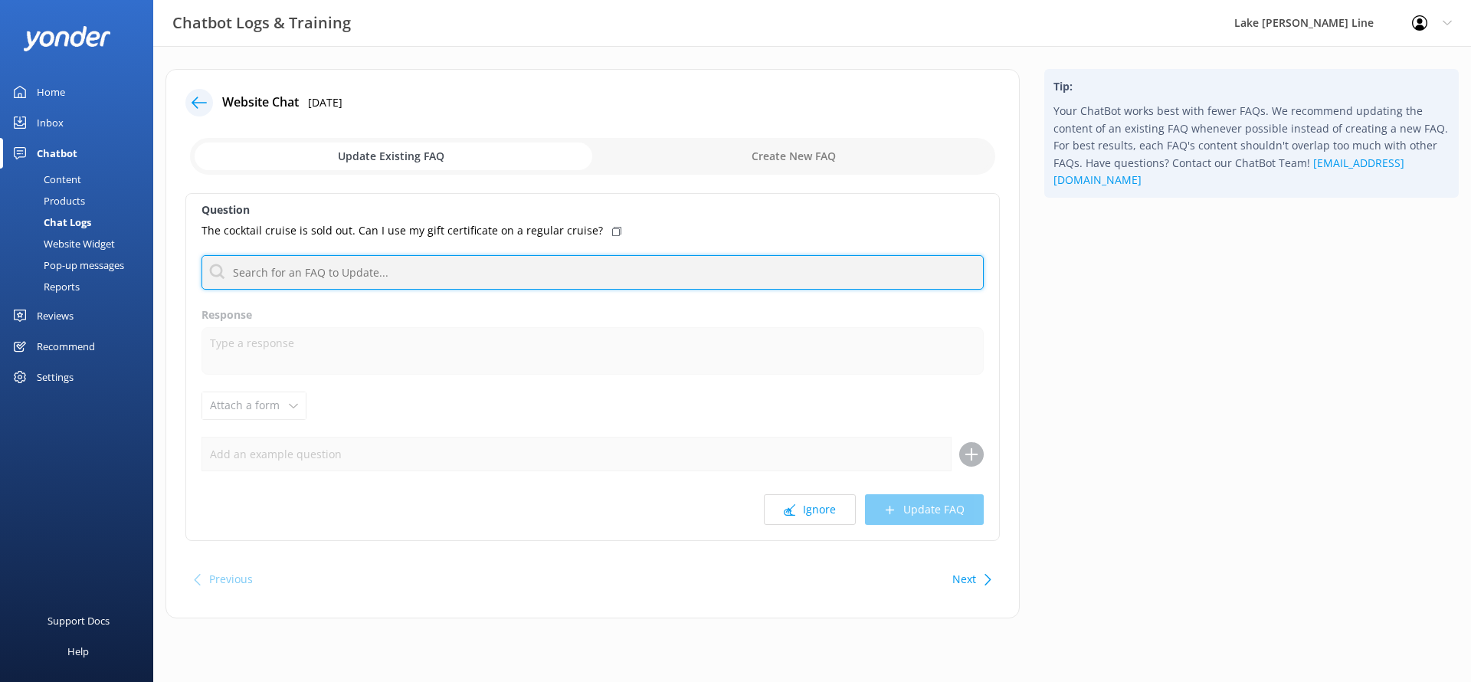
click at [506, 262] on input "text" at bounding box center [592, 272] width 782 height 34
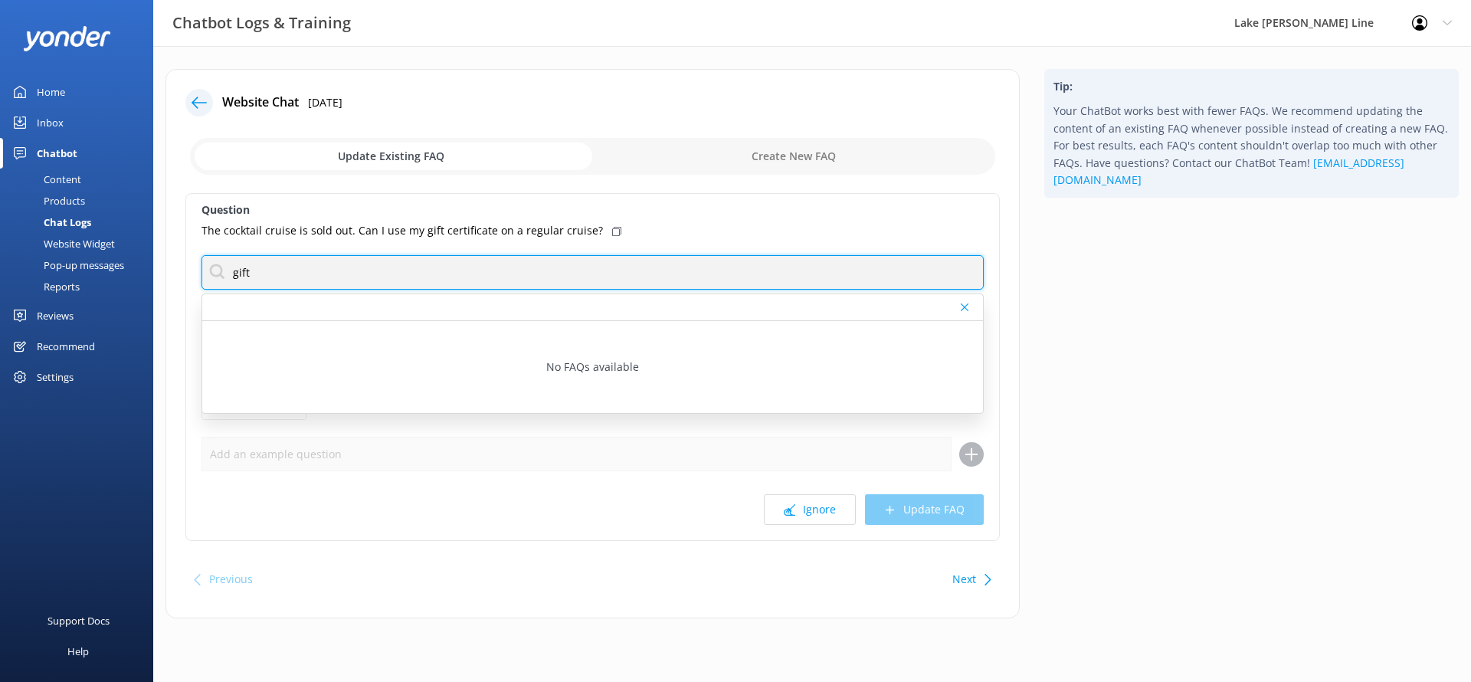
click at [303, 266] on input "gift" at bounding box center [592, 272] width 782 height 34
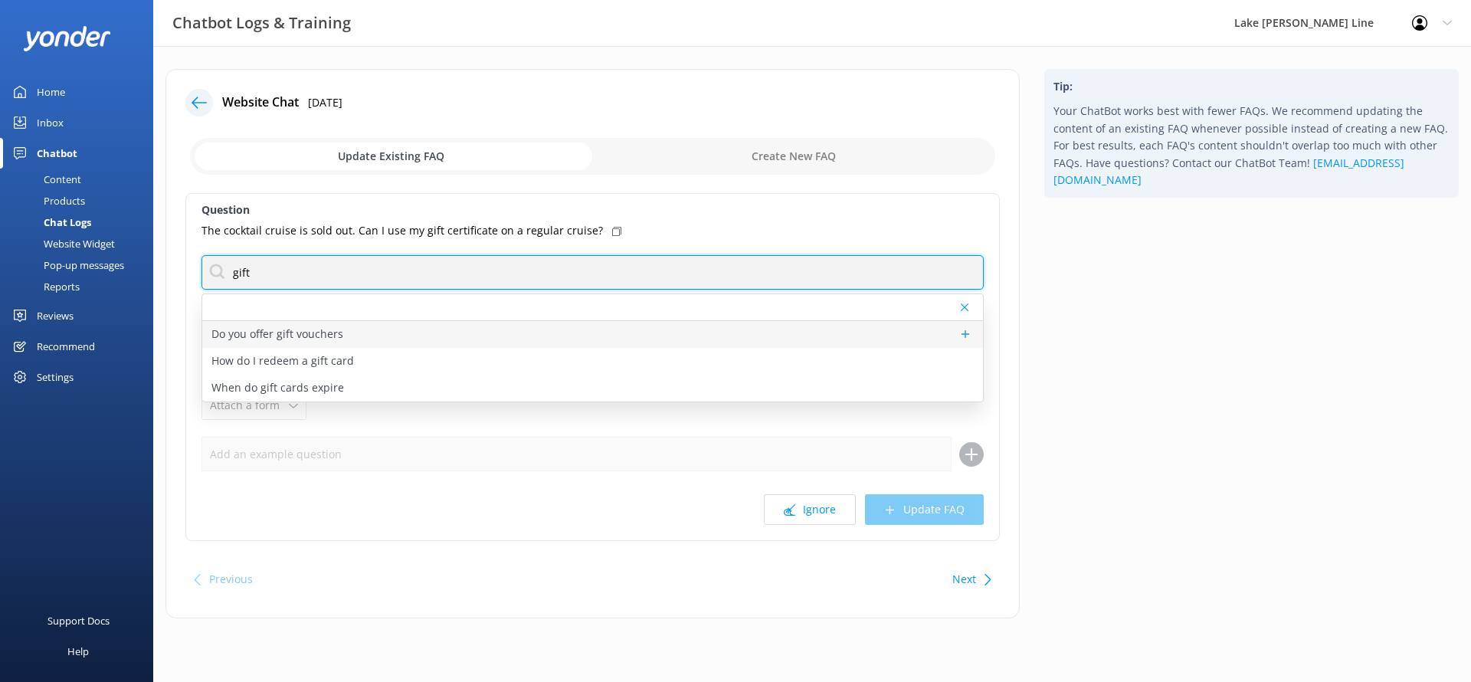
type input "gift"
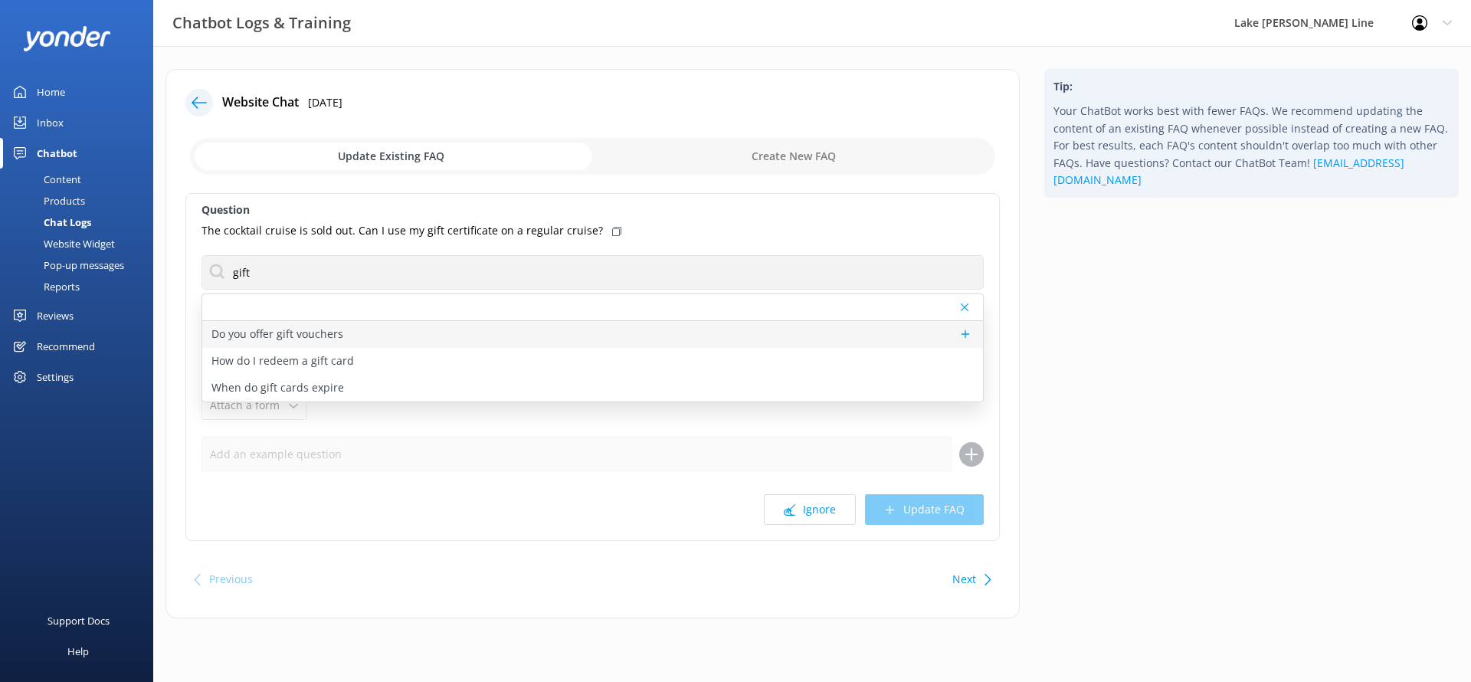
click at [260, 335] on p "Do you offer gift vouchers" at bounding box center [277, 334] width 132 height 17
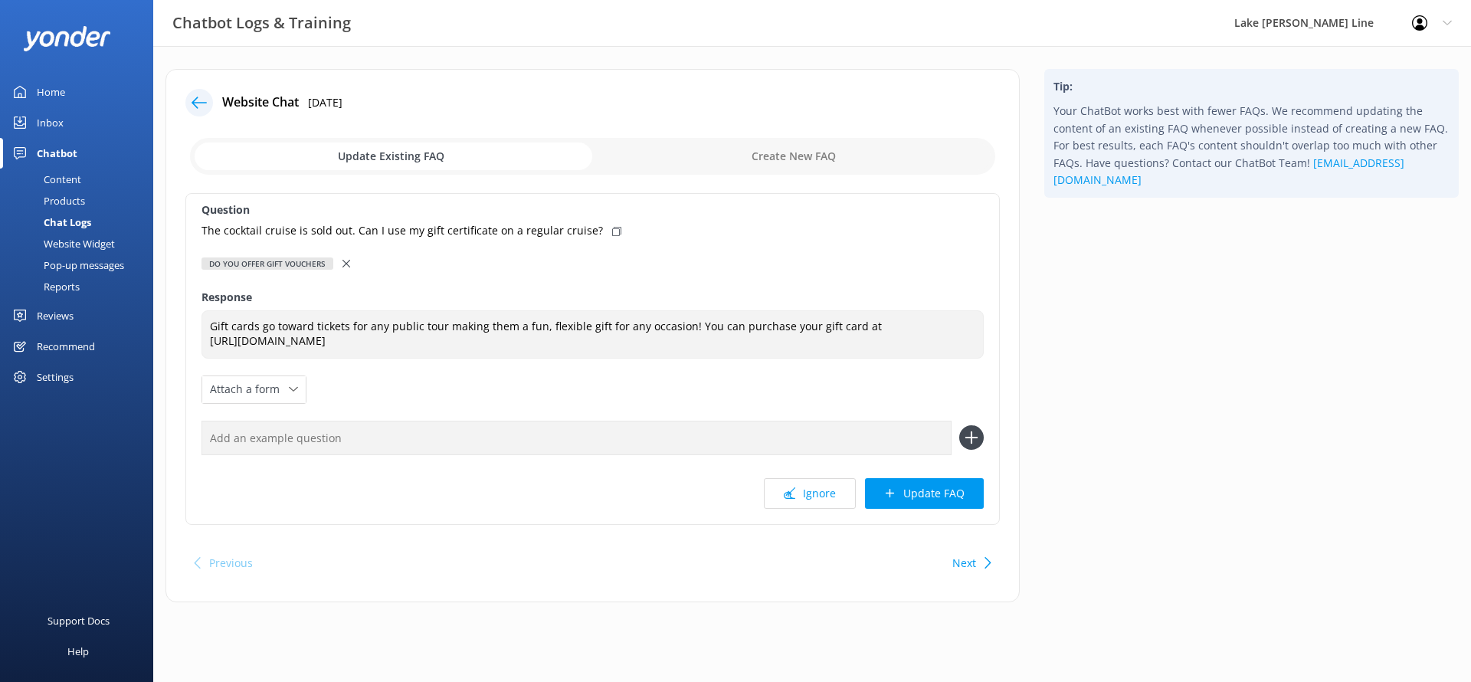
type textarea "Gift cards go toward tickets for any public tour making them a fun, flexible gi…"
click at [918, 490] on button "Update FAQ" at bounding box center [924, 493] width 119 height 31
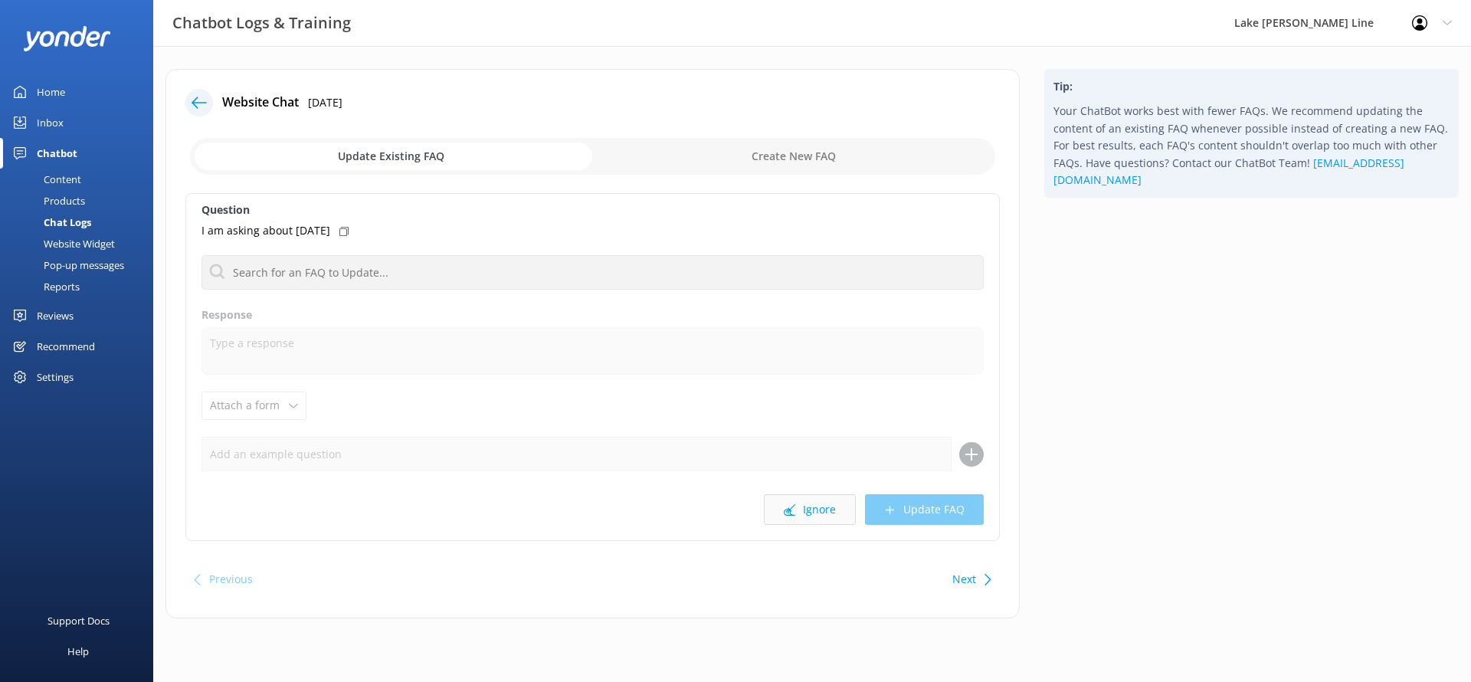
click at [827, 496] on button "Ignore" at bounding box center [810, 509] width 92 height 31
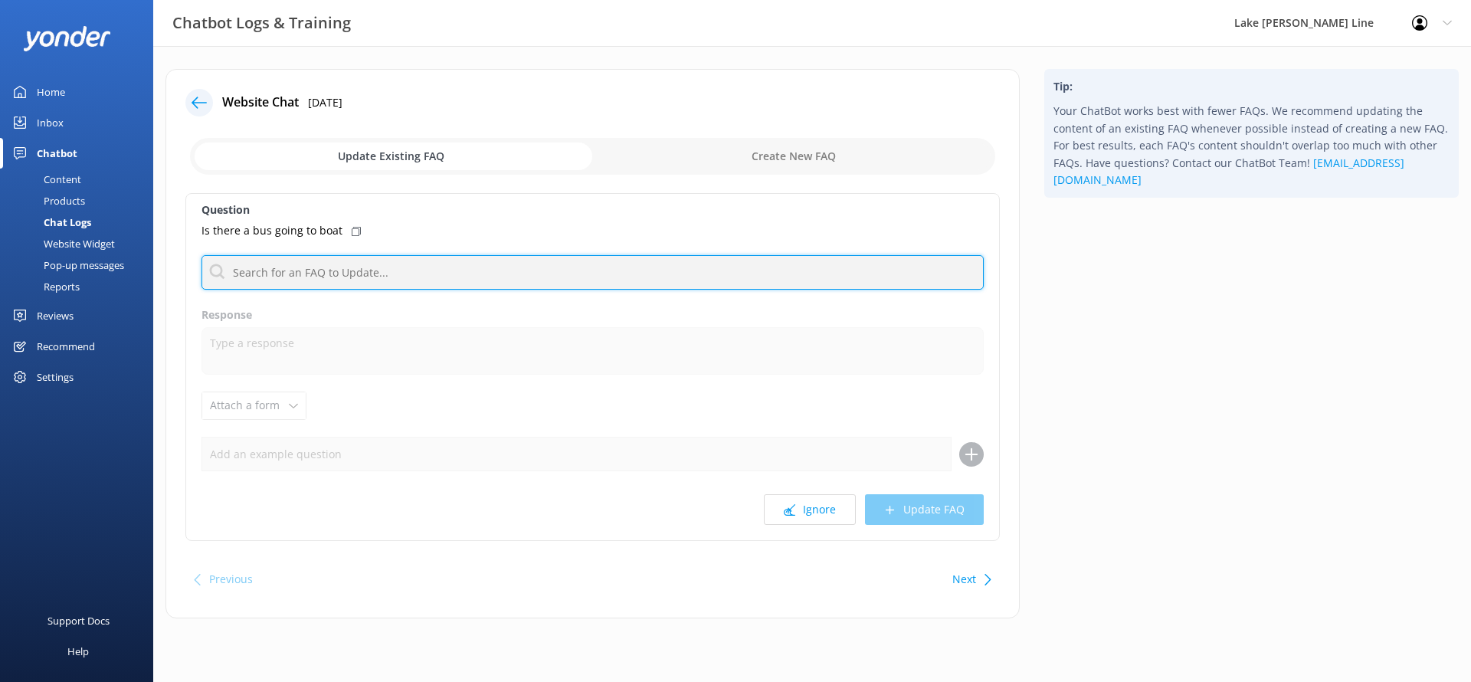
click at [709, 260] on input "text" at bounding box center [592, 272] width 782 height 34
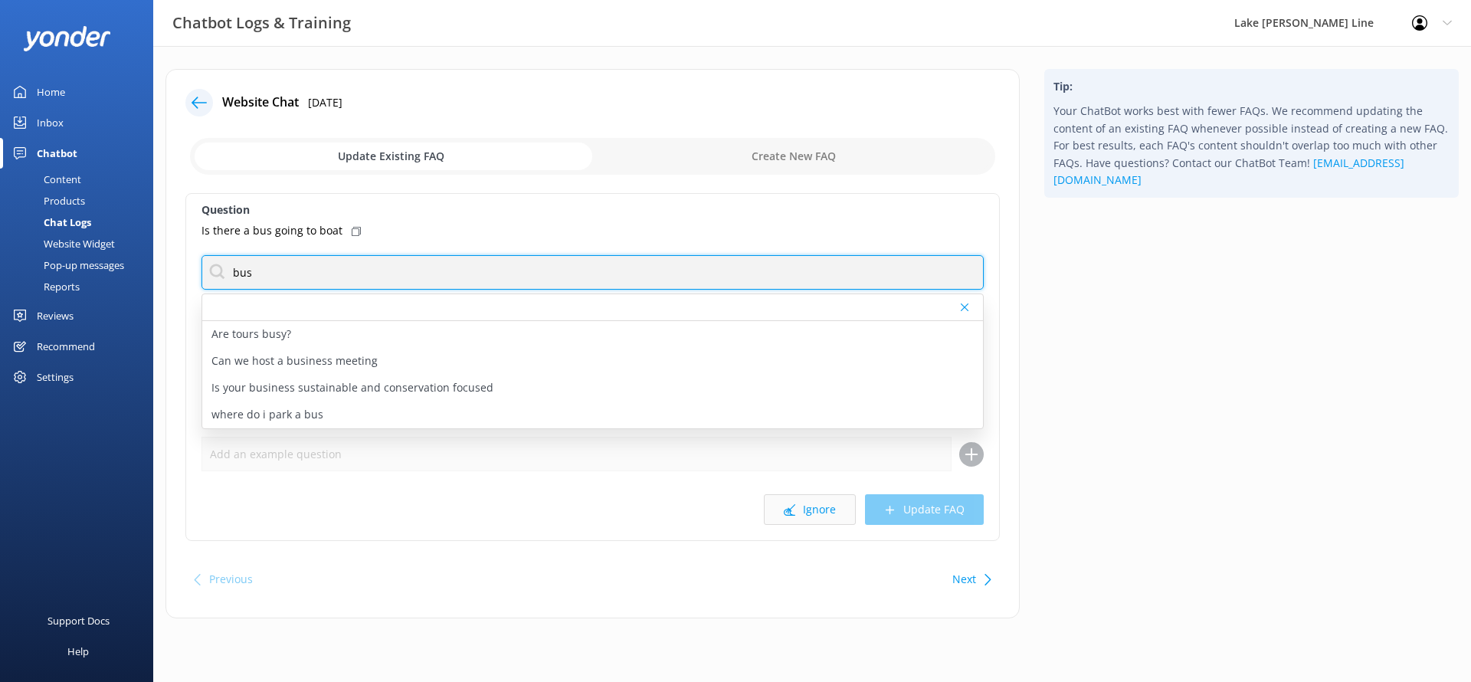
type input "bus"
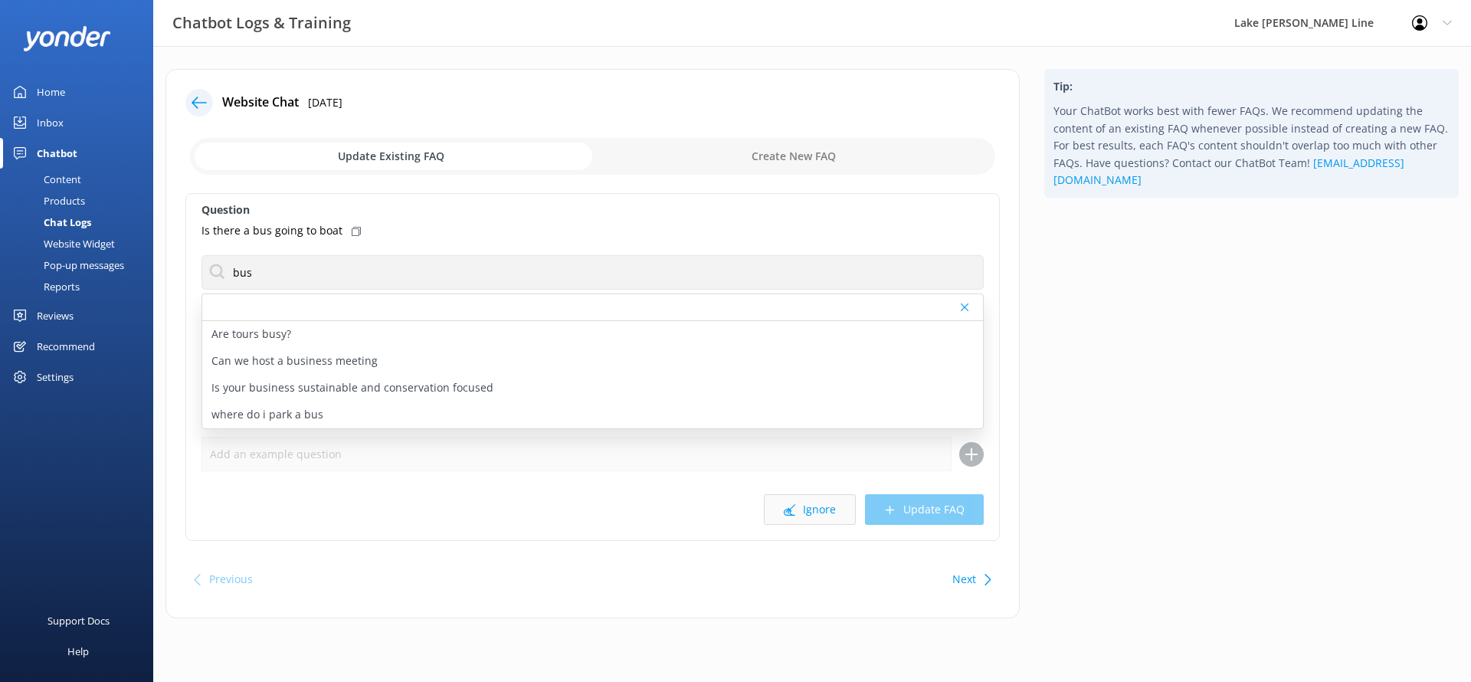
click at [774, 503] on button "Ignore" at bounding box center [810, 509] width 92 height 31
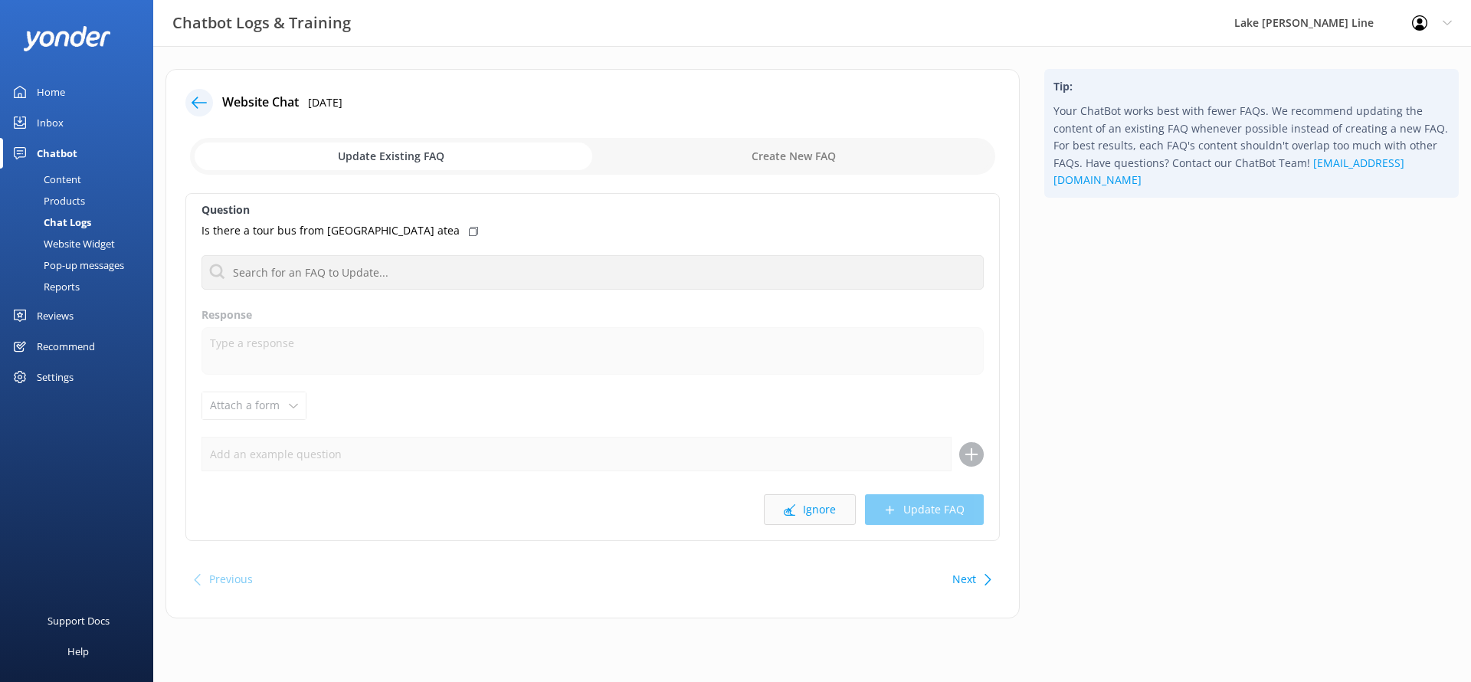
click at [845, 516] on button "Ignore" at bounding box center [810, 509] width 92 height 31
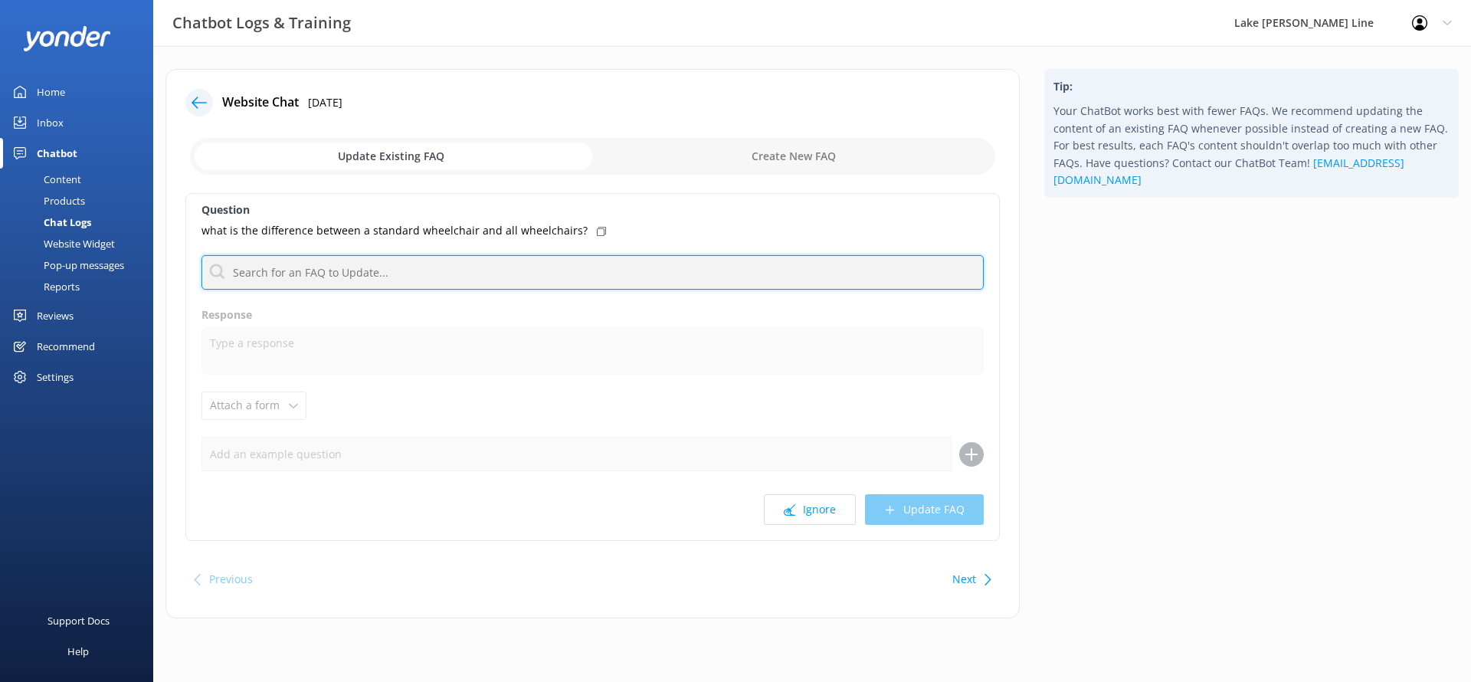
click at [709, 263] on input "text" at bounding box center [592, 272] width 782 height 34
type input "wheelchair"
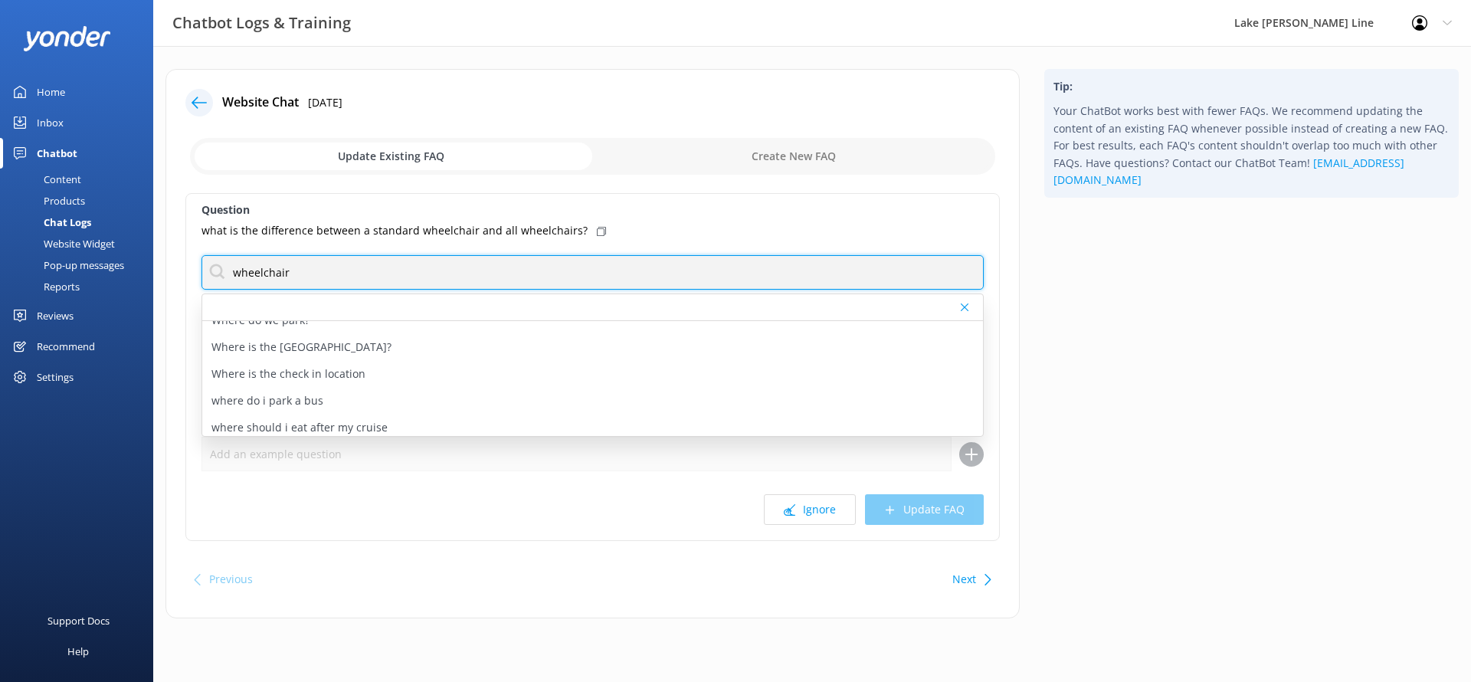
scroll to position [824, 0]
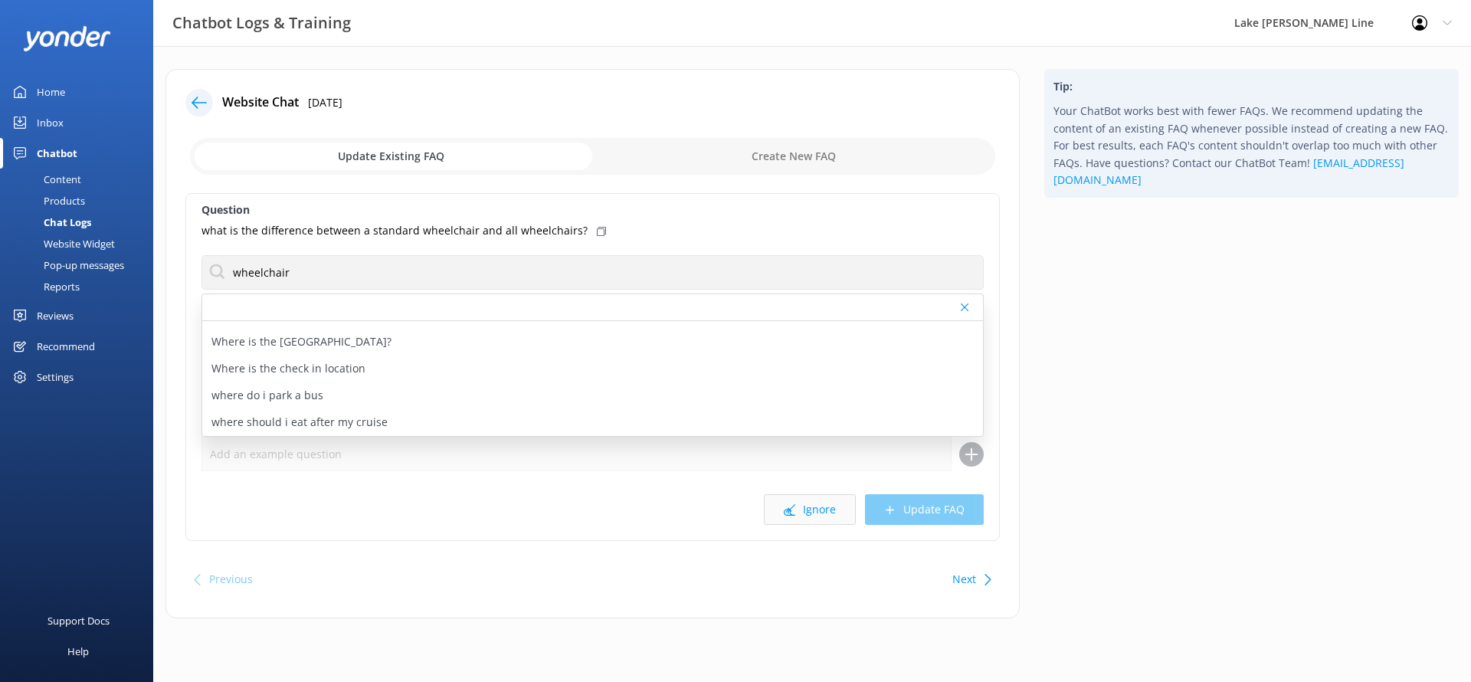
click at [833, 509] on button "Ignore" at bounding box center [810, 509] width 92 height 31
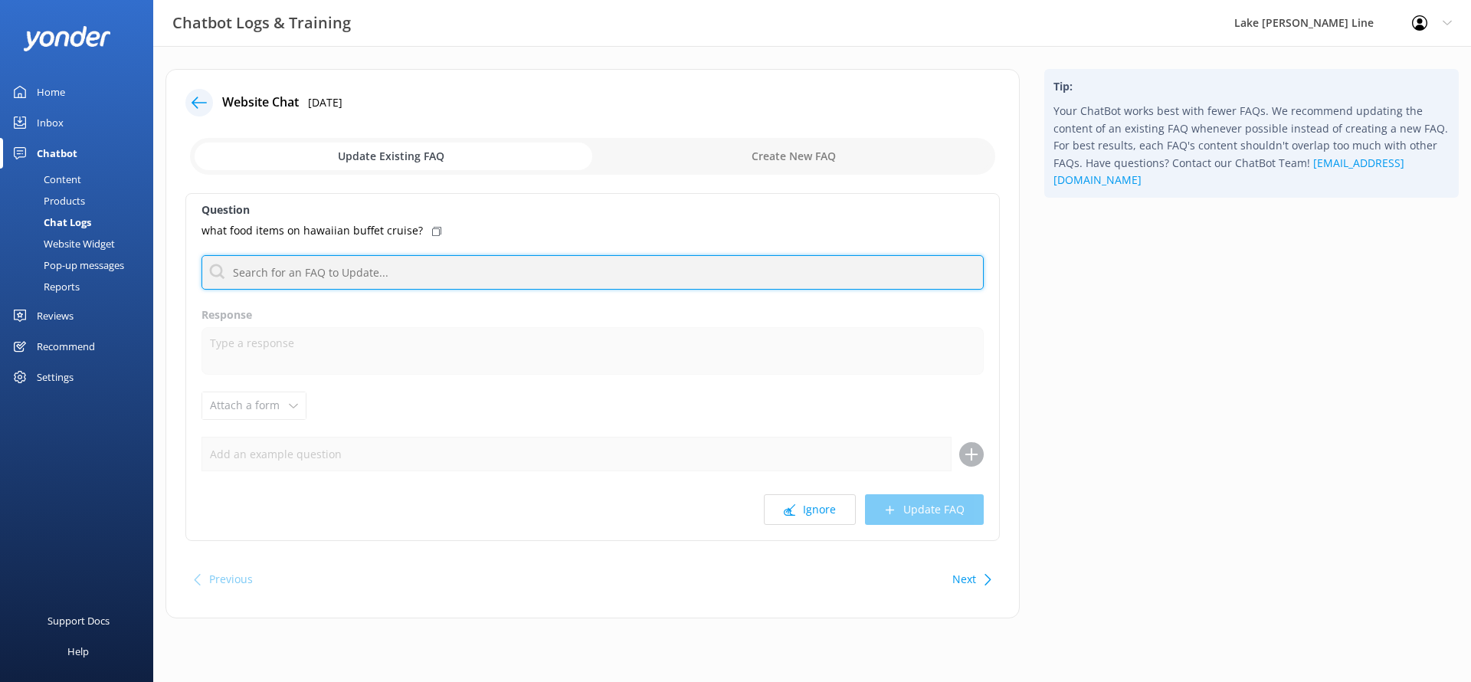
click at [680, 283] on input "text" at bounding box center [592, 272] width 782 height 34
type input "buffet"
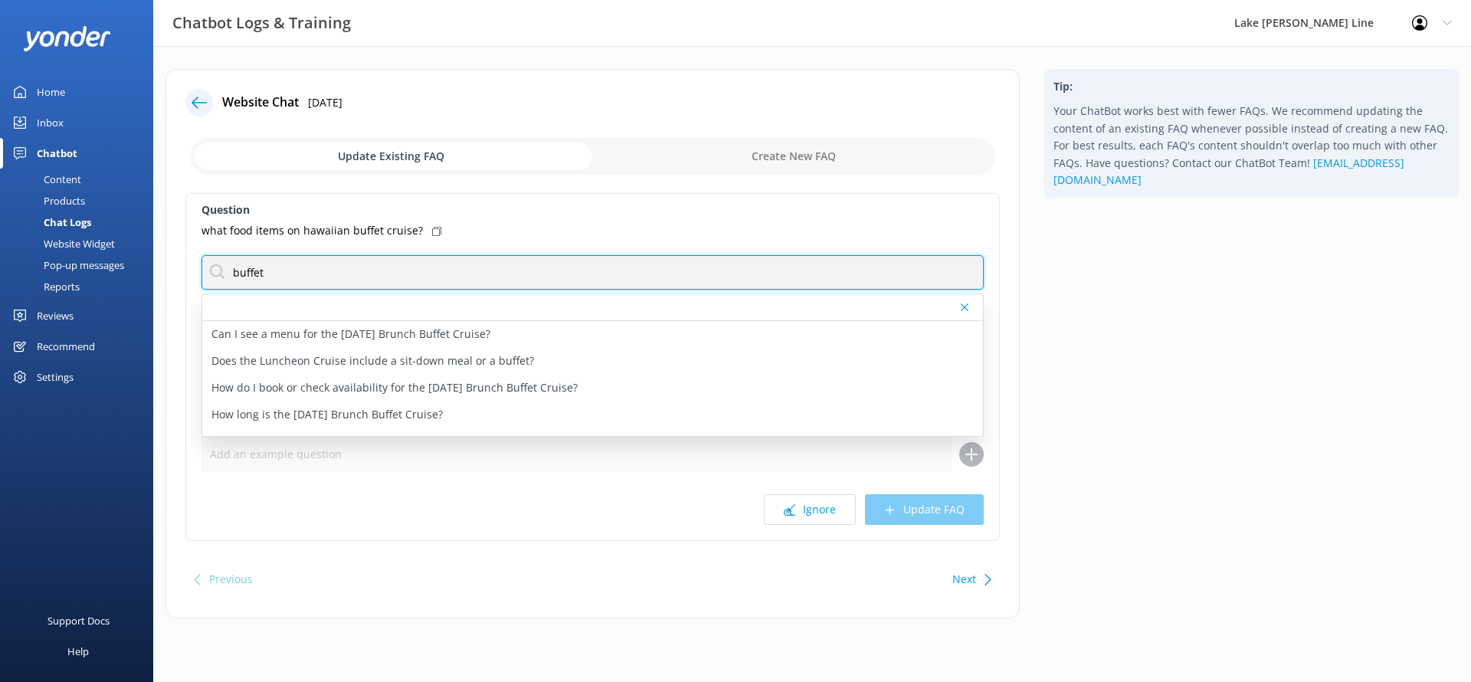
click at [780, 277] on input "buffet" at bounding box center [592, 272] width 782 height 34
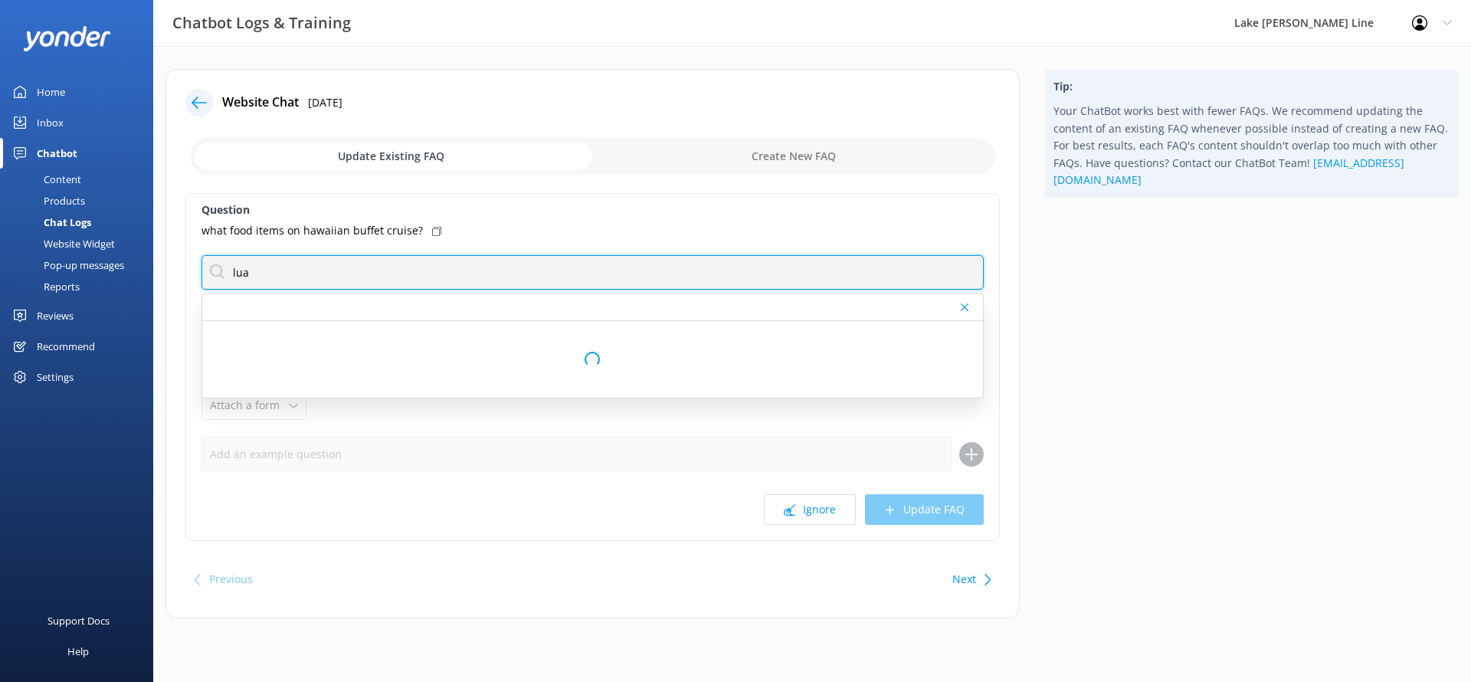
type input "lua"
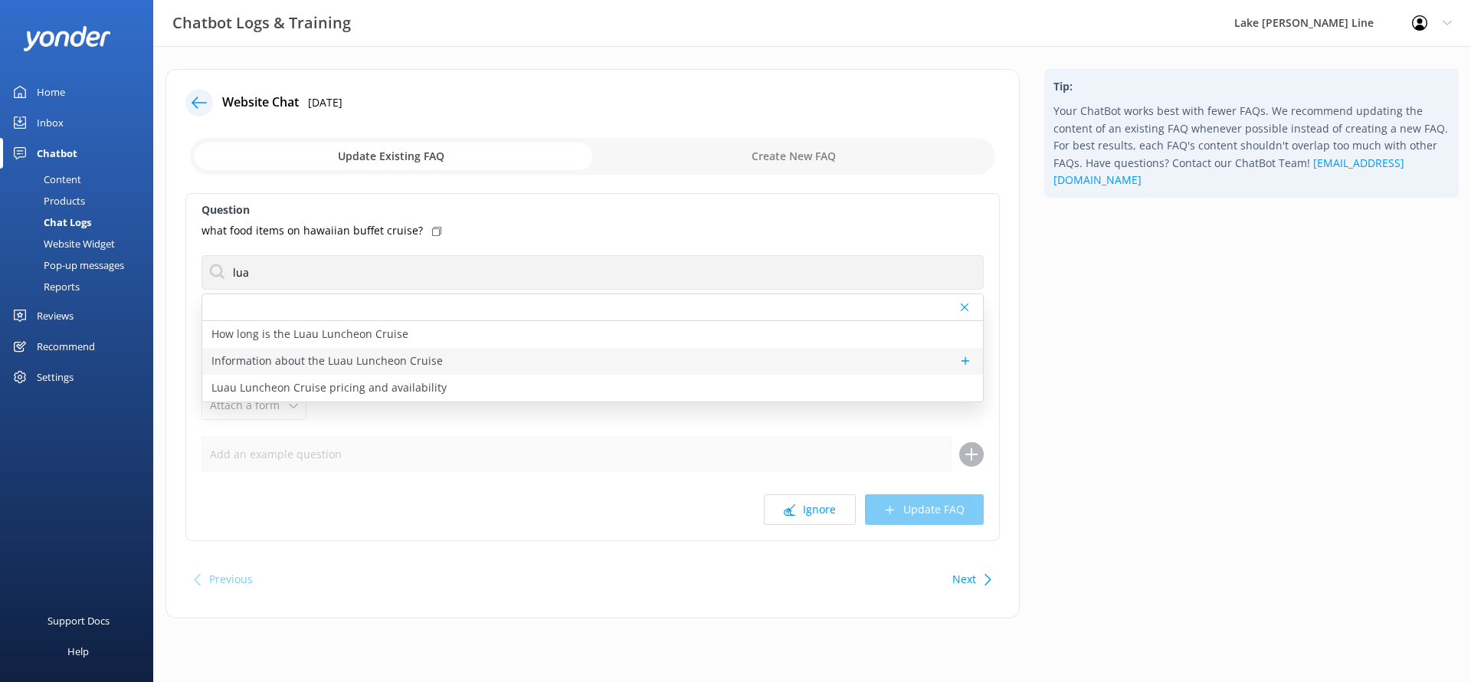
click at [473, 359] on div "Information about the Luau Luncheon Cruise" at bounding box center [592, 361] width 781 height 27
type textarea "On the Luau Luncheon Cruise, embark on a delightful luncheon cruise aboard the …"
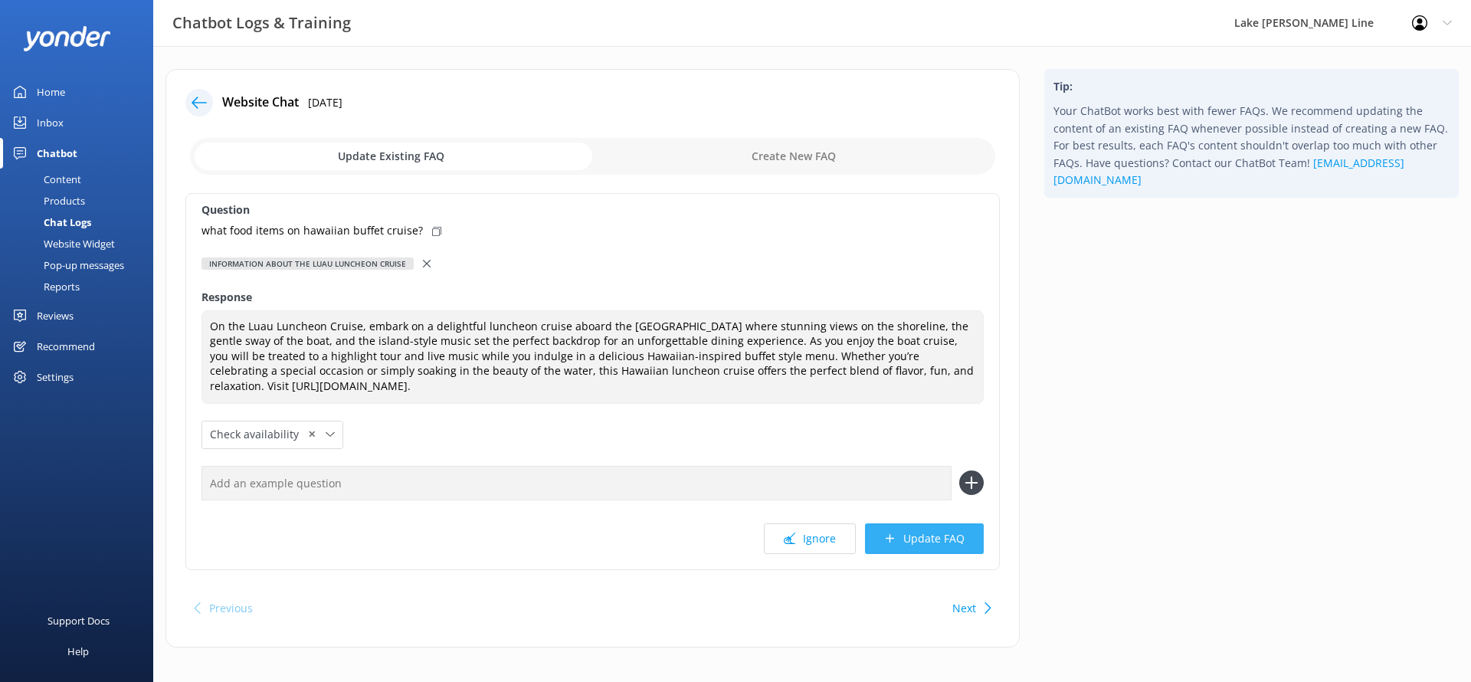
click at [909, 539] on button "Update FAQ" at bounding box center [924, 538] width 119 height 31
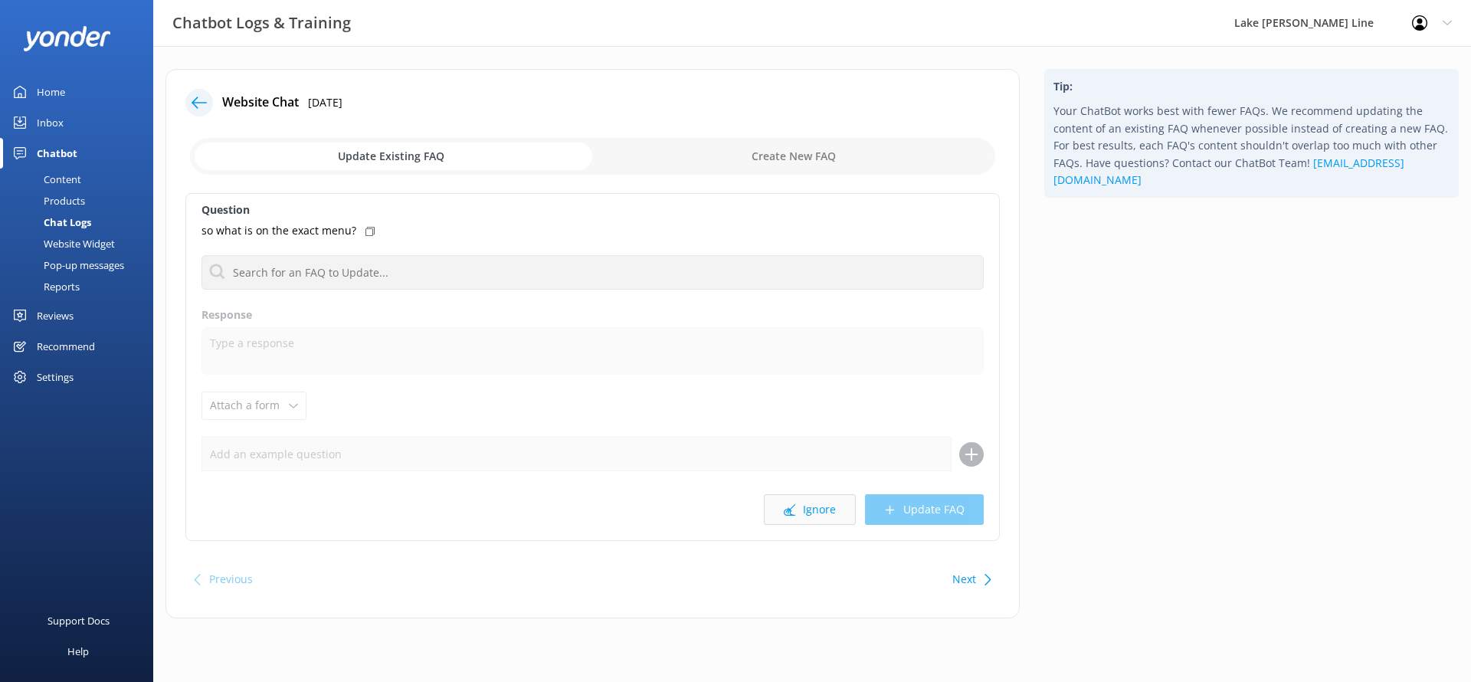
click at [804, 520] on button "Ignore" at bounding box center [810, 509] width 92 height 31
click at [779, 506] on button "Ignore" at bounding box center [810, 509] width 92 height 31
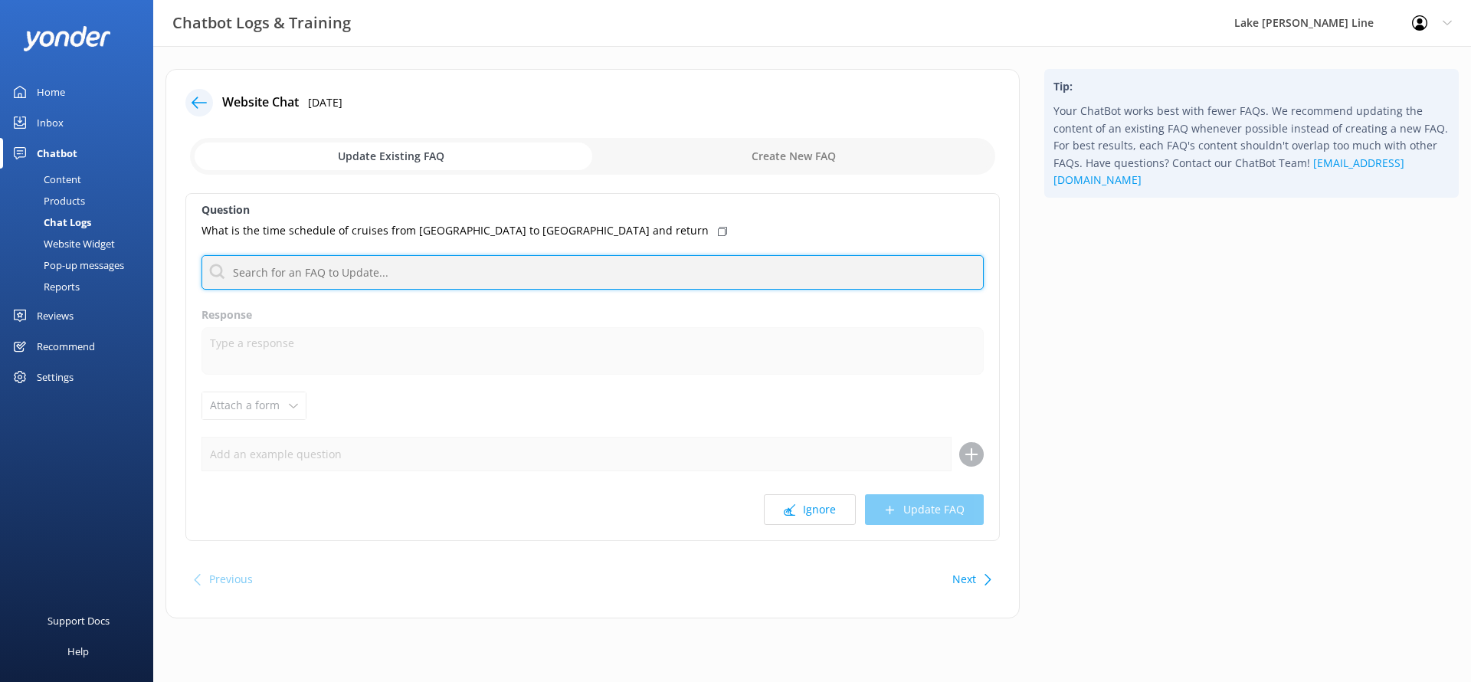
click at [710, 268] on input "text" at bounding box center [592, 272] width 782 height 34
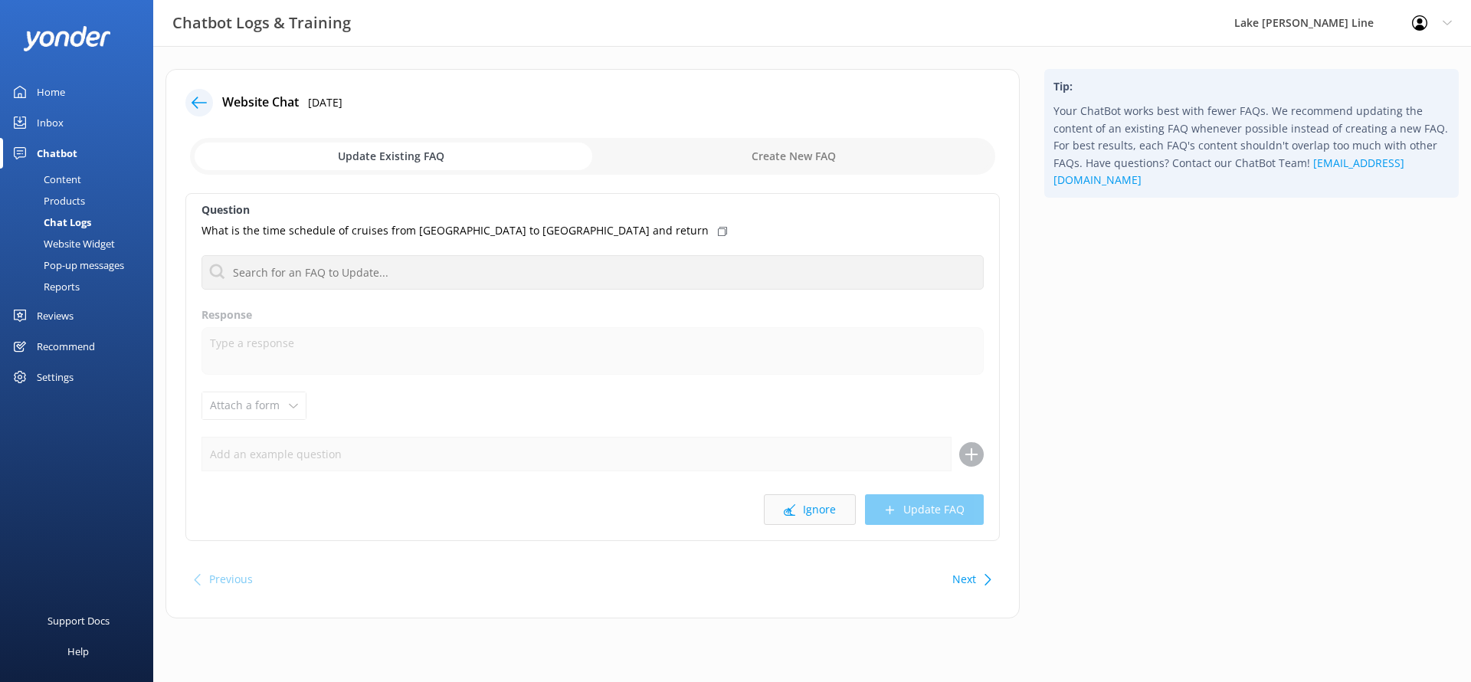
click at [804, 519] on button "Ignore" at bounding box center [810, 509] width 92 height 31
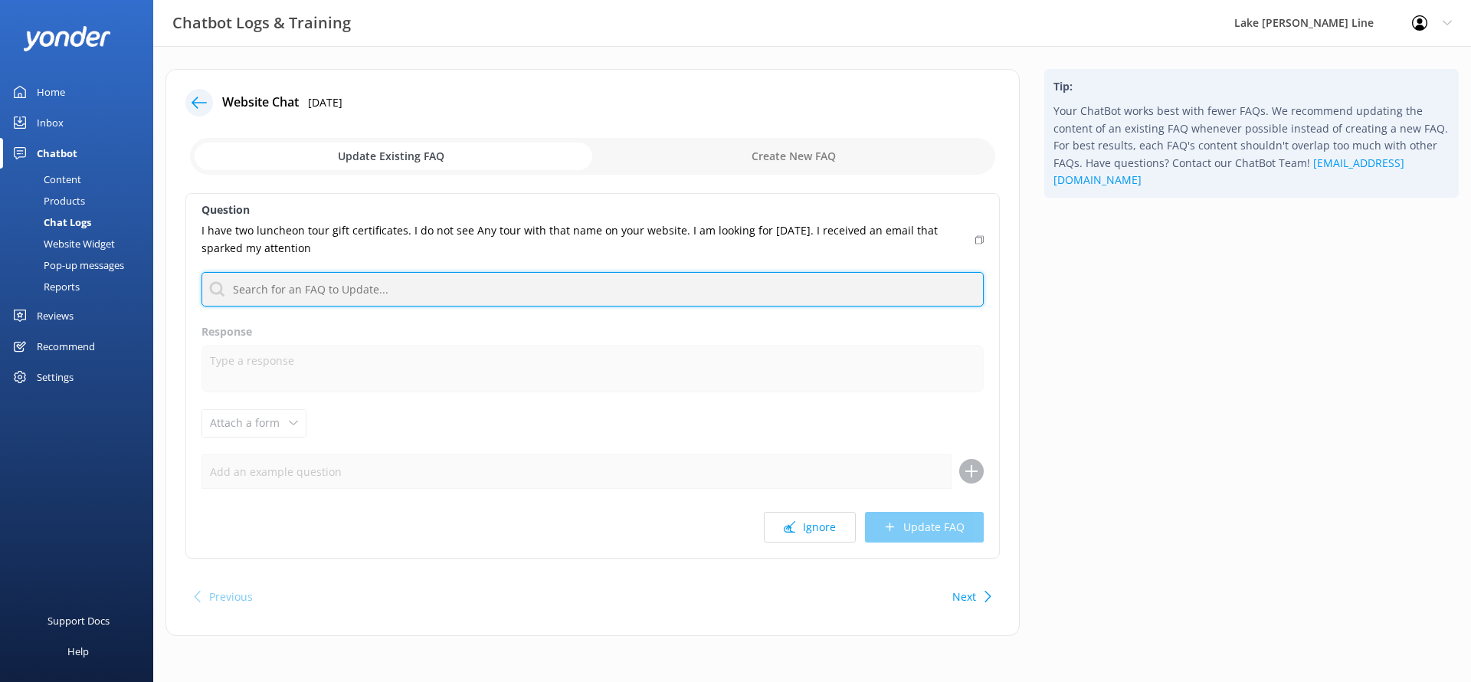
click at [798, 284] on input "text" at bounding box center [592, 289] width 782 height 34
type input "l"
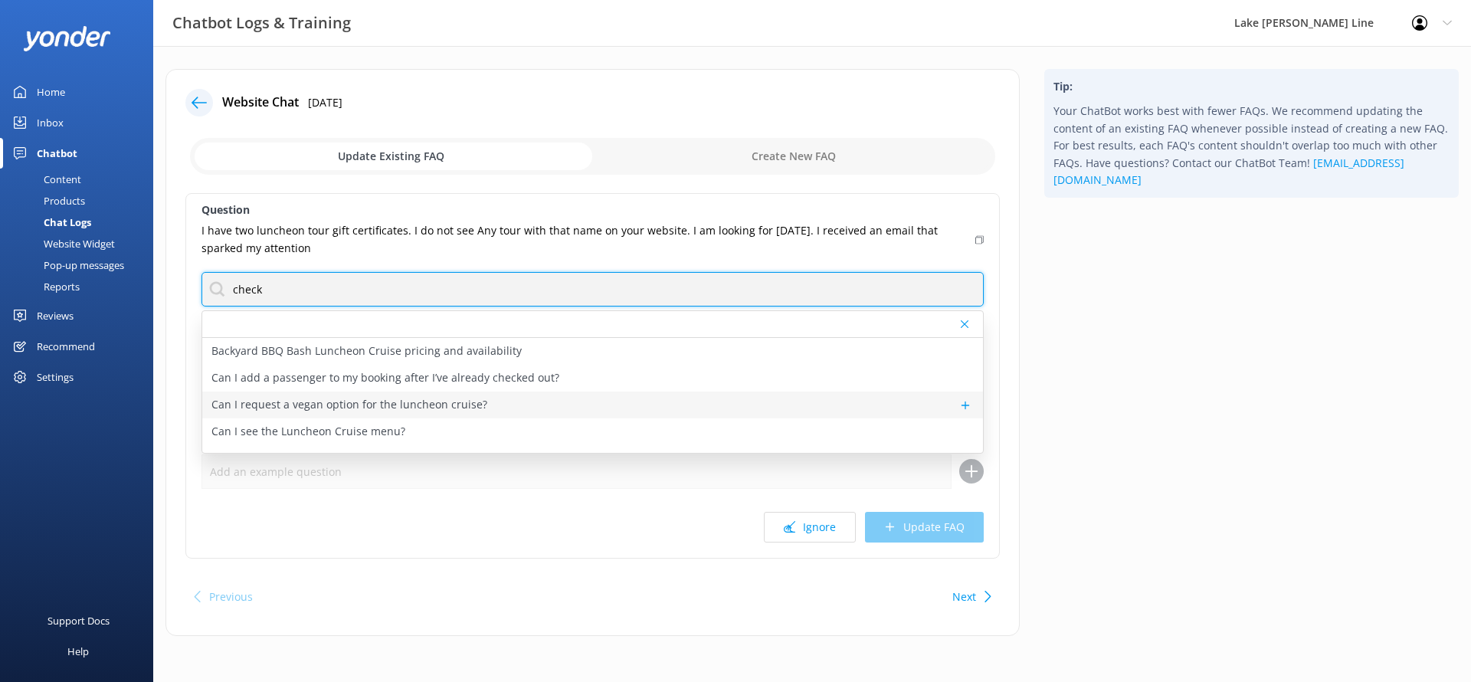
scroll to position [47, 0]
type input "check"
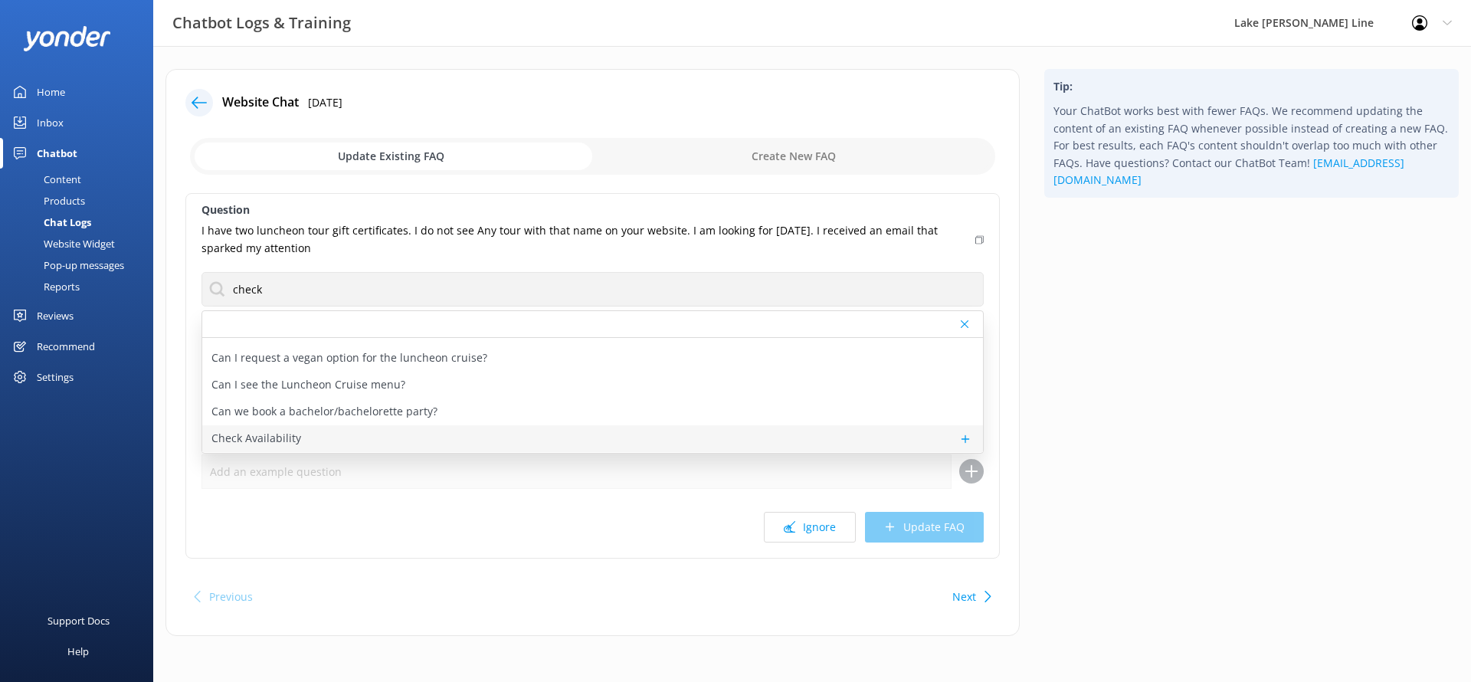
click at [316, 425] on div "Check Availability" at bounding box center [592, 438] width 781 height 27
type textarea "You can check the availability of a tour using the tool below."
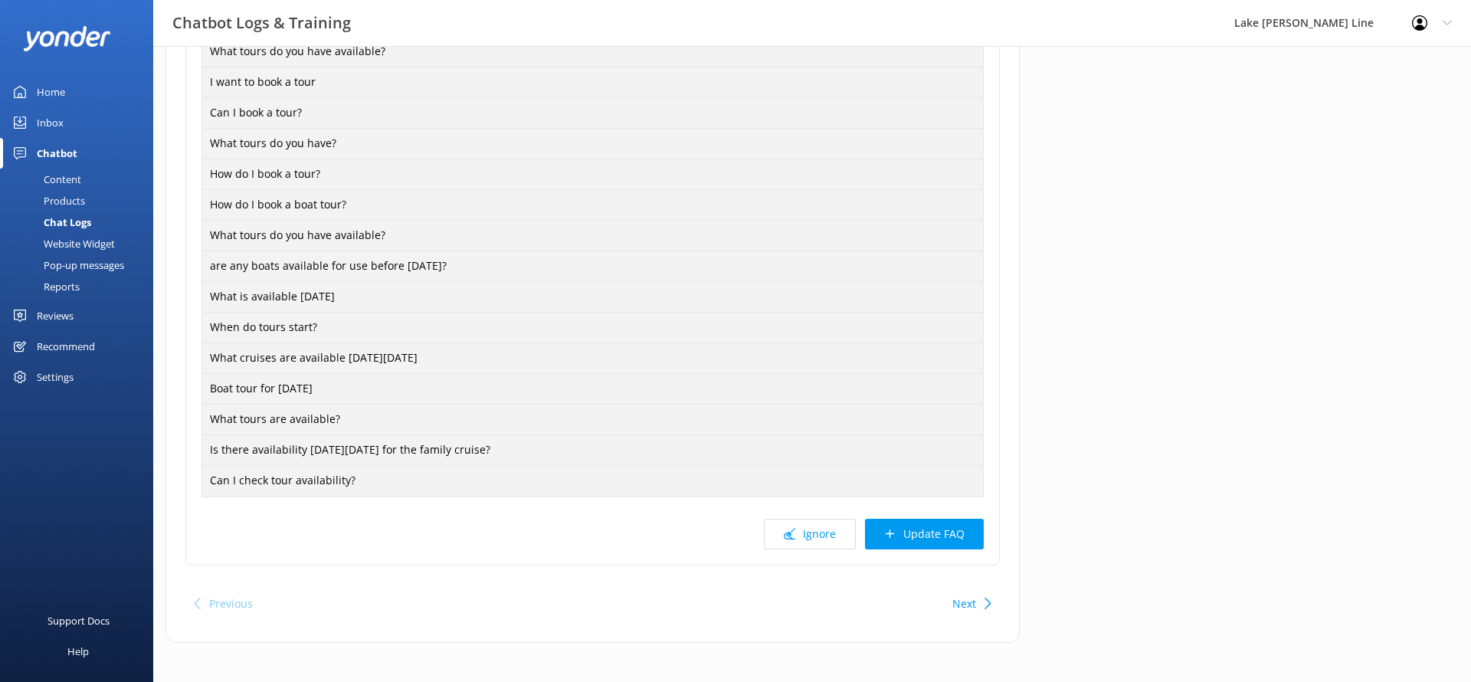
scroll to position [1194, 0]
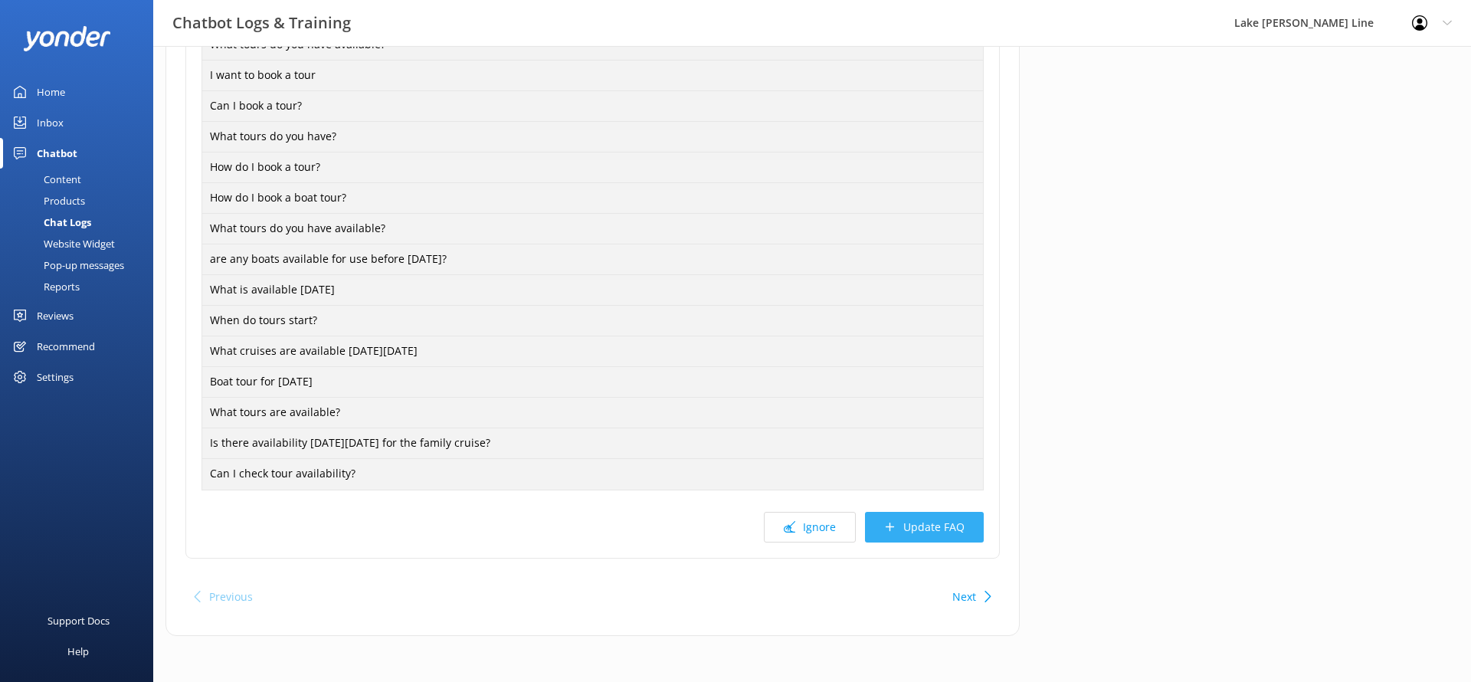
click at [961, 540] on button "Update FAQ" at bounding box center [924, 527] width 119 height 31
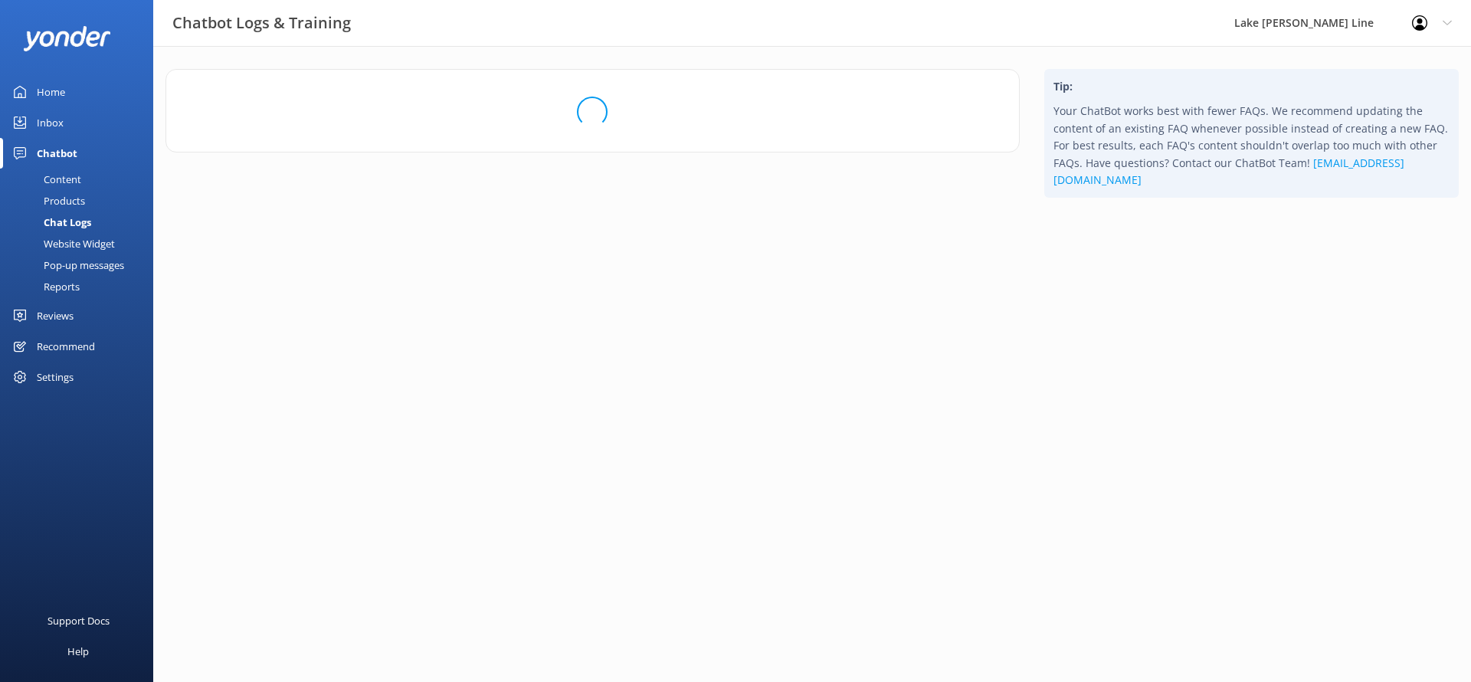
scroll to position [0, 0]
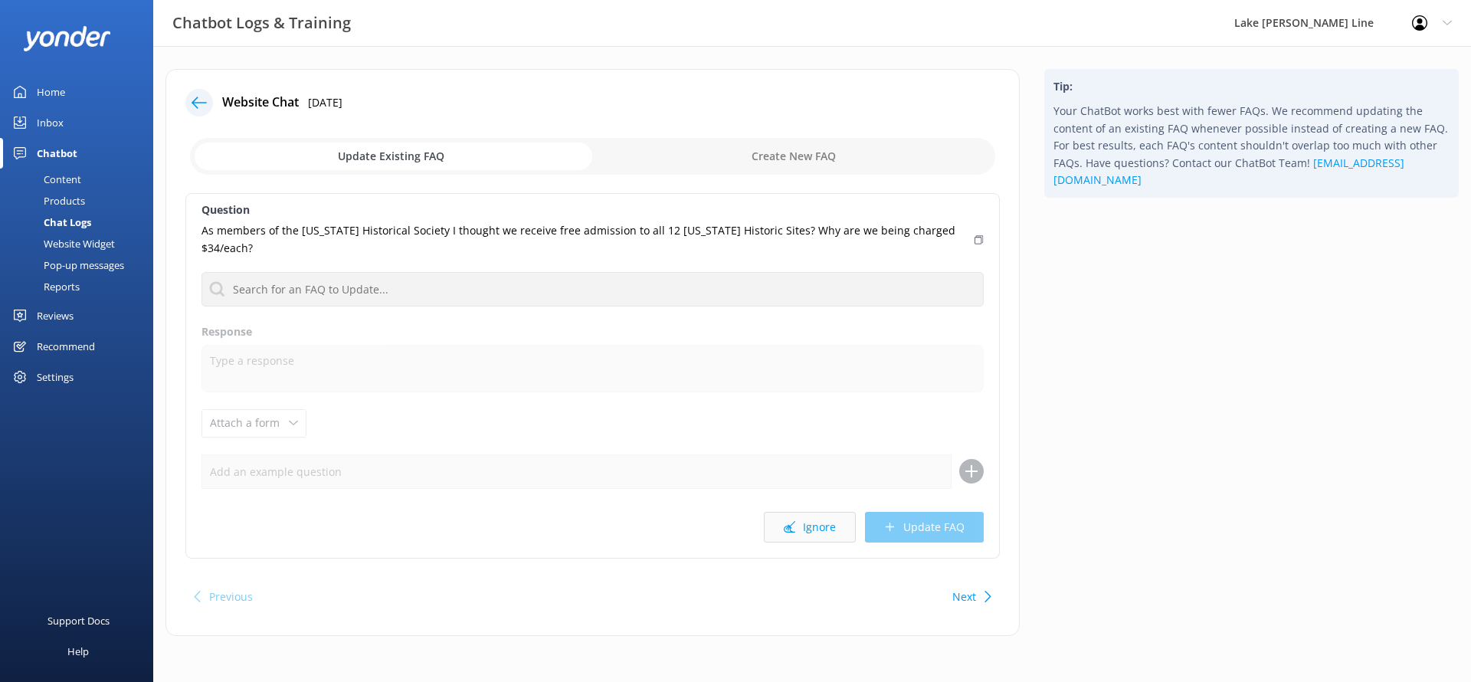
click at [837, 533] on button "Ignore" at bounding box center [810, 527] width 92 height 31
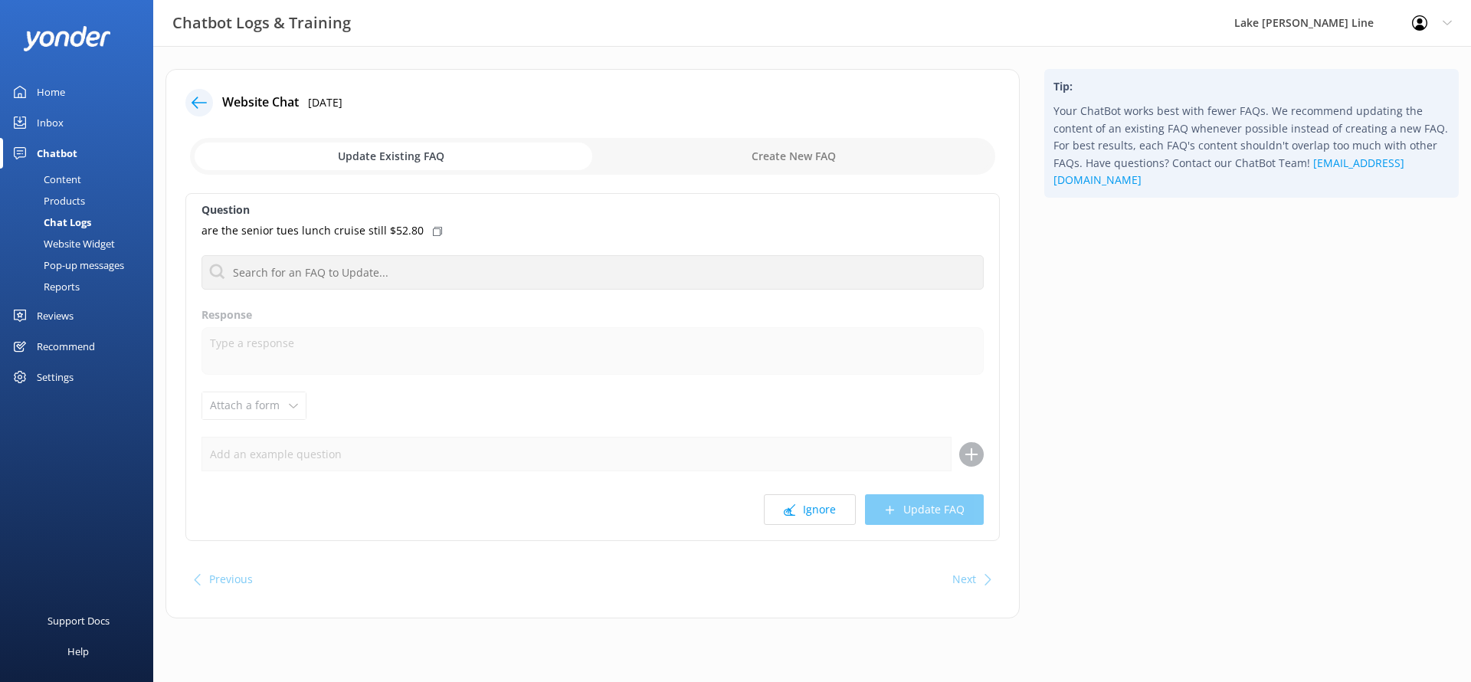
click at [721, 290] on div "Question are the senior tues lunch cruise still $52.80 Backyard BBQ Bash Lunche…" at bounding box center [592, 367] width 814 height 348
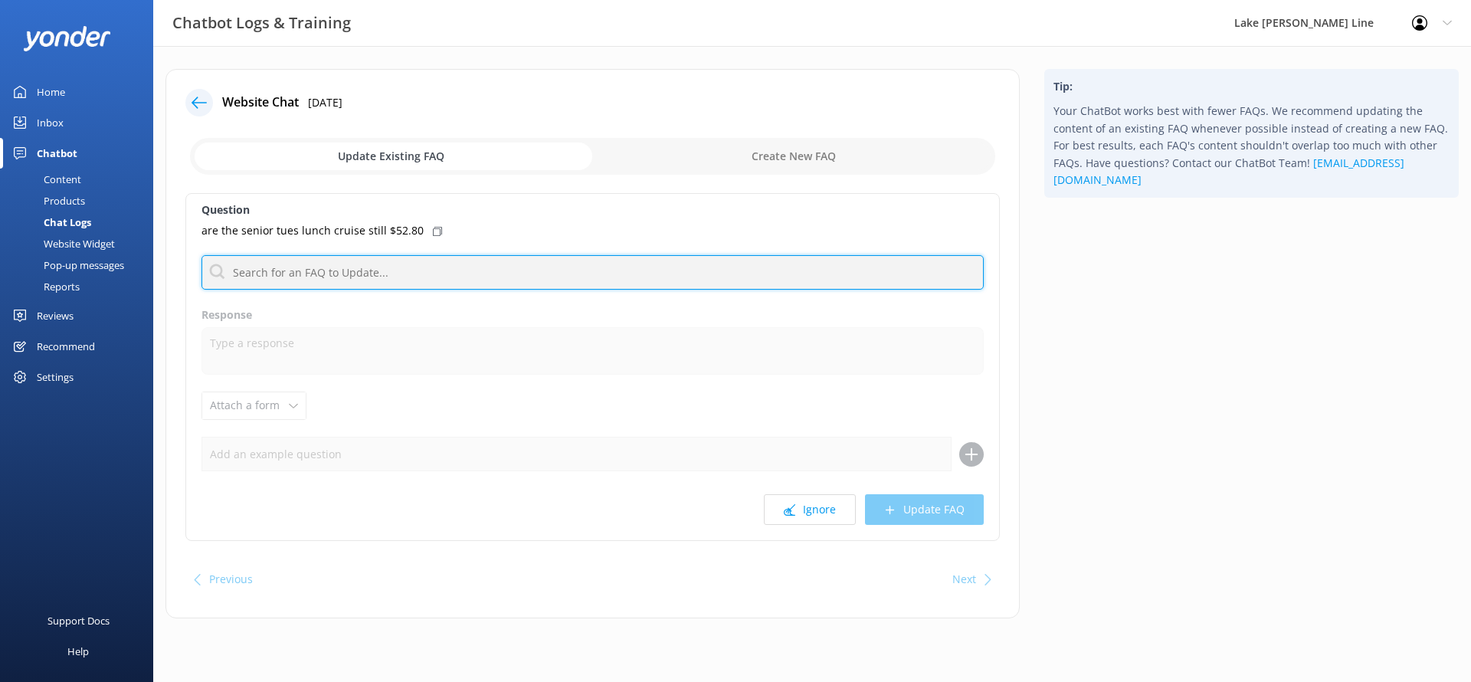
click at [711, 277] on input "text" at bounding box center [592, 272] width 782 height 34
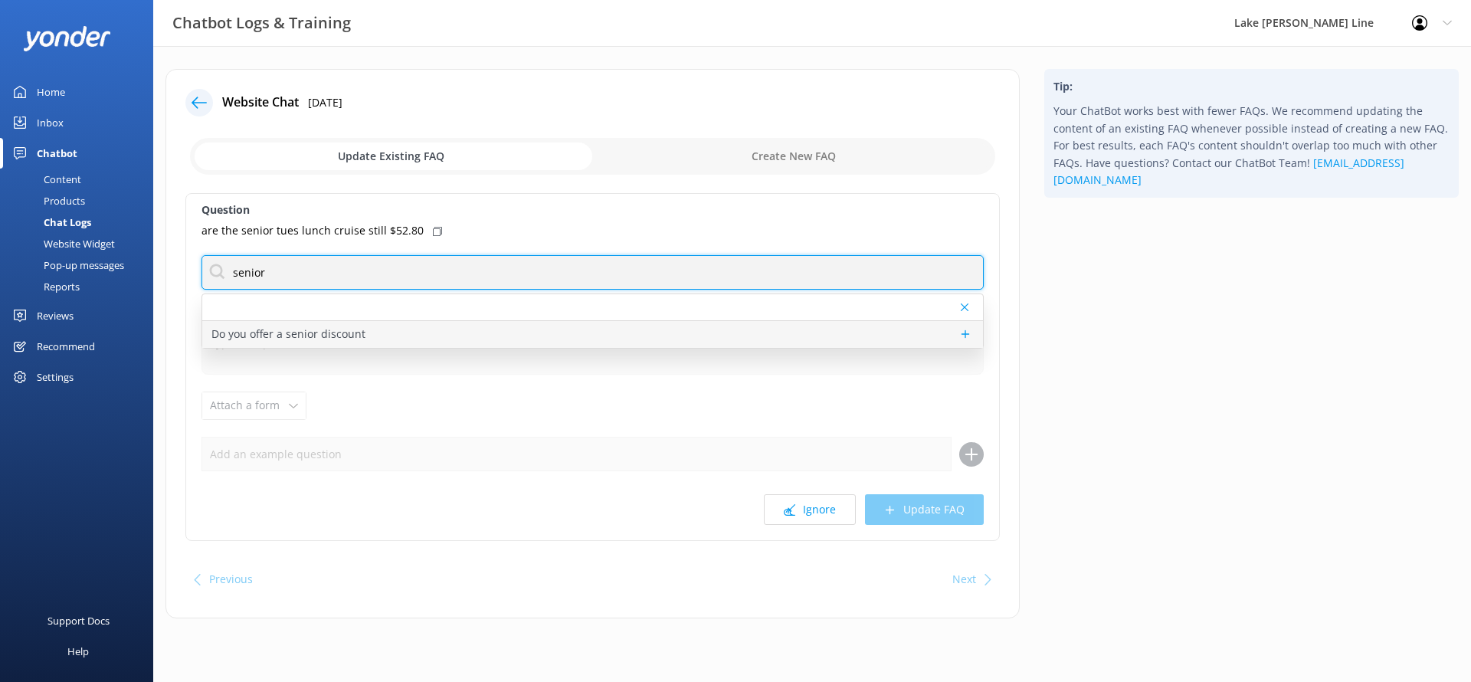
type input "senior"
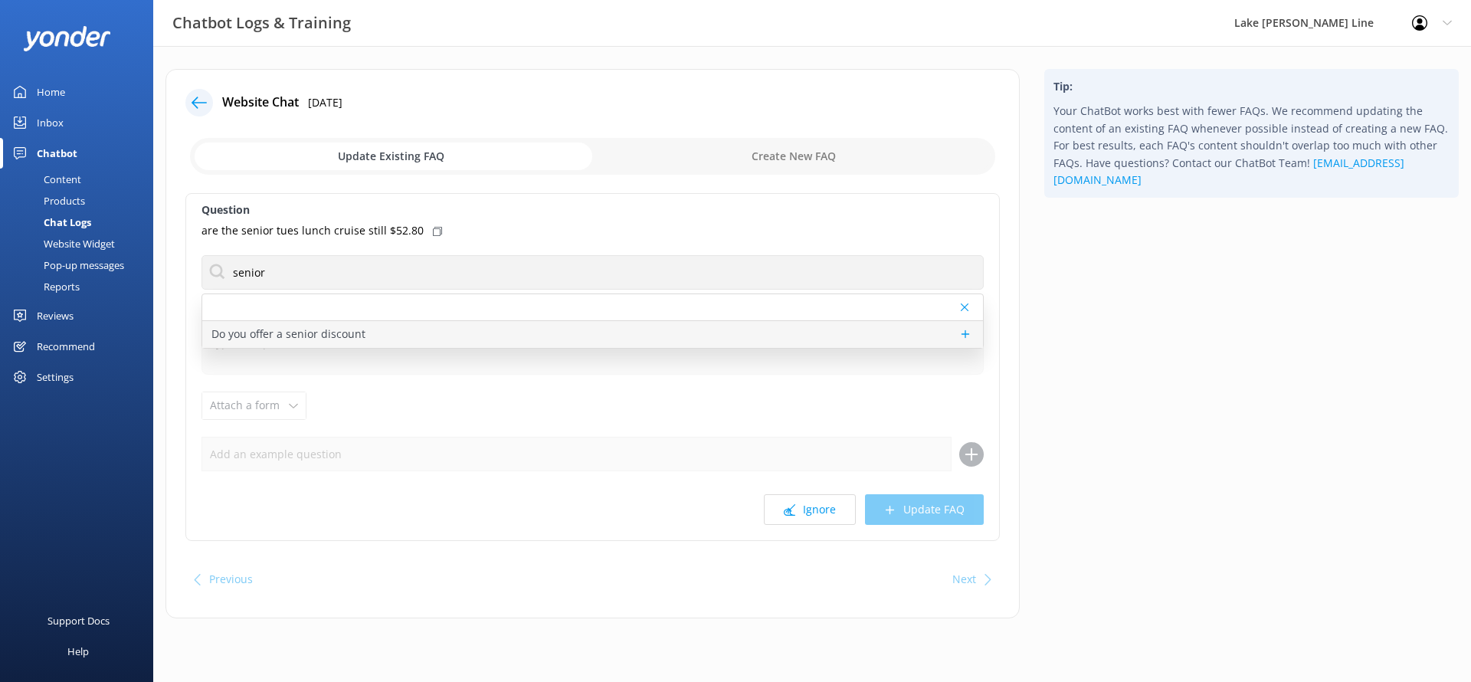
click at [319, 342] on p "Do you offer a senior discount" at bounding box center [288, 334] width 154 height 17
type textarea "We offer a senior discount on all tours every day, but on Tuesdays the discount…"
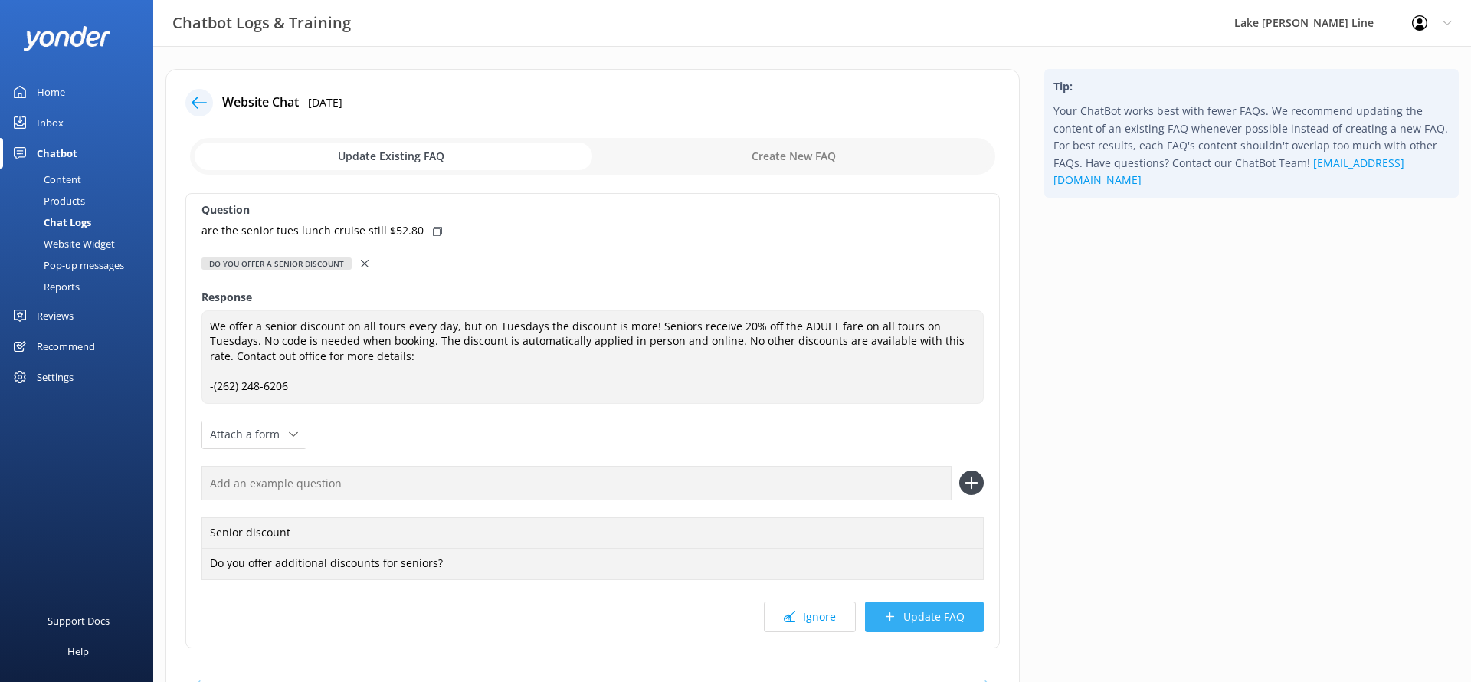
click at [889, 615] on icon at bounding box center [889, 616] width 11 height 11
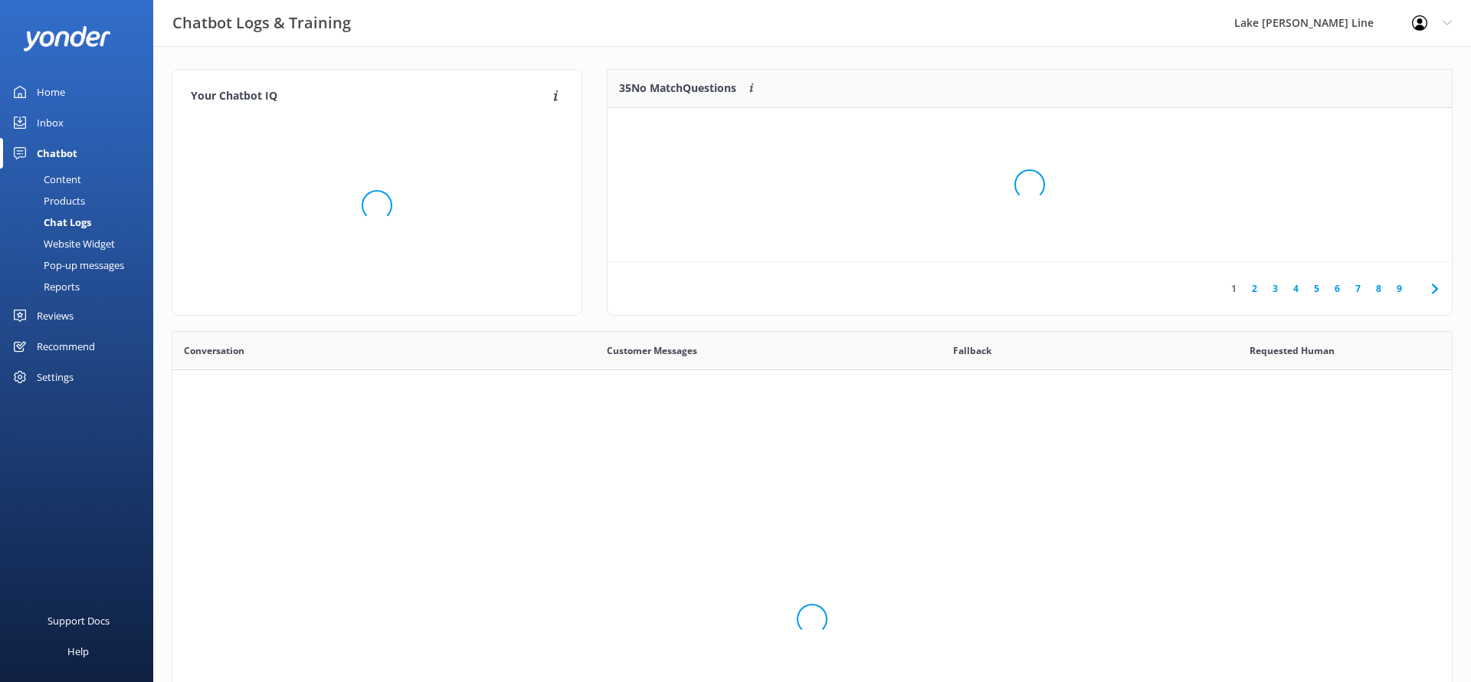
scroll to position [192, 844]
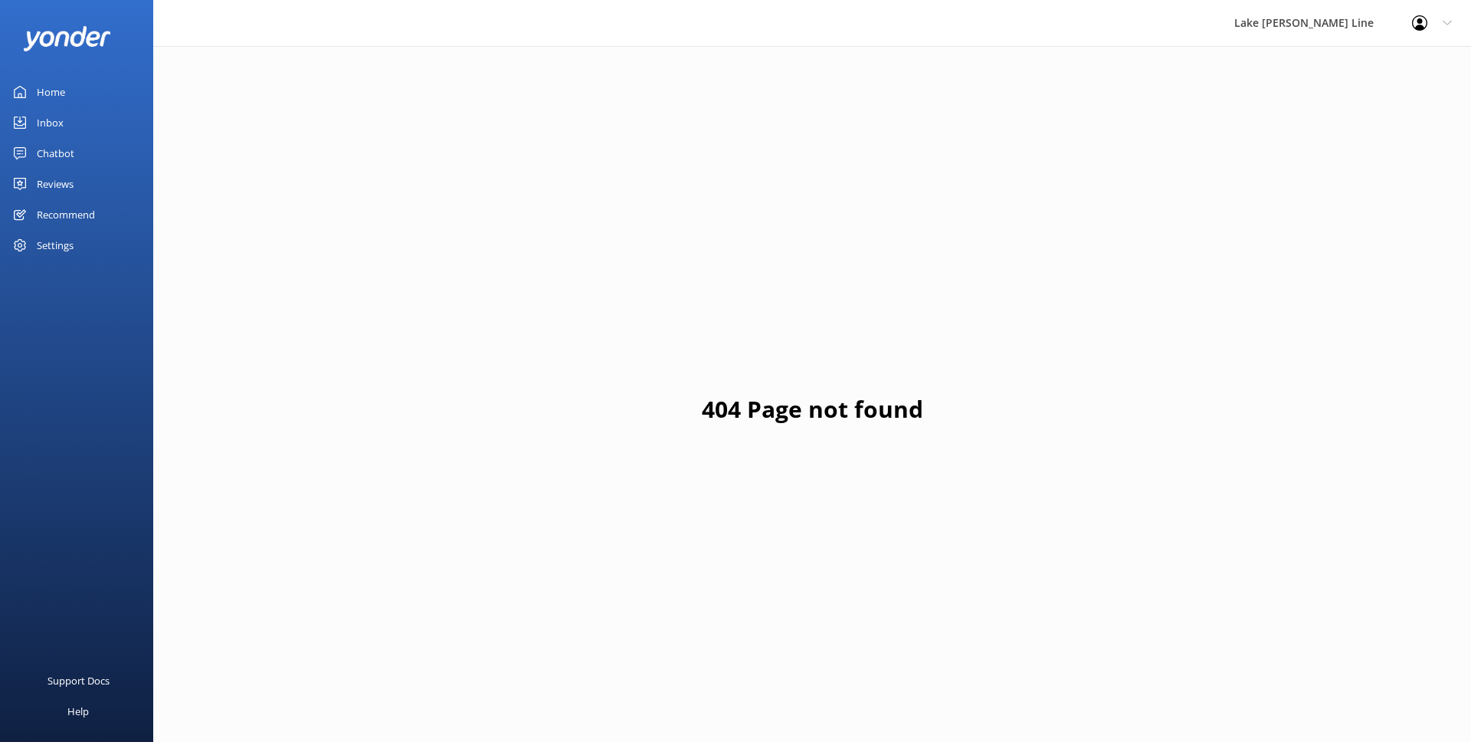
click at [87, 149] on link "Chatbot" at bounding box center [76, 153] width 153 height 31
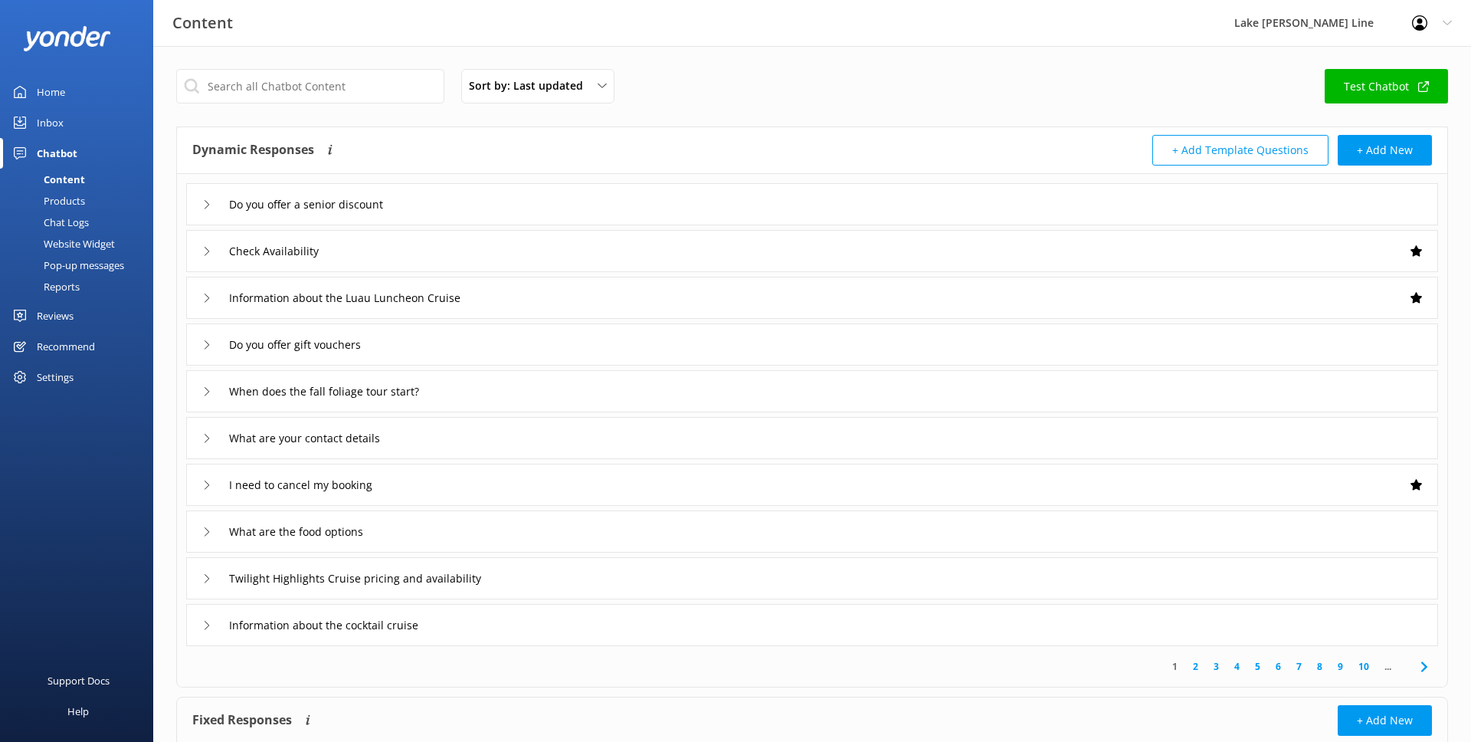
click at [66, 221] on div "Chat Logs" at bounding box center [49, 221] width 80 height 21
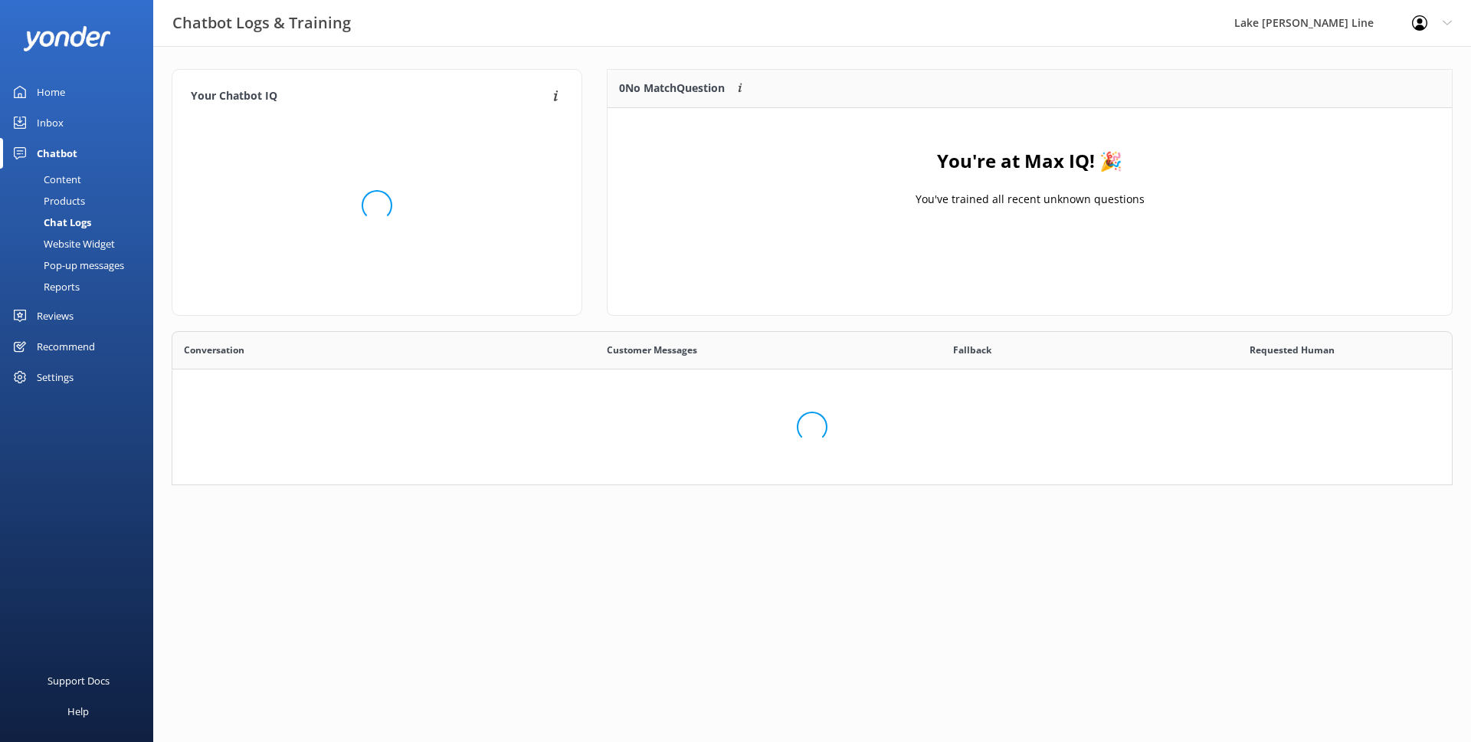
scroll to position [537, 1279]
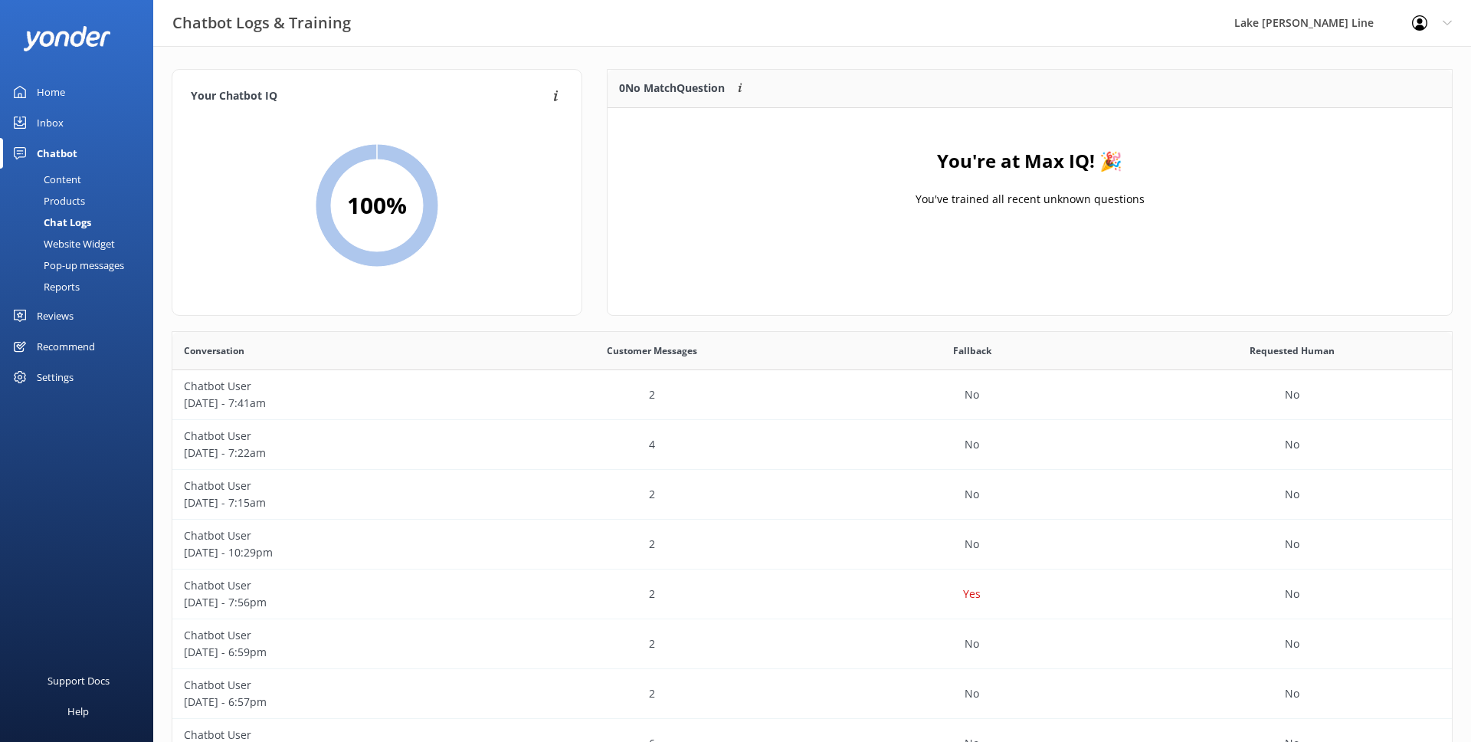
click at [71, 200] on div "Products" at bounding box center [47, 200] width 76 height 21
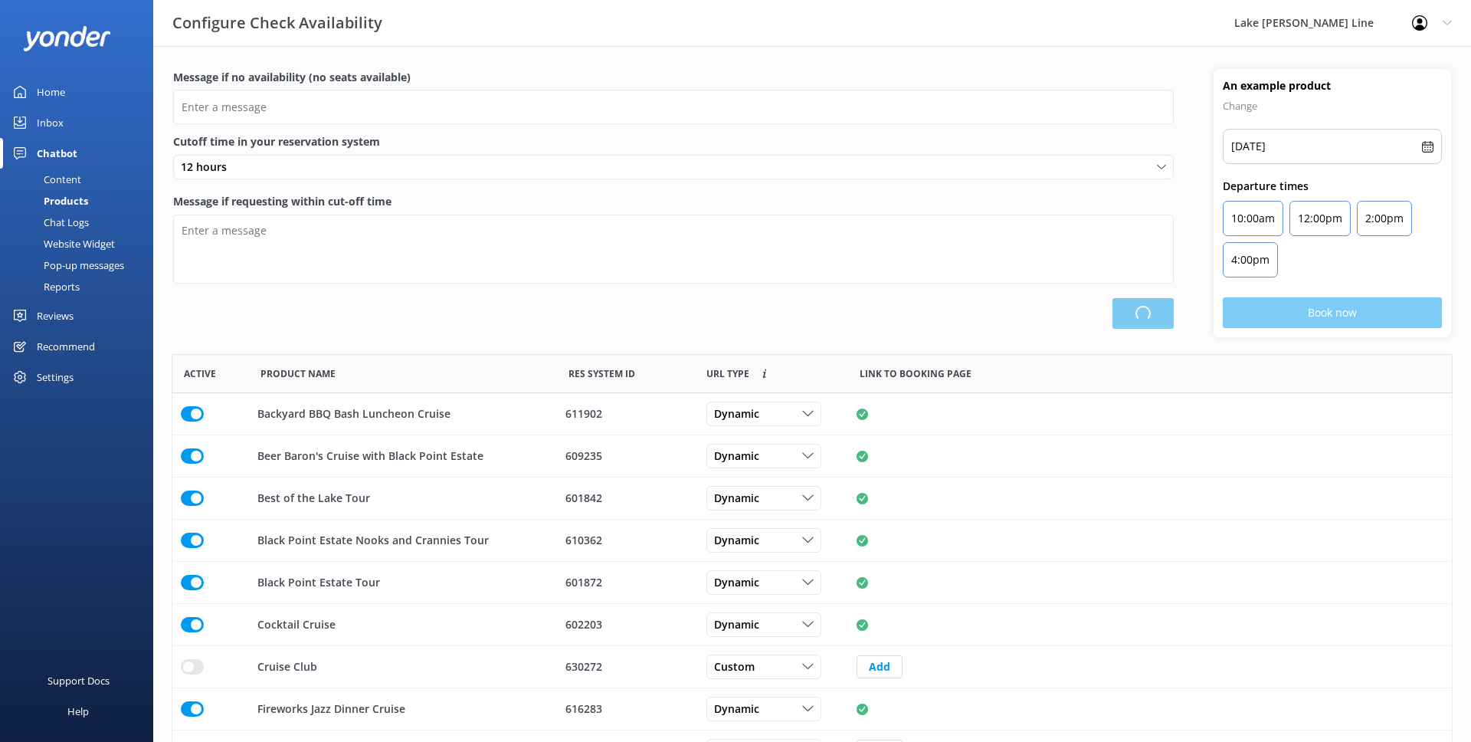
scroll to position [460, 1279]
type input "There are no seats available, please try another day or a different tour."
type textarea "This tour is departing soon. You may still be able to buy tickets at our ticket…"
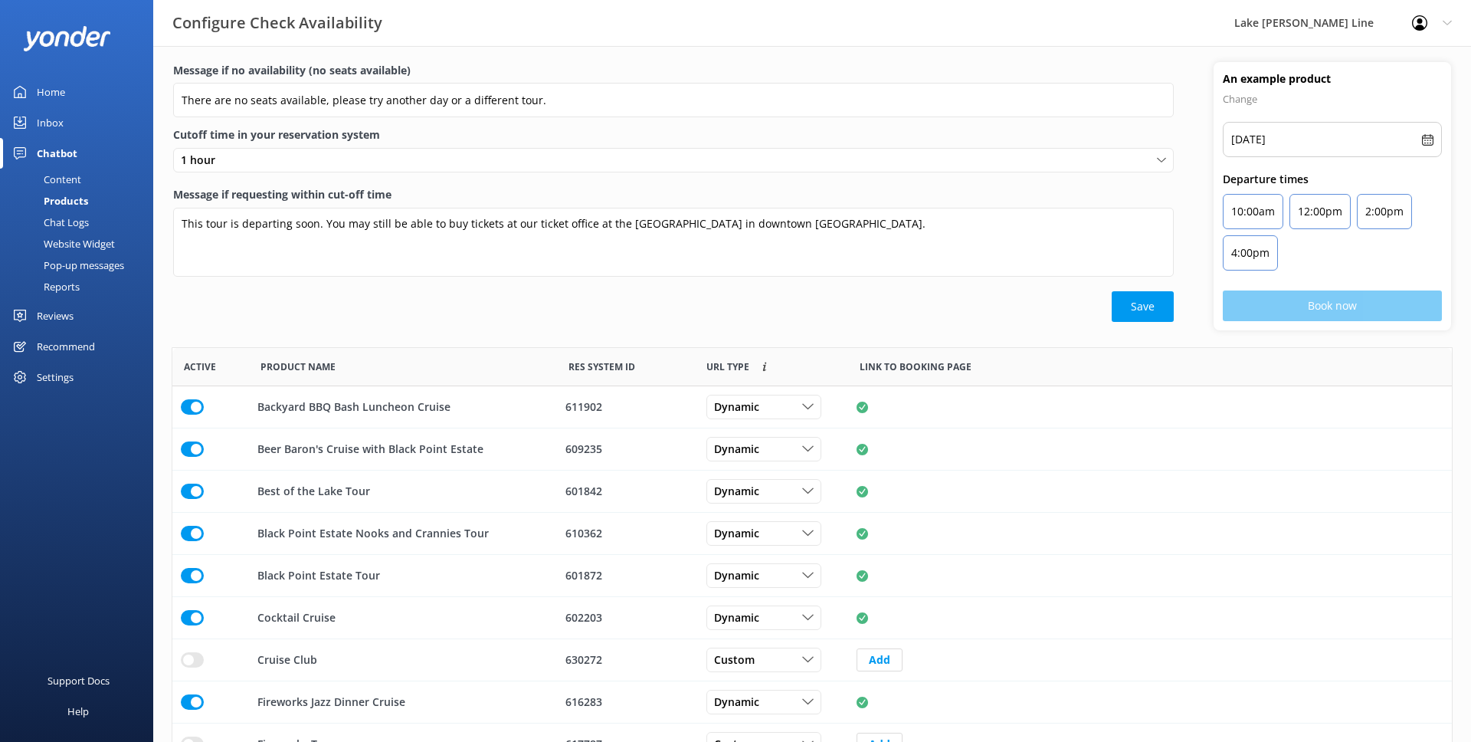
scroll to position [127, 0]
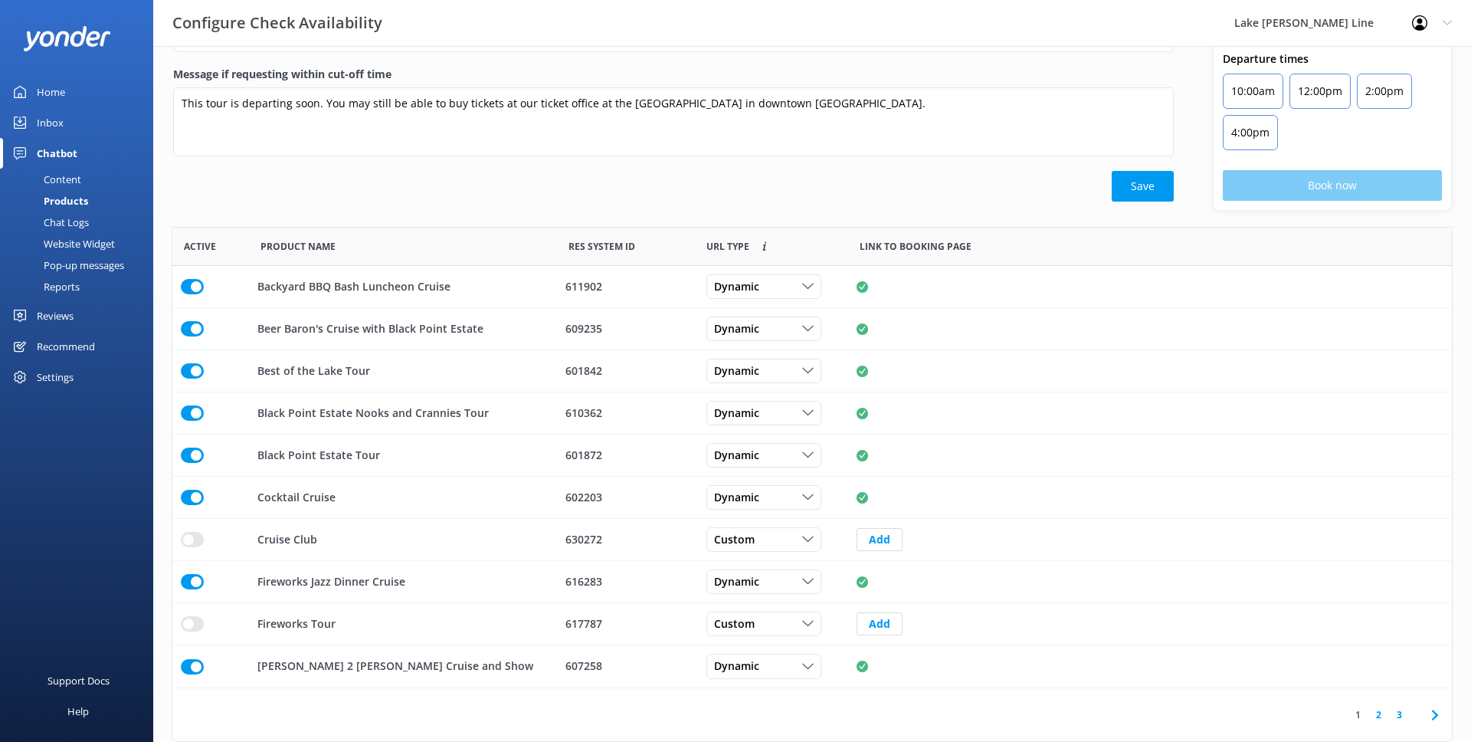
click at [1384, 714] on link "2" at bounding box center [1378, 714] width 21 height 15
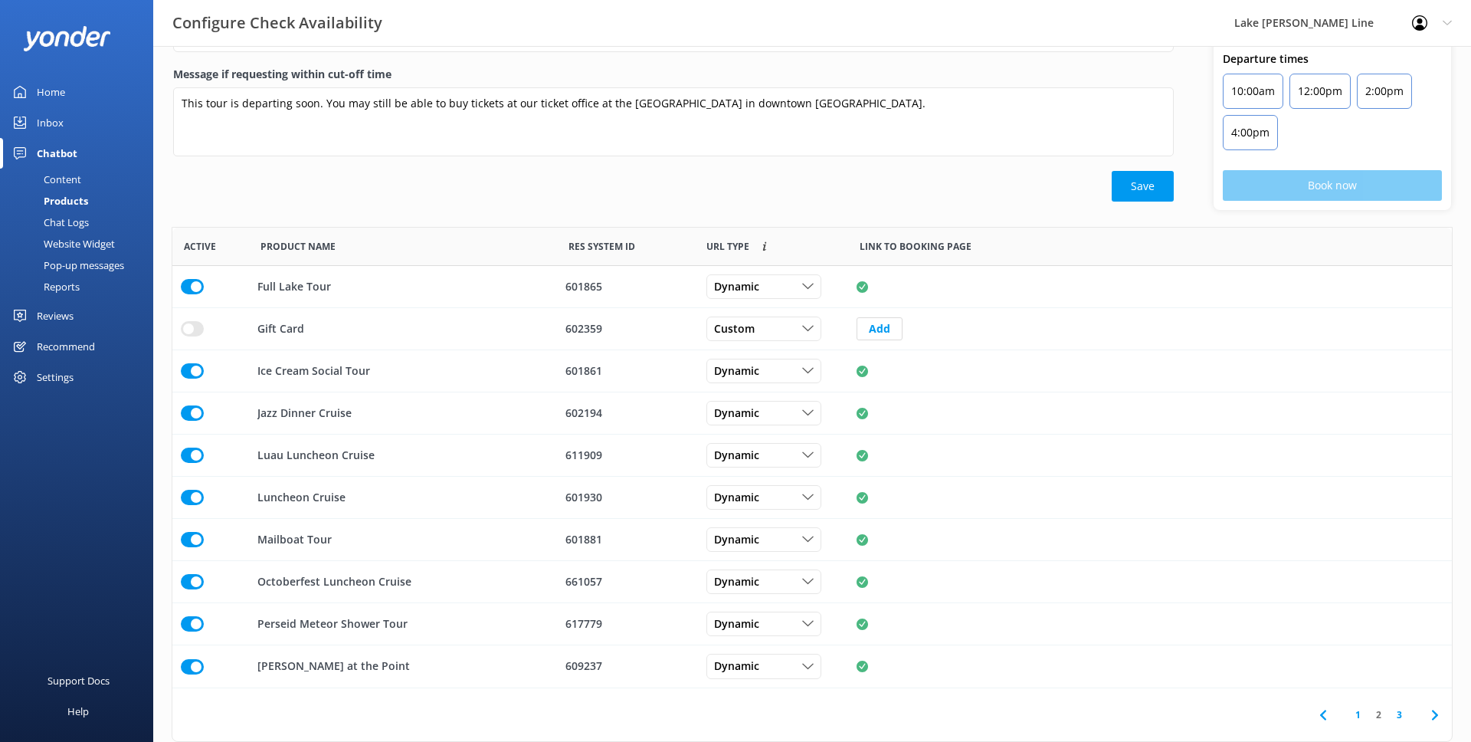
click at [1362, 715] on link "1" at bounding box center [1358, 714] width 21 height 15
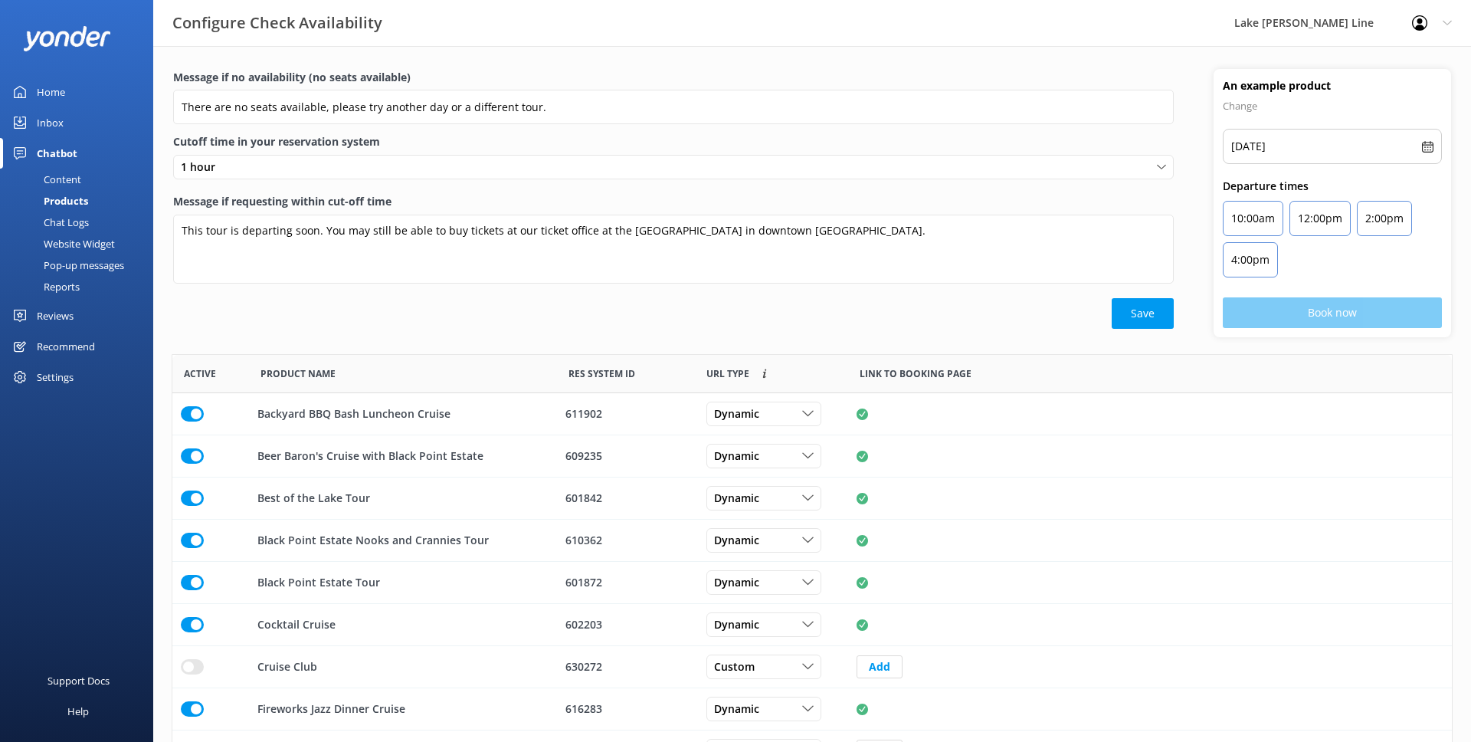
click at [64, 97] on div "Home" at bounding box center [51, 92] width 28 height 31
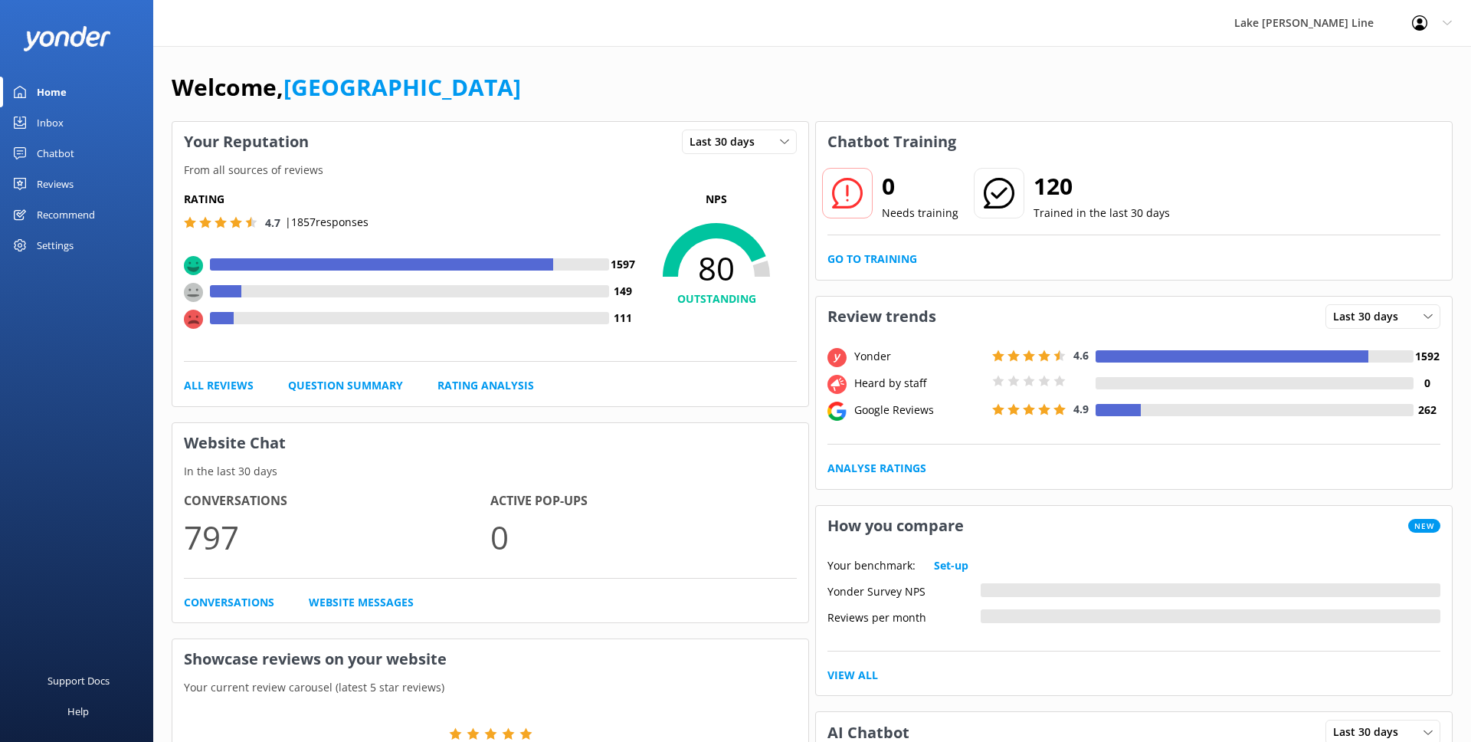
click at [55, 142] on div "Chatbot" at bounding box center [56, 153] width 38 height 31
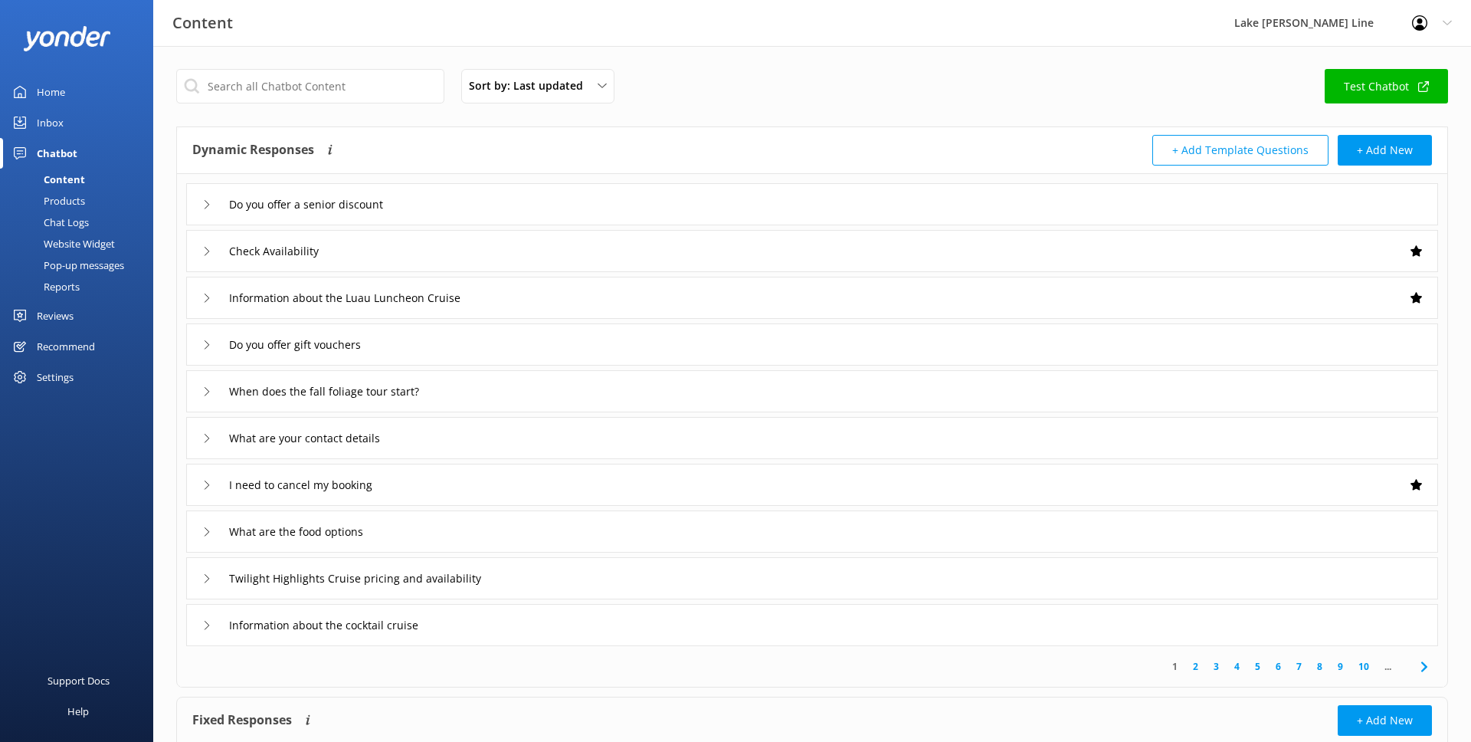
click at [84, 214] on div "Chat Logs" at bounding box center [49, 221] width 80 height 21
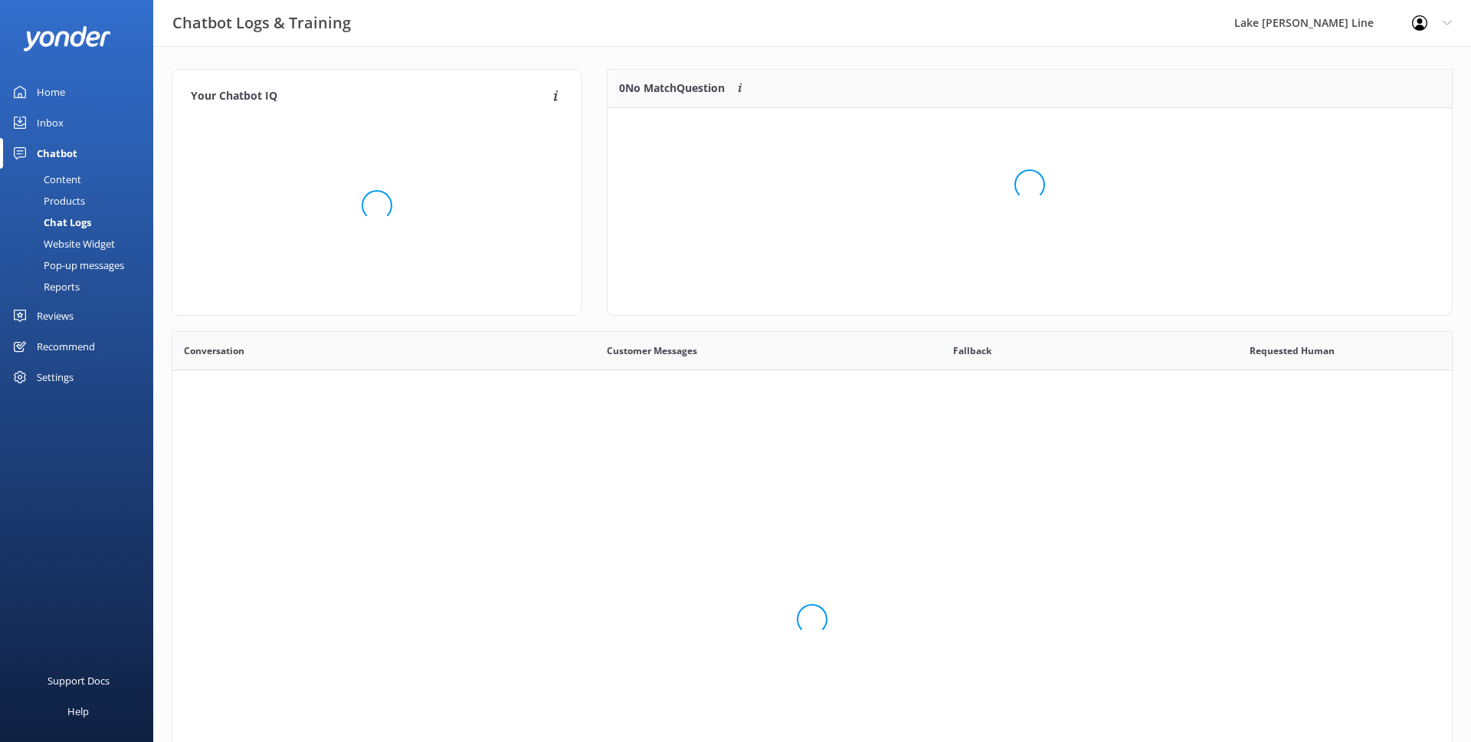
scroll to position [537, 1279]
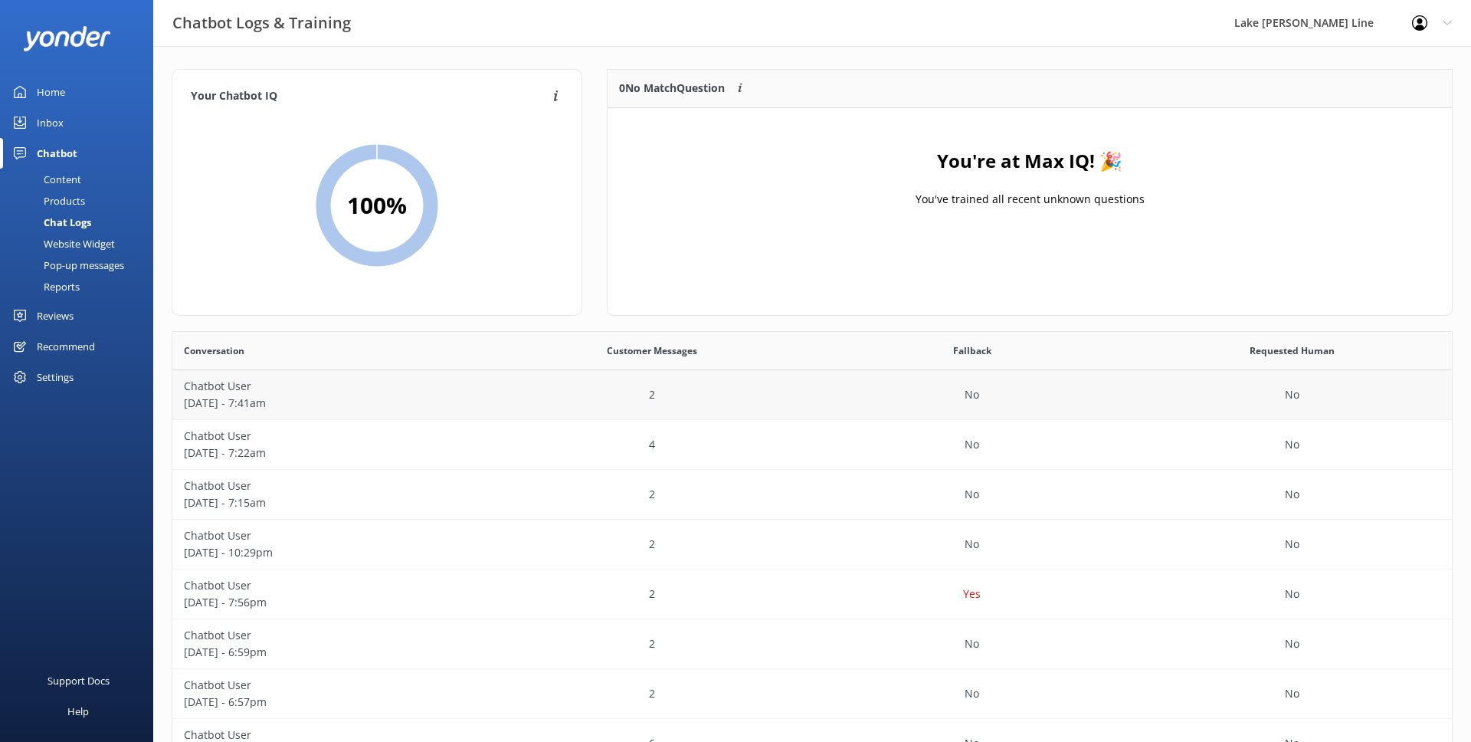
click at [501, 383] on div "2" at bounding box center [653, 395] width 320 height 50
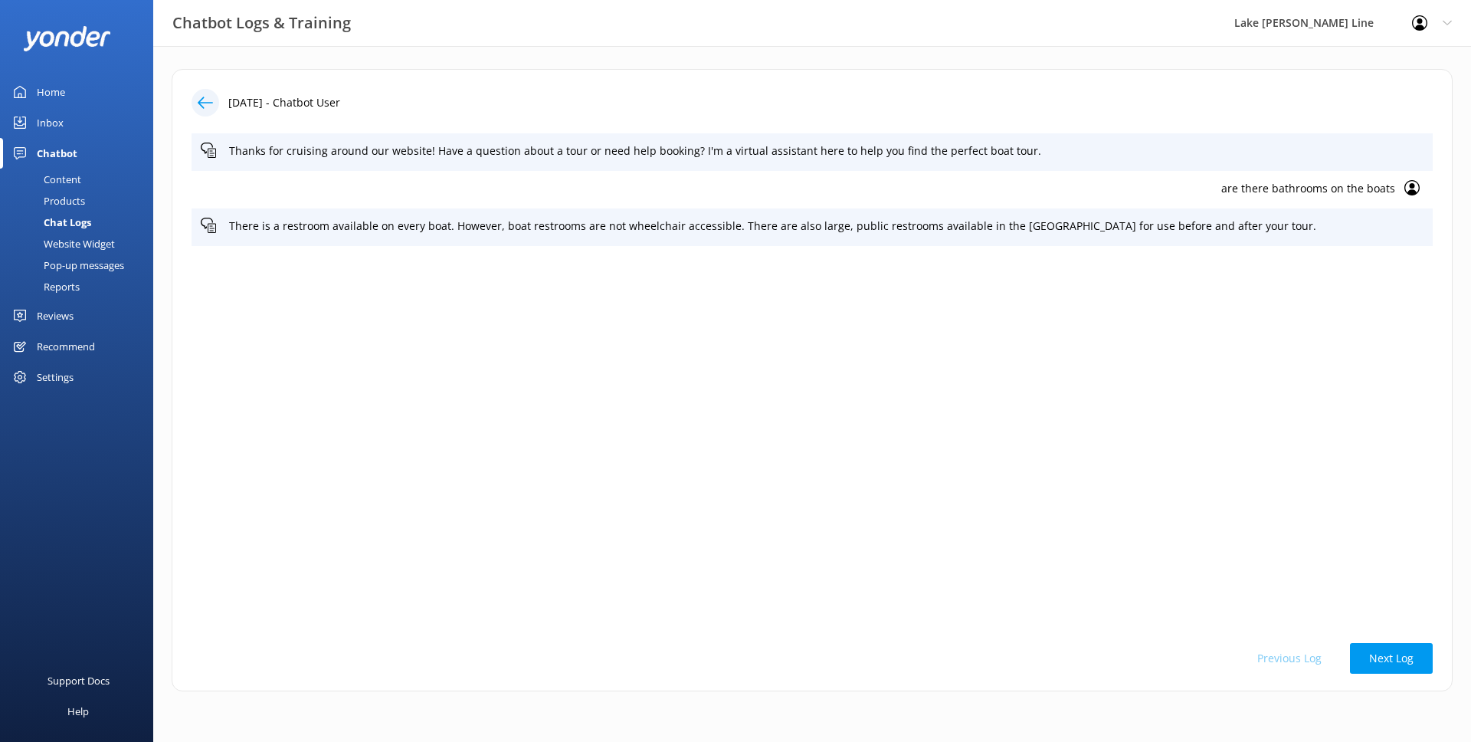
click at [207, 92] on div at bounding box center [206, 103] width 28 height 28
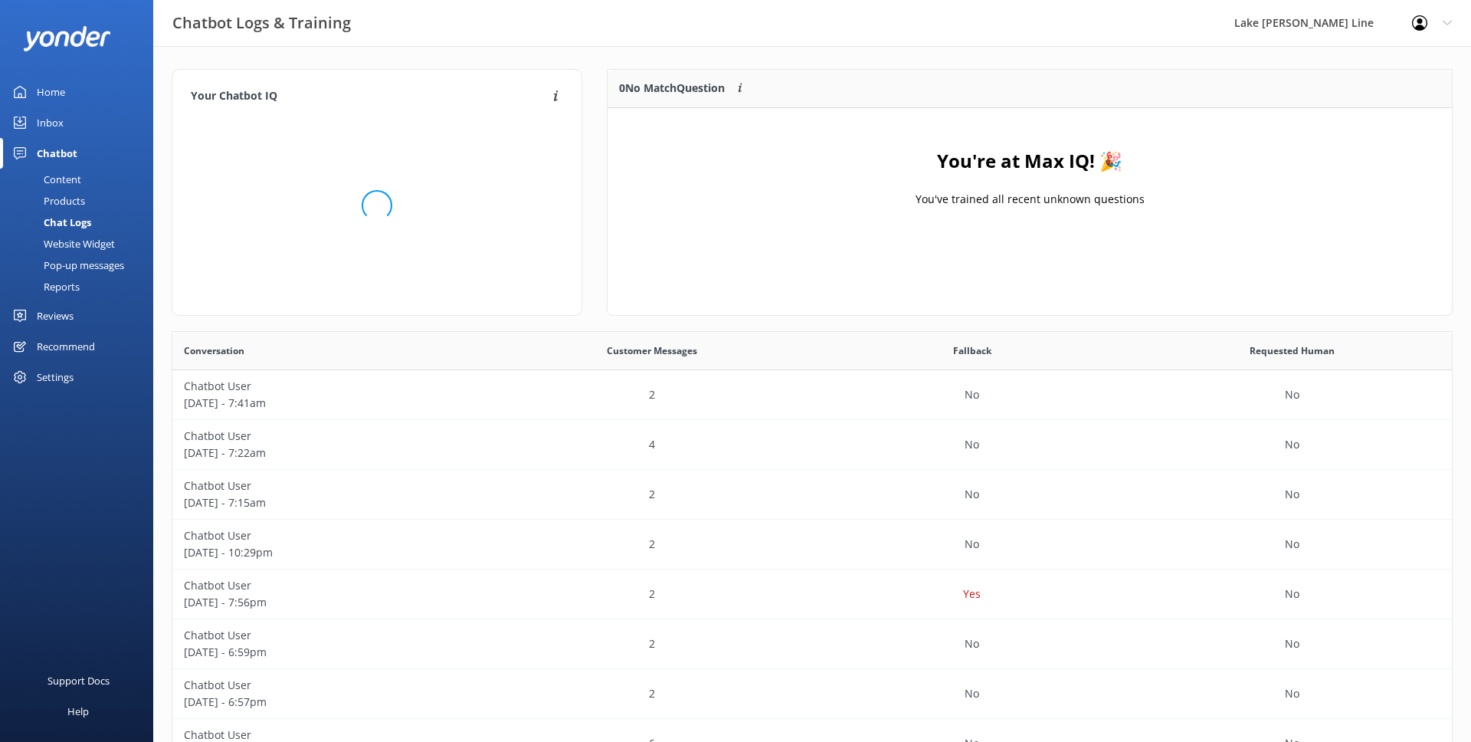
scroll to position [537, 1279]
click at [69, 179] on div "Content" at bounding box center [45, 179] width 72 height 21
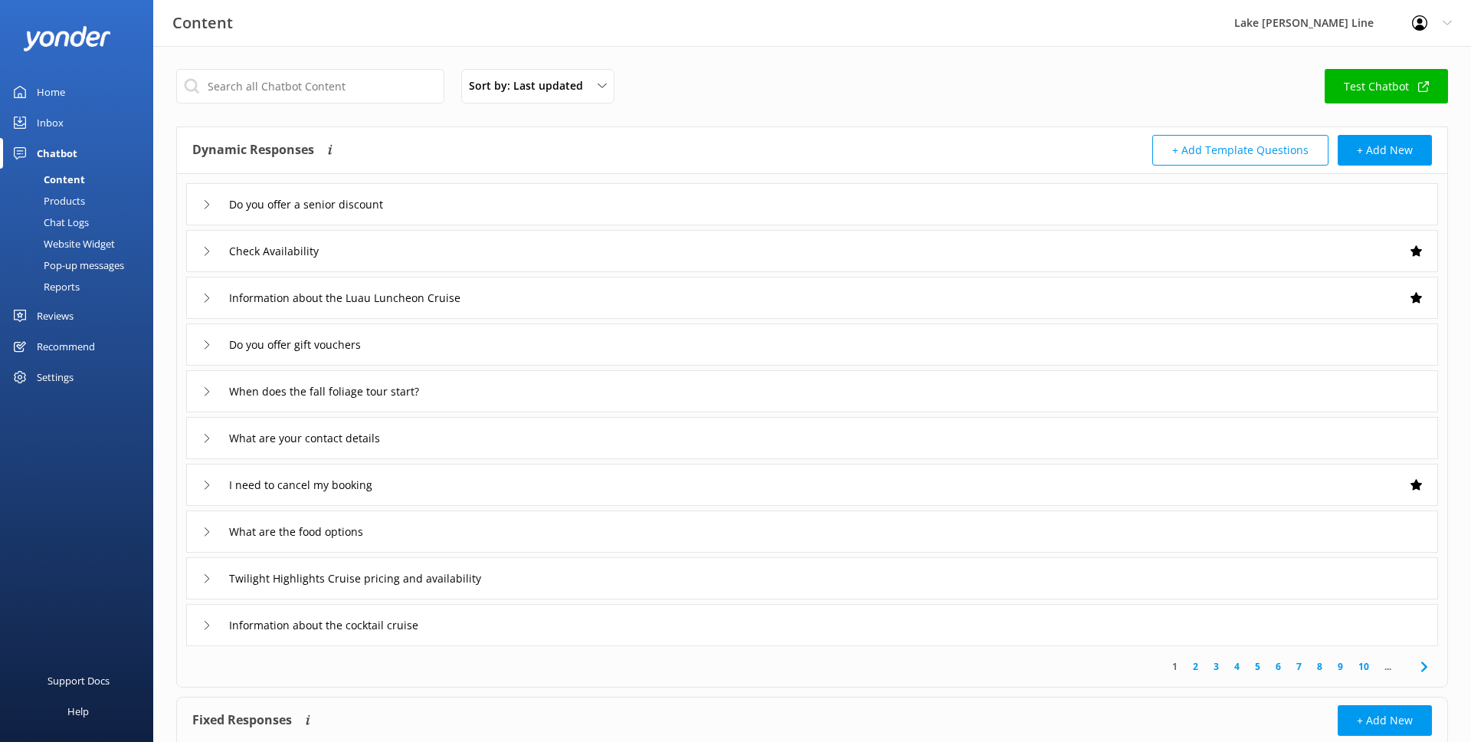
click at [64, 200] on div "Products" at bounding box center [47, 200] width 76 height 21
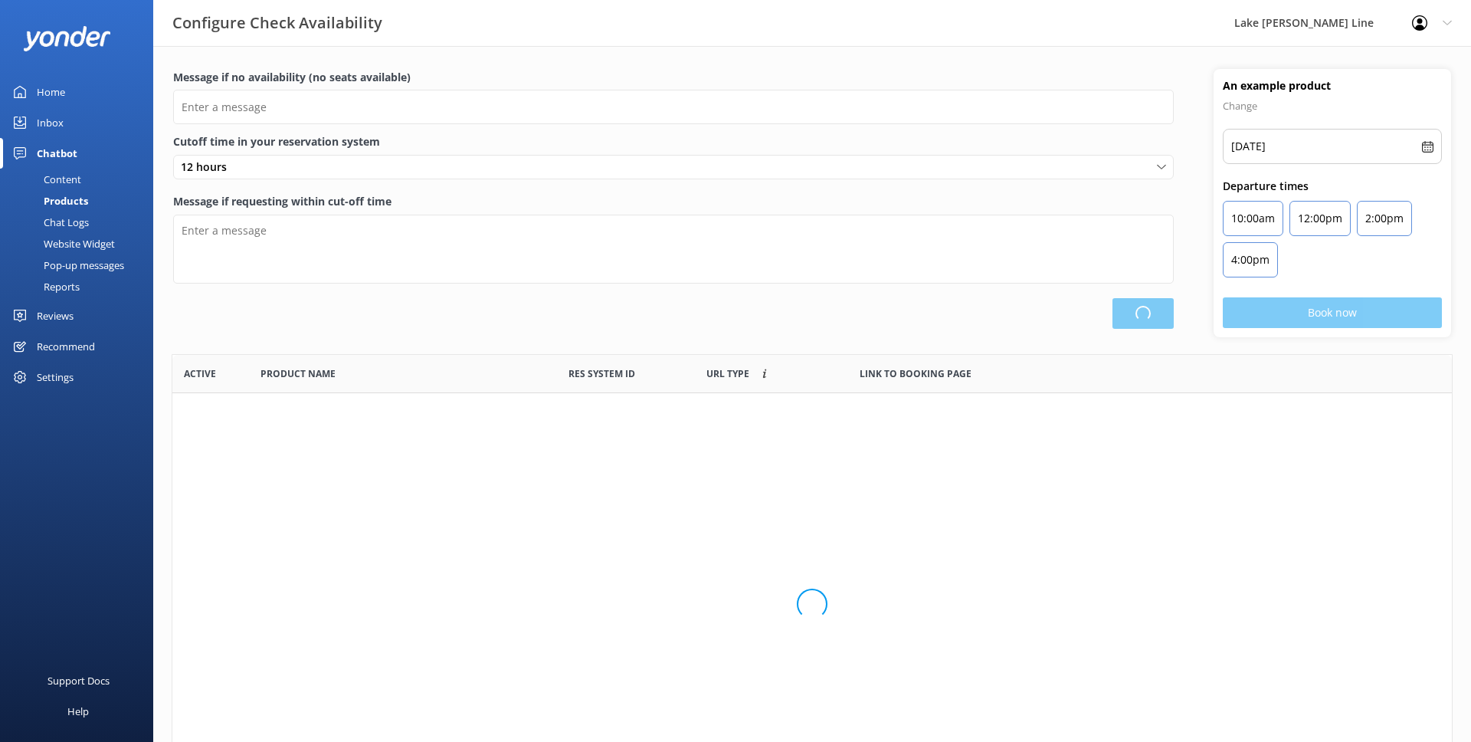
scroll to position [460, 1279]
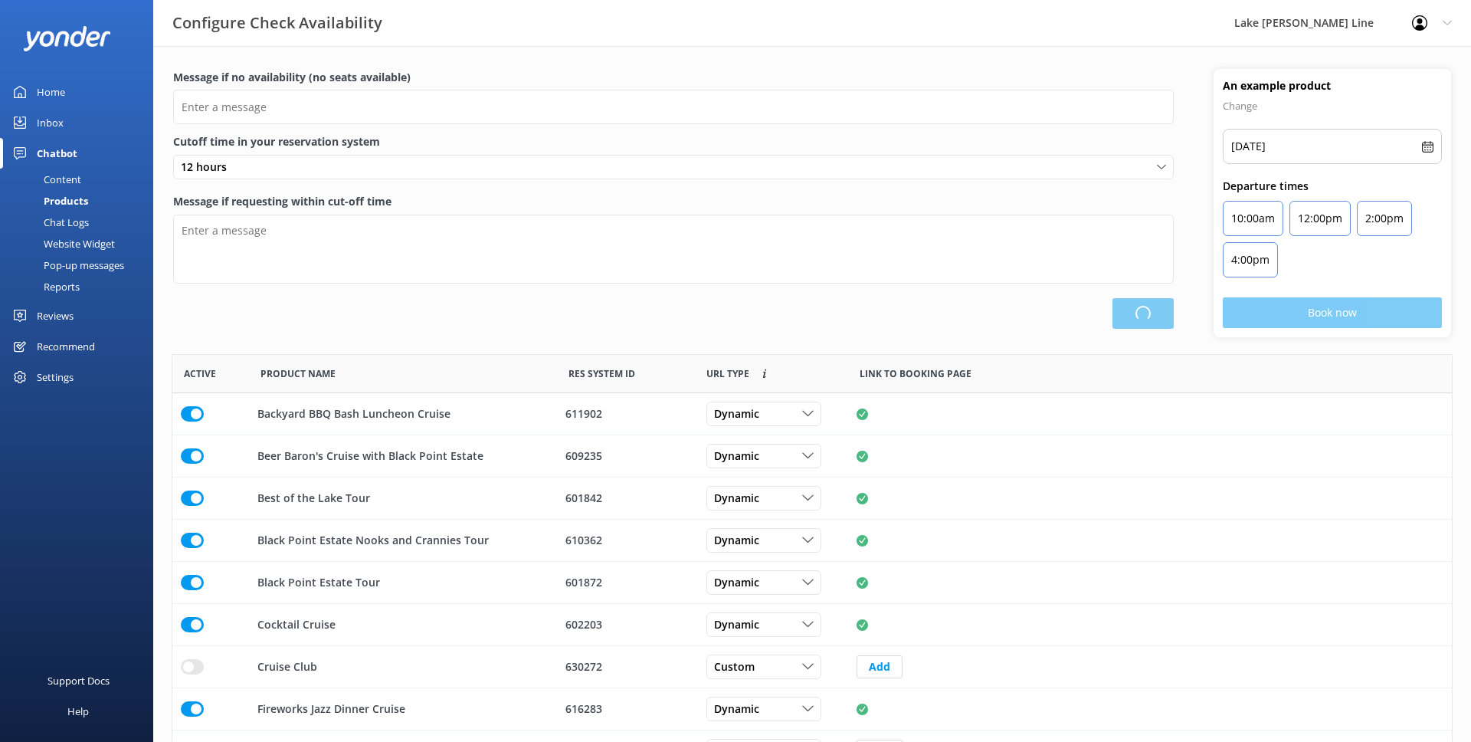
type input "There are no seats available, please try another day or a different tour."
type textarea "This tour is departing soon. You may still be able to buy tickets at our ticket…"
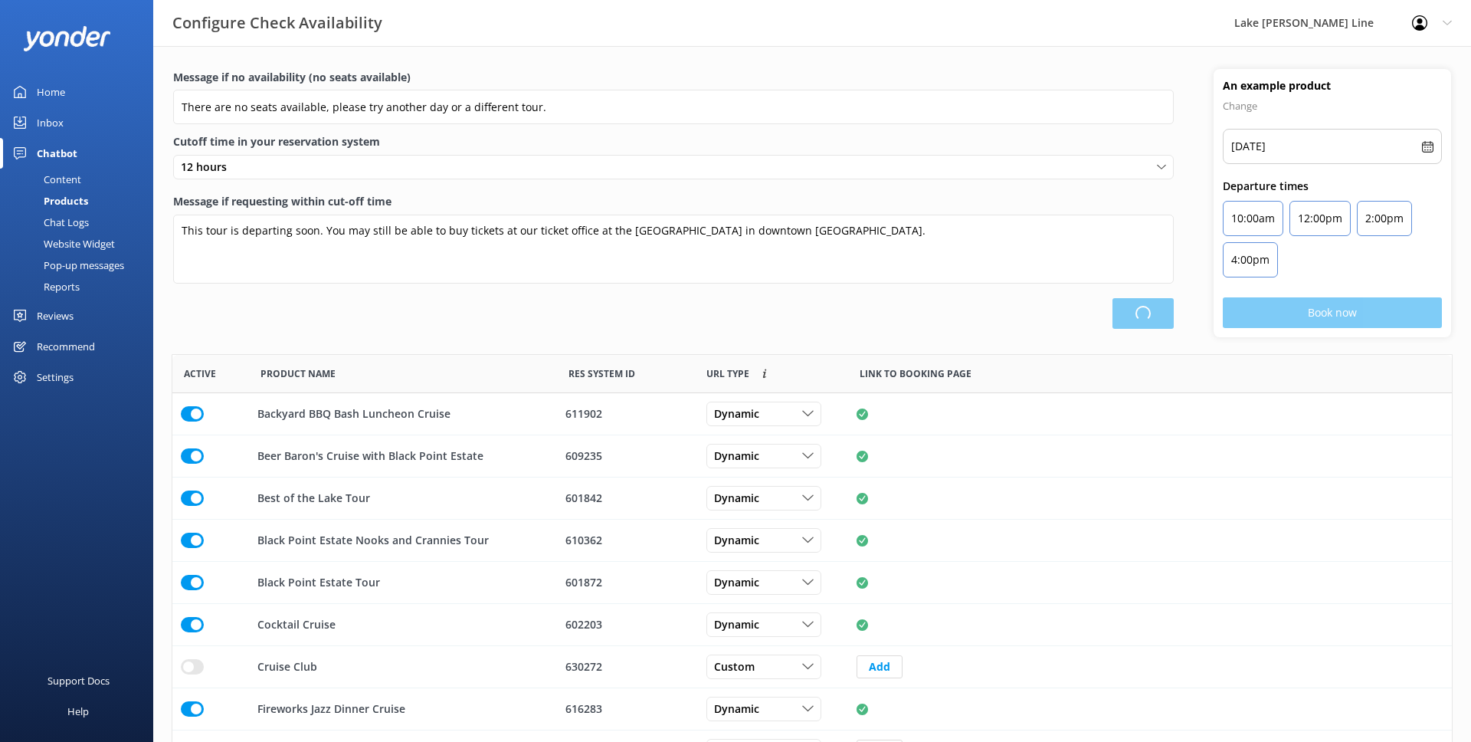
click at [64, 218] on div "Chat Logs" at bounding box center [49, 221] width 80 height 21
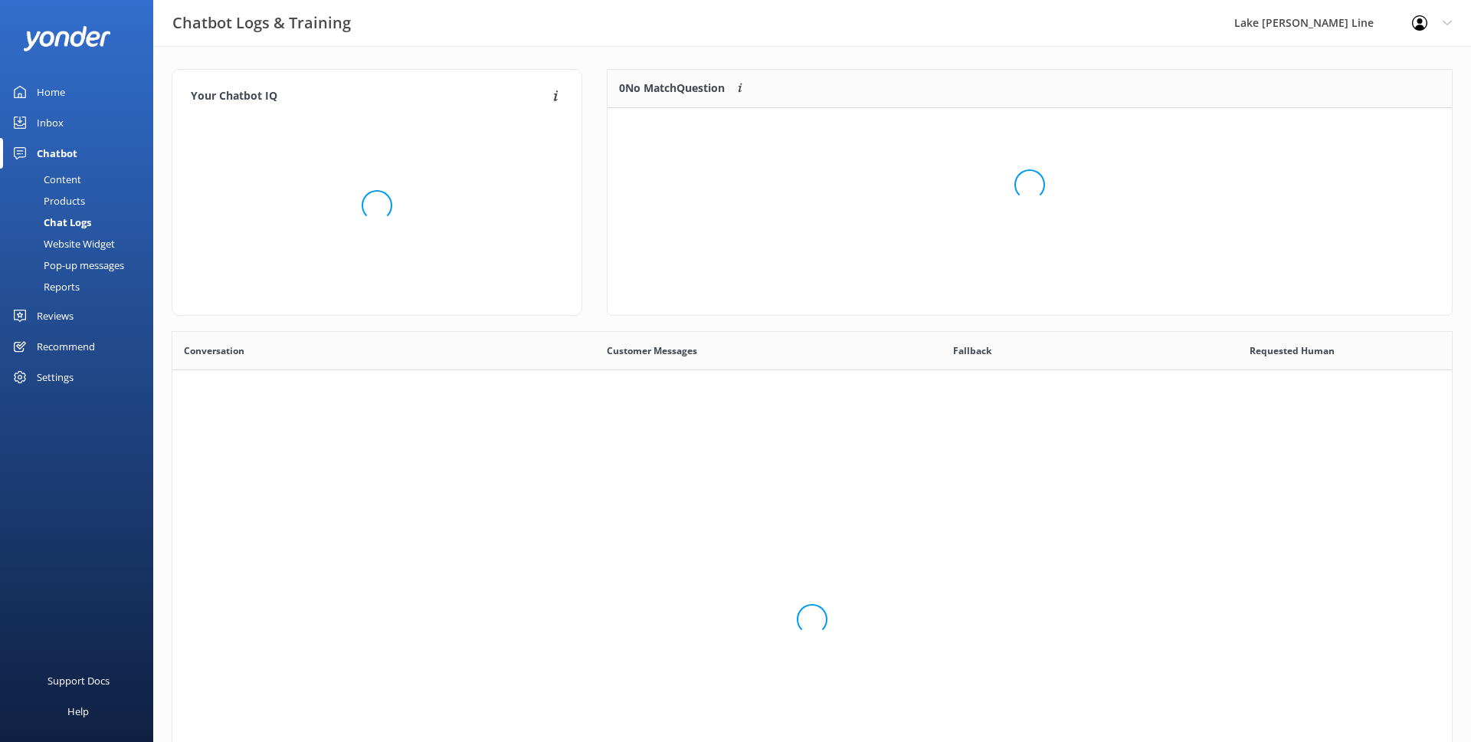
scroll to position [537, 1279]
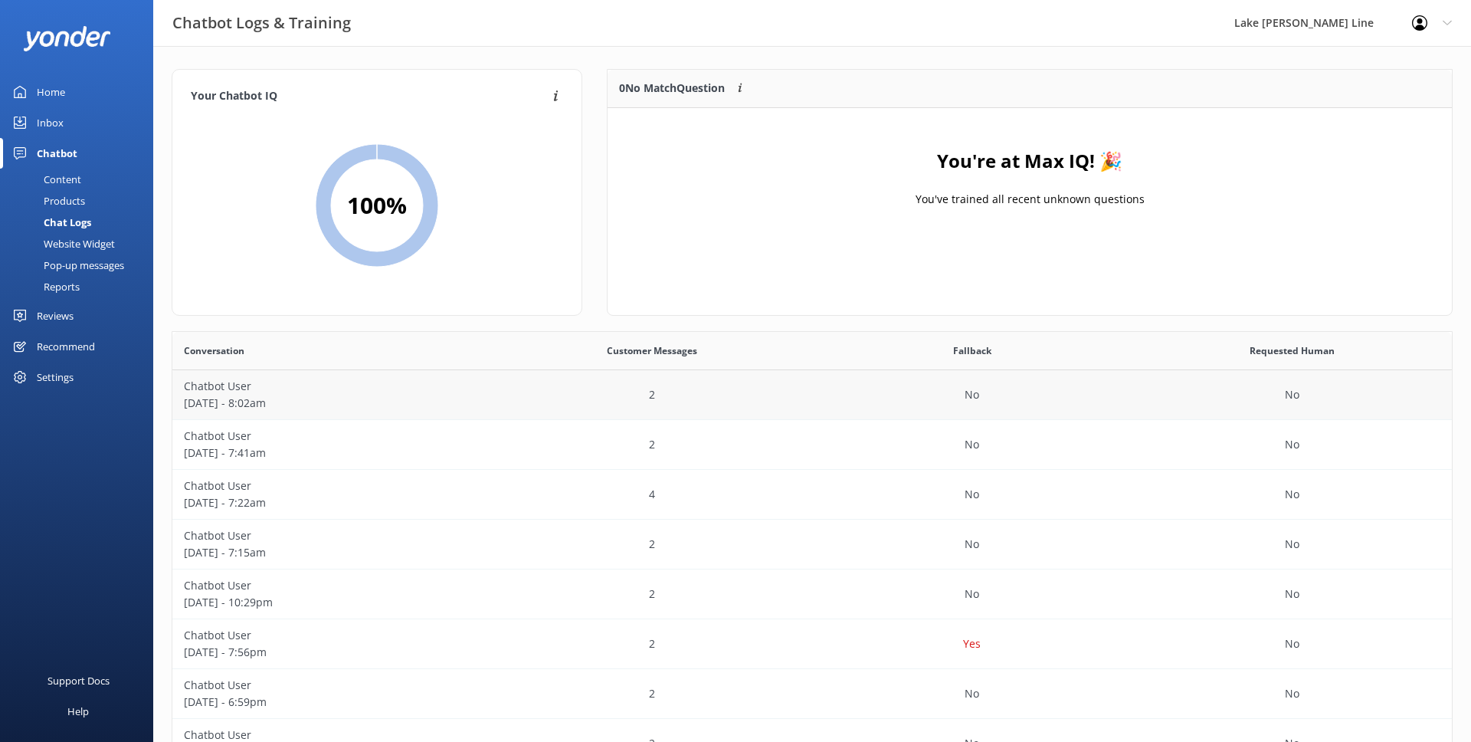
click at [375, 385] on p "Chatbot User" at bounding box center [332, 386] width 297 height 17
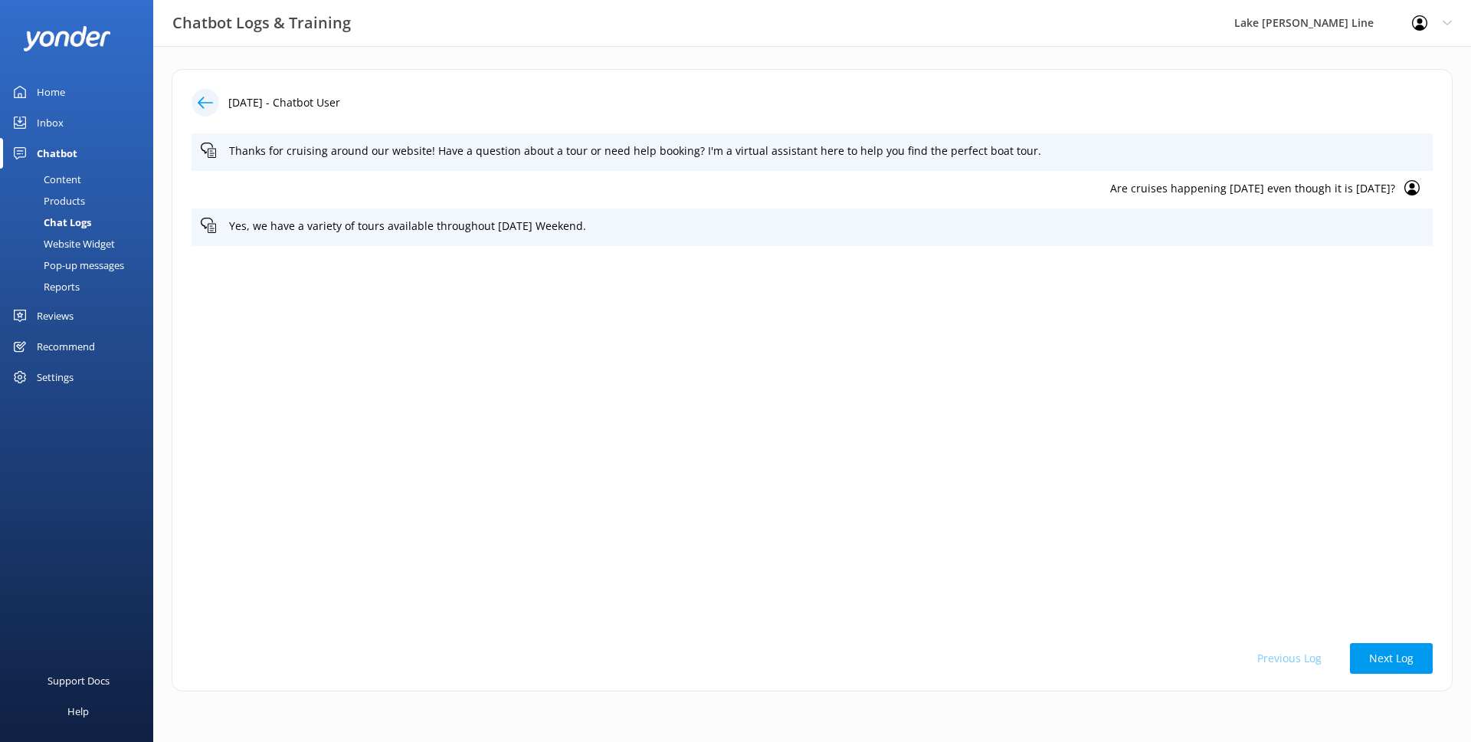
click at [198, 109] on icon at bounding box center [205, 102] width 15 height 15
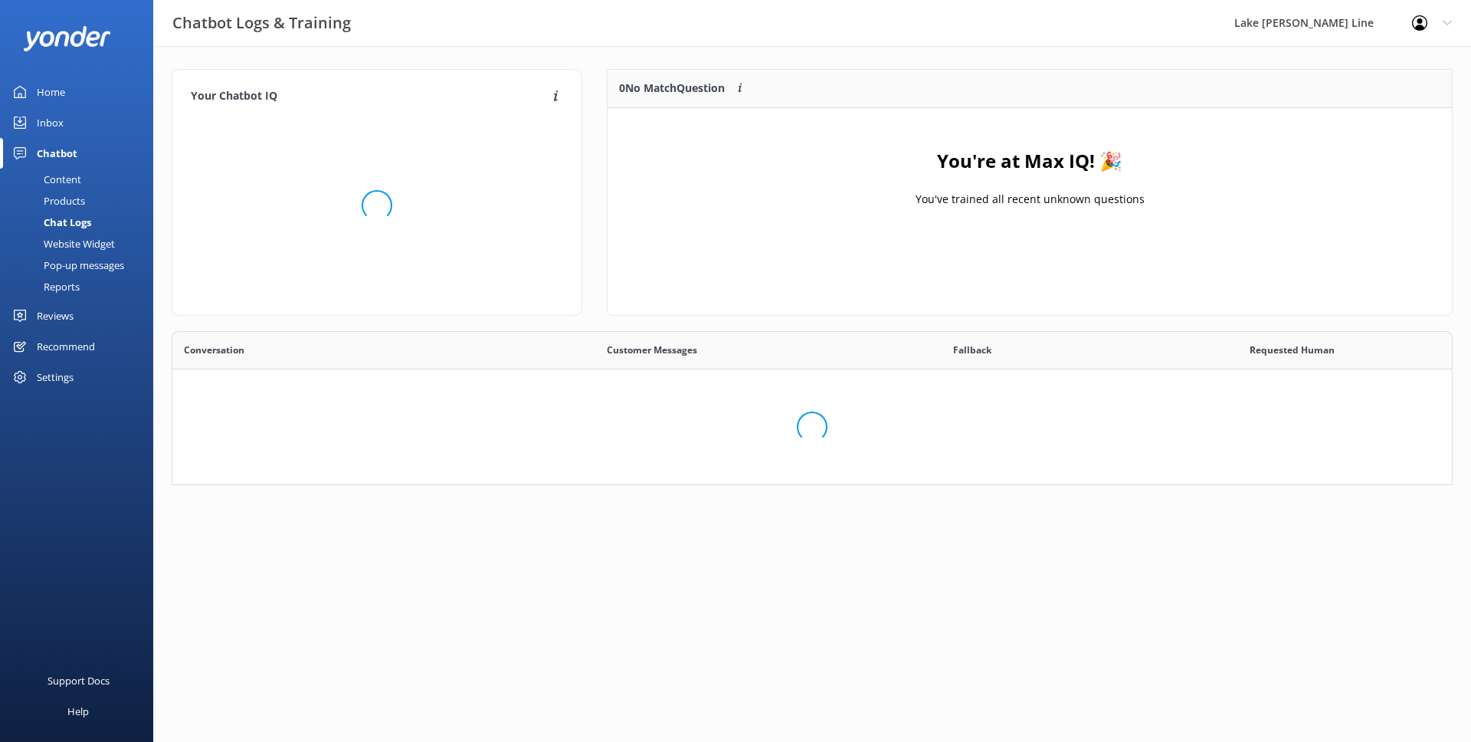
scroll to position [537, 1279]
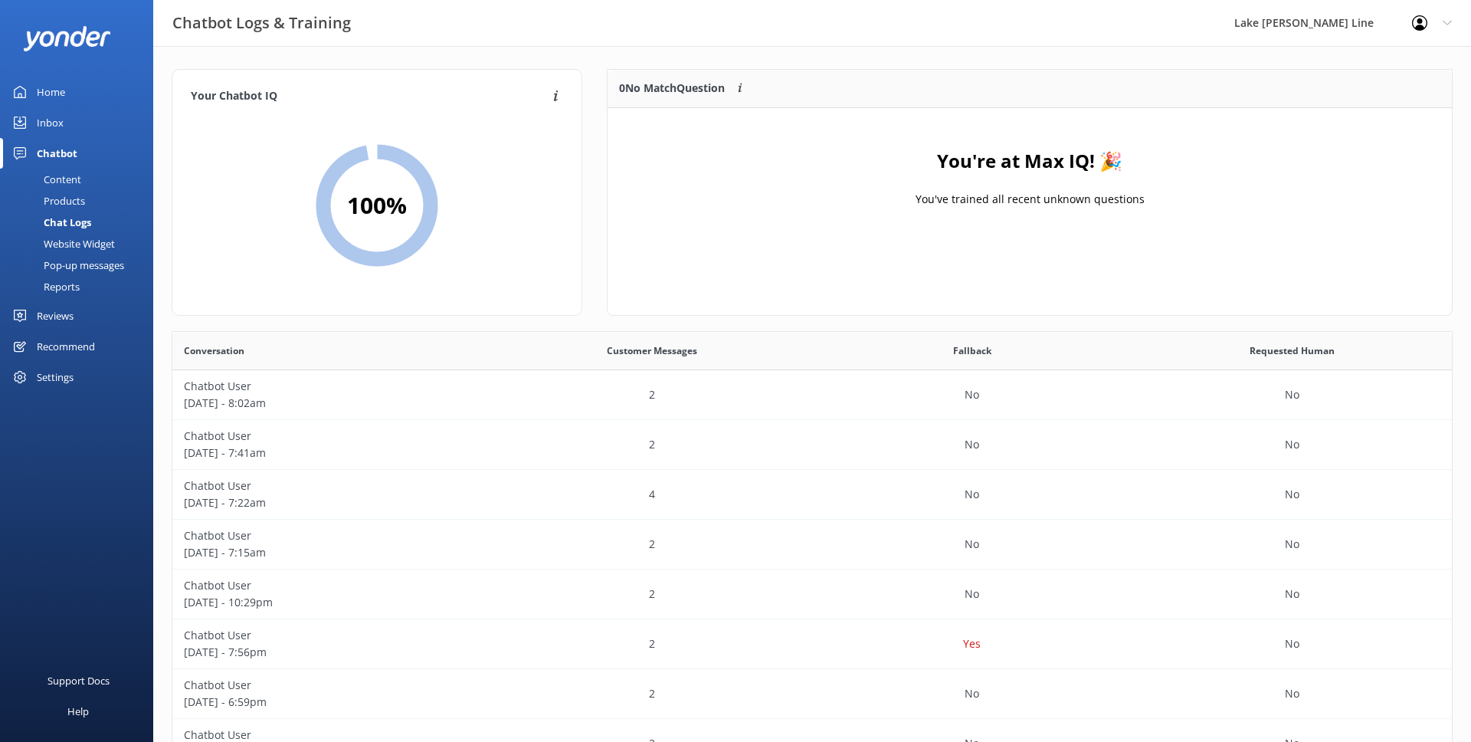
click at [99, 182] on link "Content" at bounding box center [81, 179] width 144 height 21
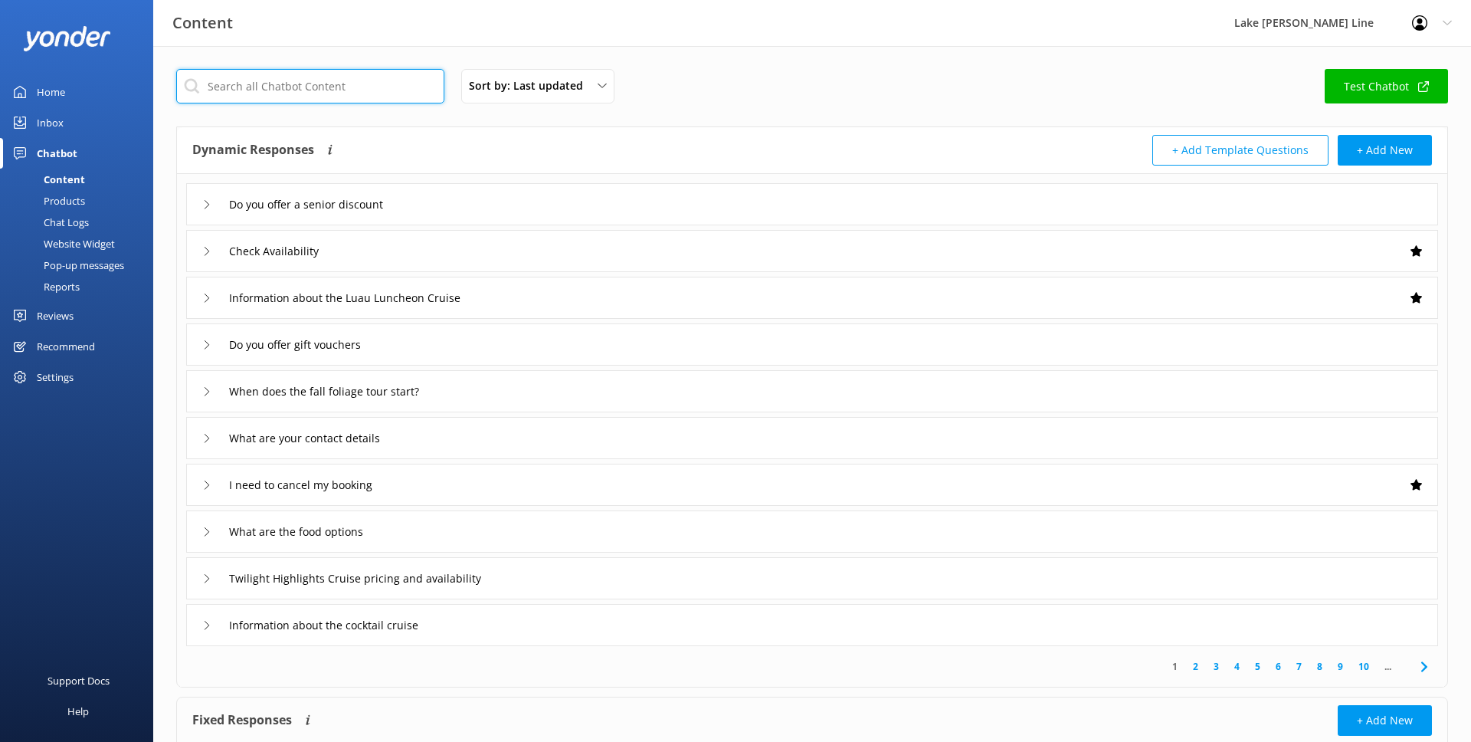
click at [336, 95] on input "text" at bounding box center [310, 86] width 268 height 34
type input "labor"
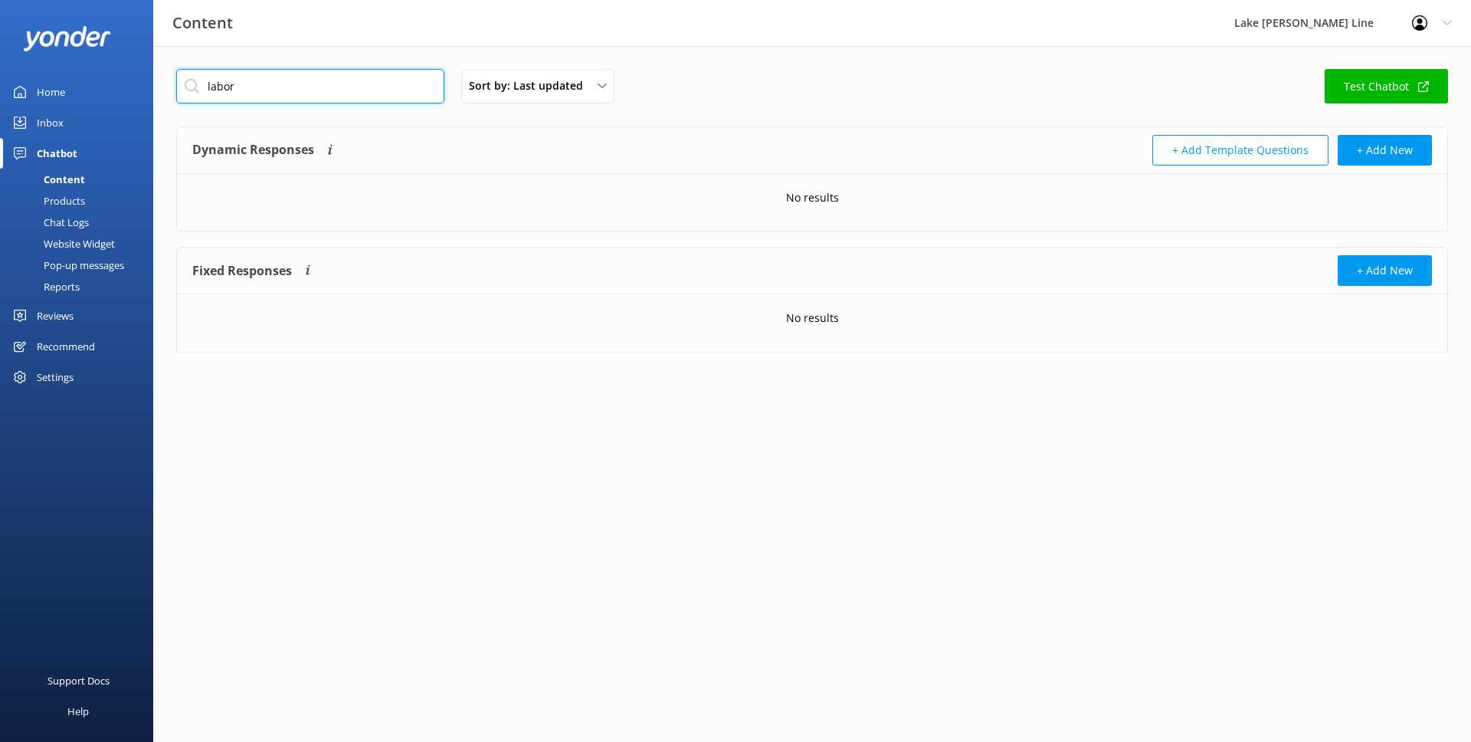
click at [267, 81] on input "labor" at bounding box center [310, 86] width 268 height 34
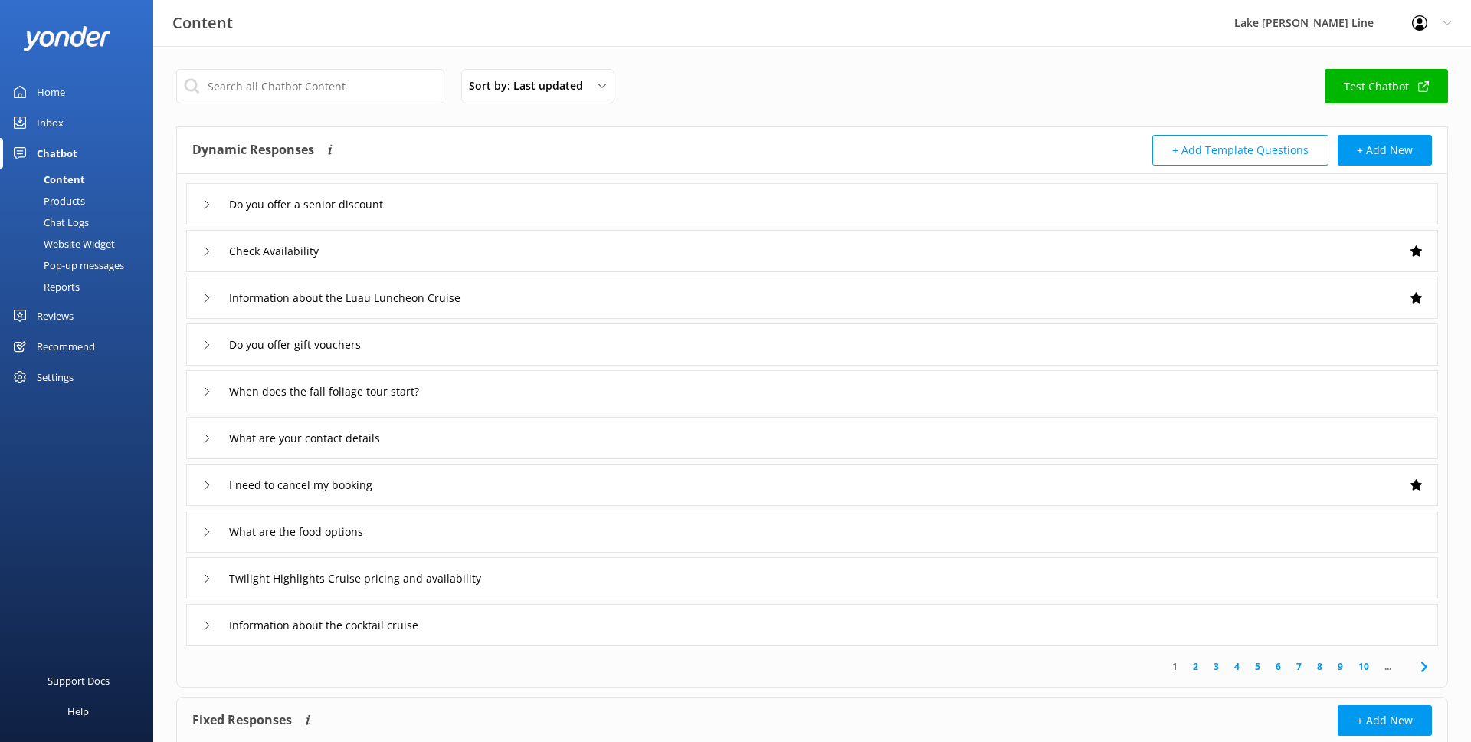
click at [71, 221] on div "Chat Logs" at bounding box center [49, 221] width 80 height 21
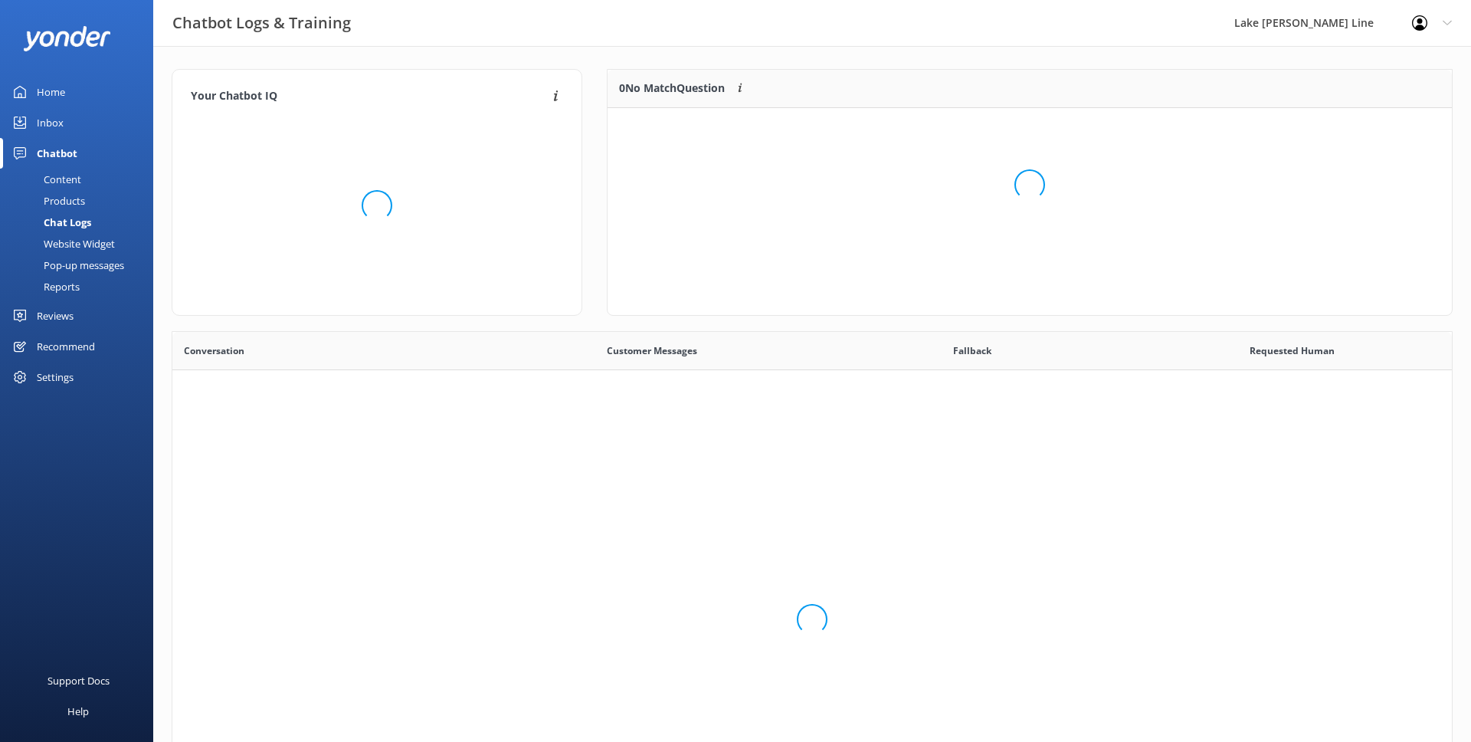
scroll to position [537, 1279]
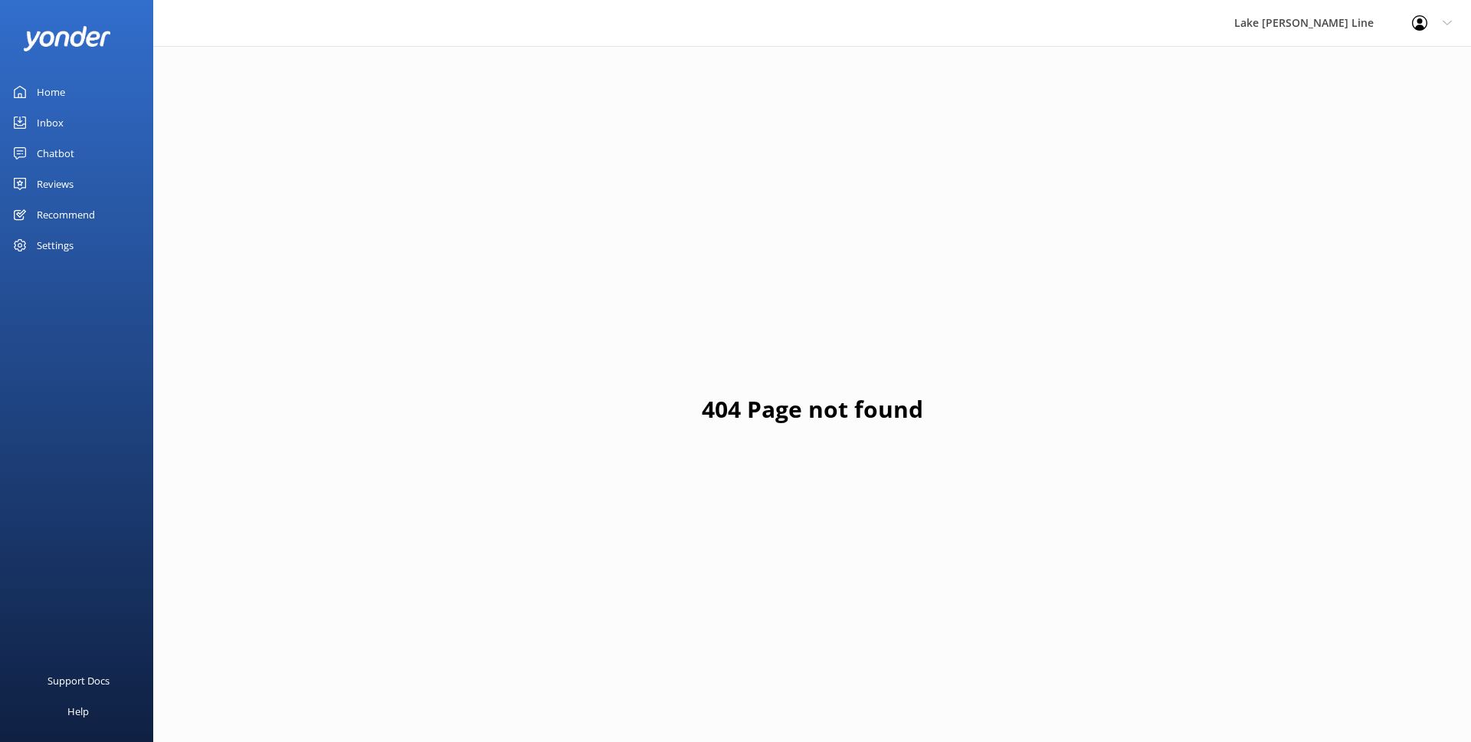
click at [98, 153] on link "Chatbot" at bounding box center [76, 153] width 153 height 31
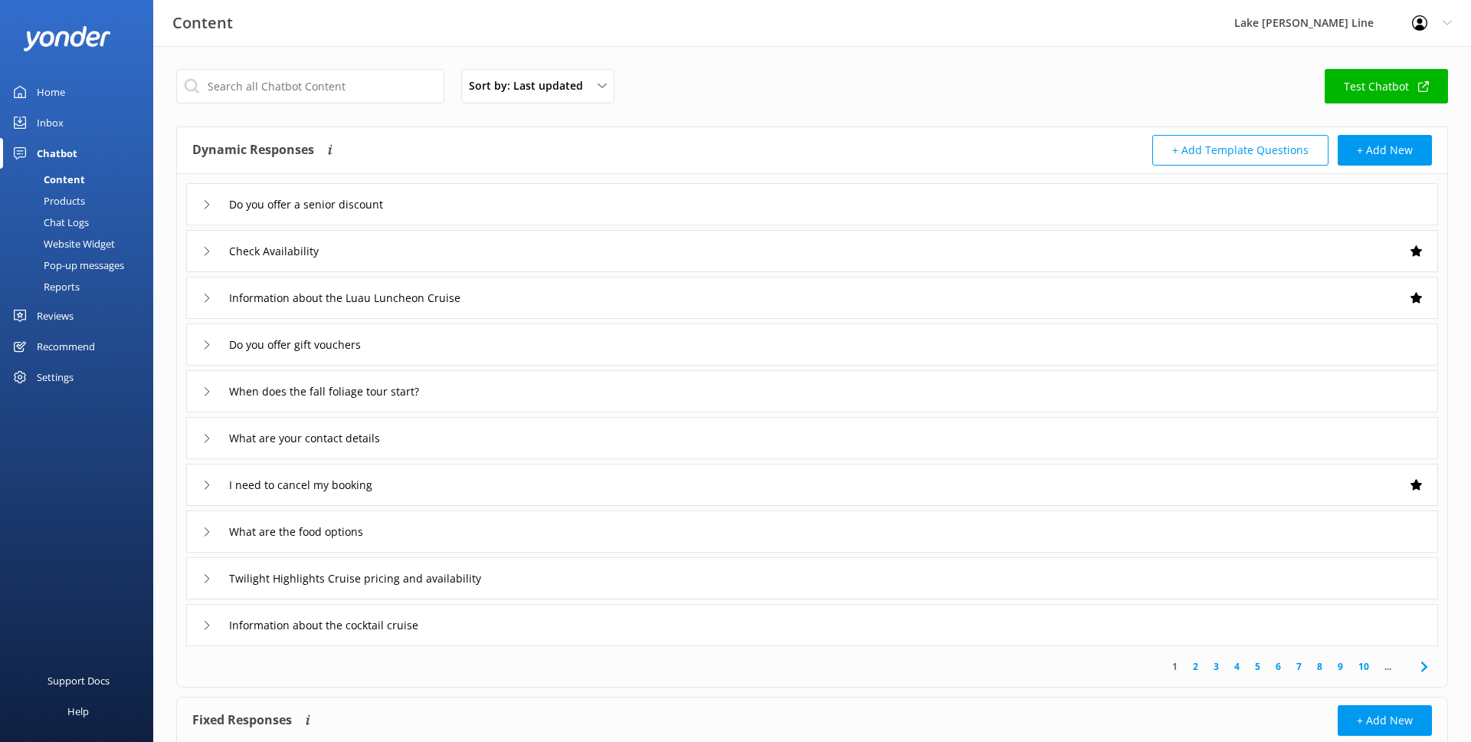
click at [57, 221] on div "Chat Logs" at bounding box center [49, 221] width 80 height 21
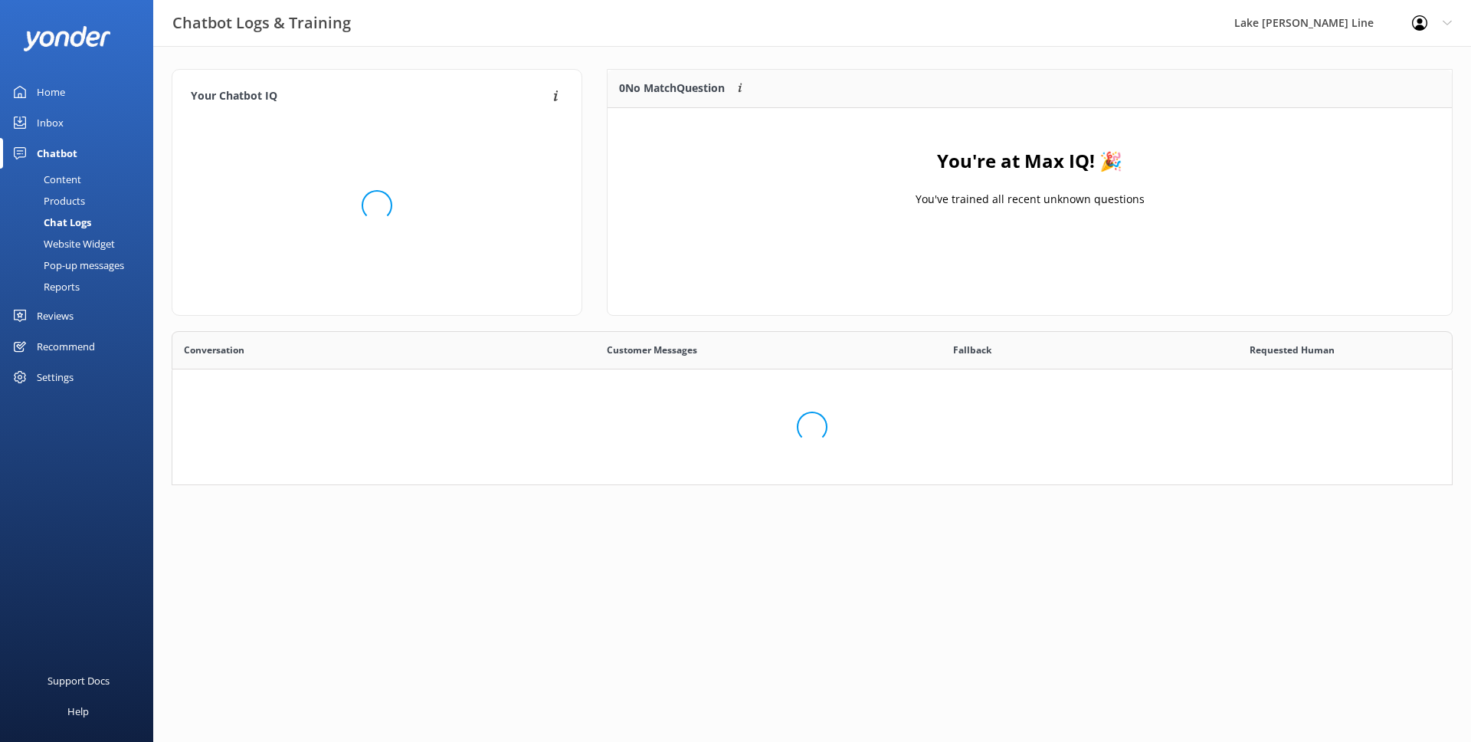
scroll to position [537, 1279]
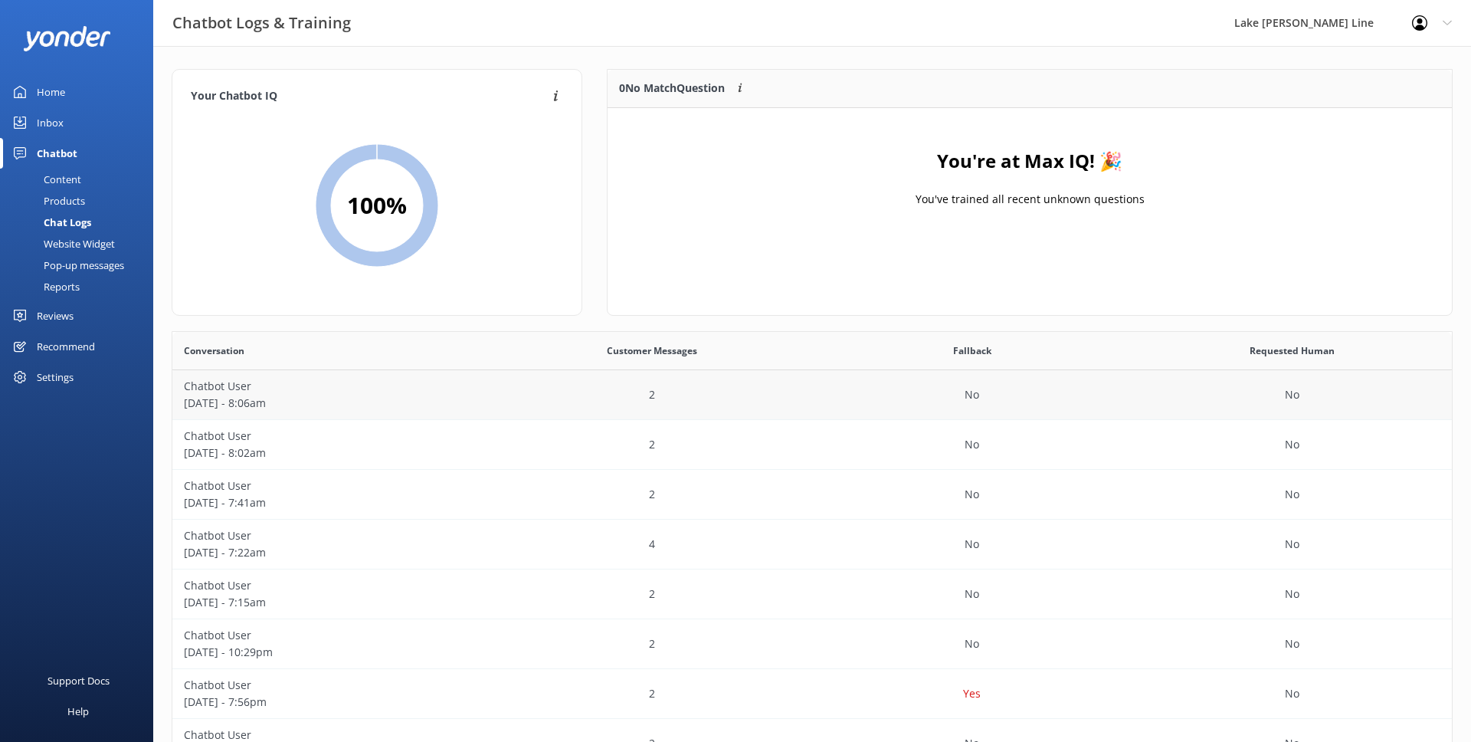
click at [353, 395] on p "September 01 - 8:06am" at bounding box center [332, 403] width 297 height 17
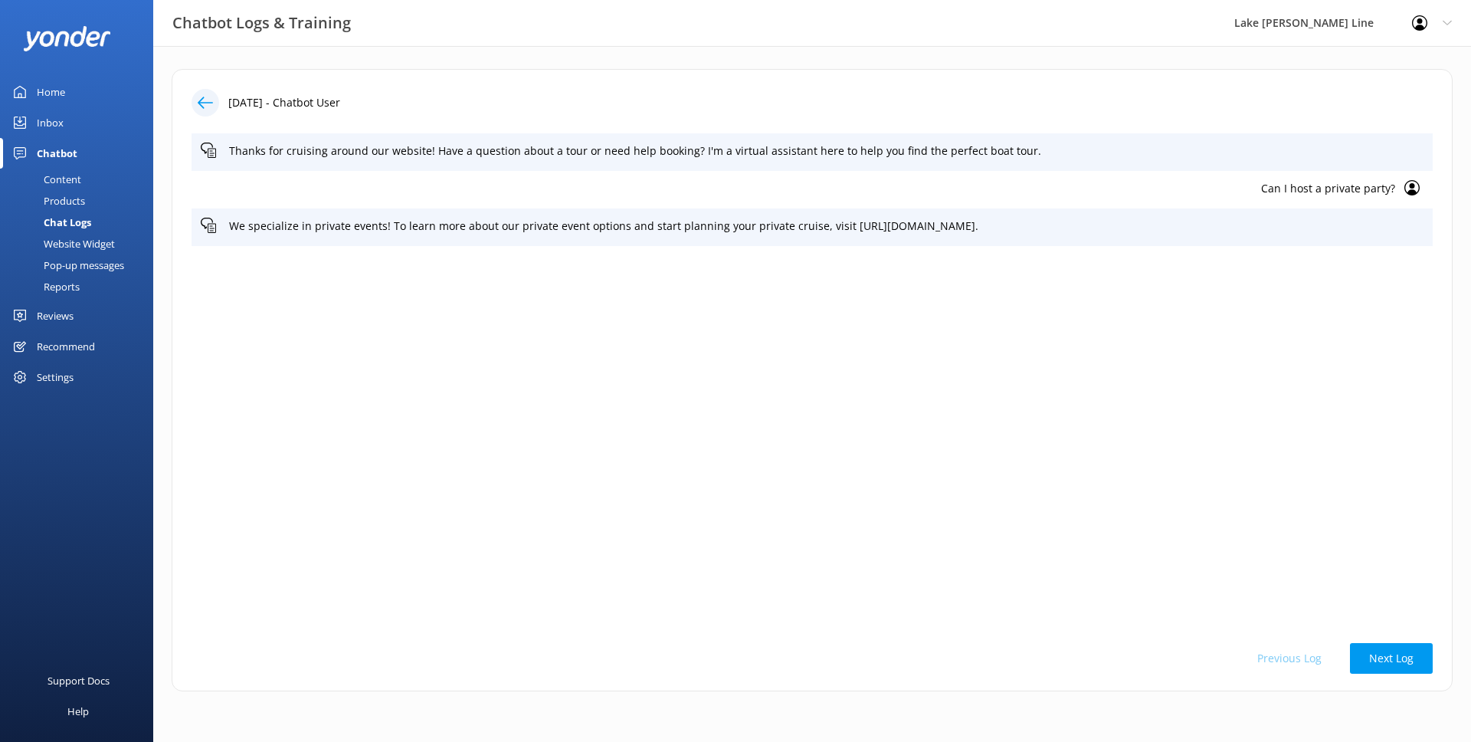
click at [215, 108] on div at bounding box center [206, 103] width 28 height 28
